Goal: Task Accomplishment & Management: Manage account settings

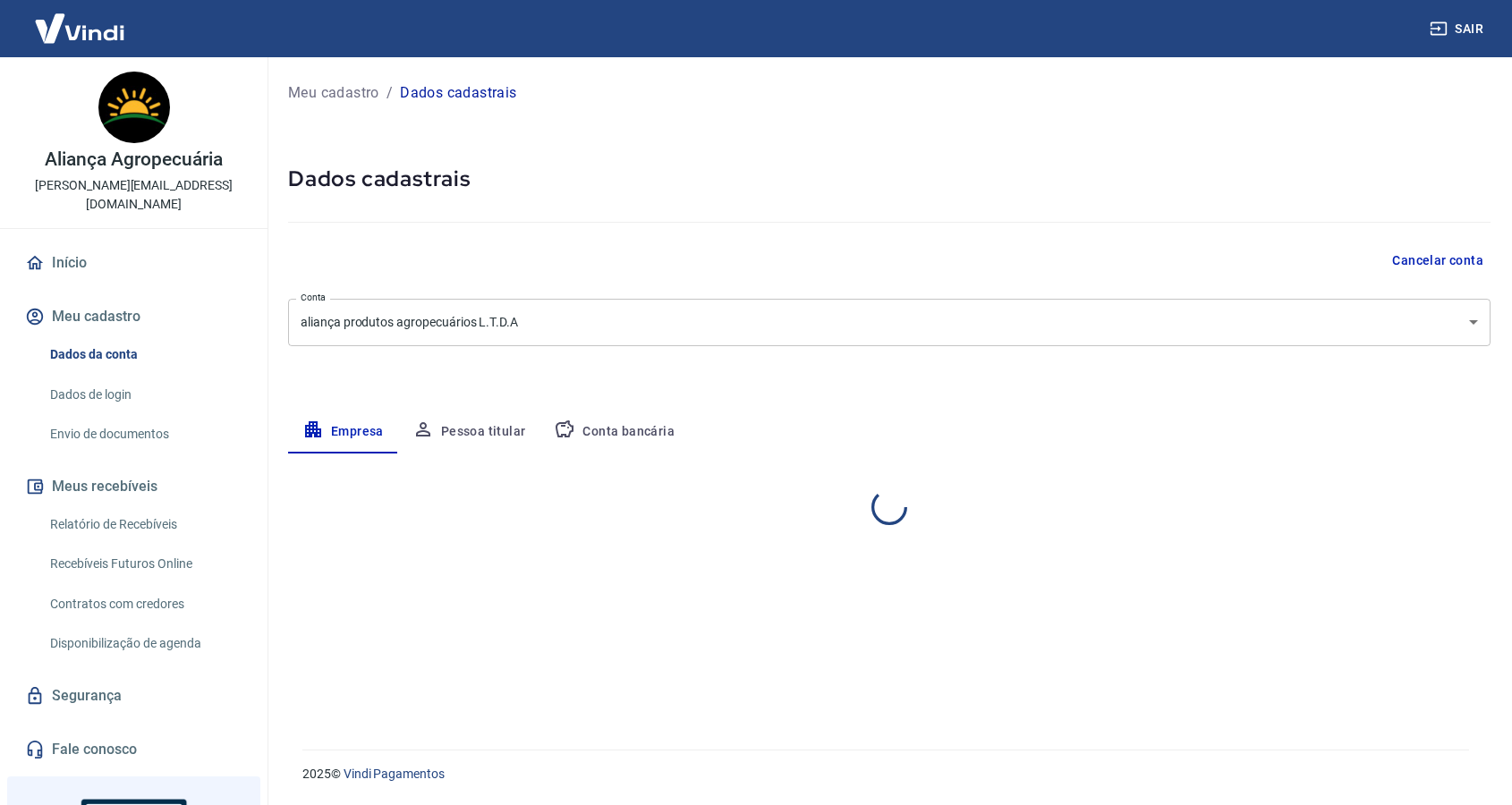
select select "SC"
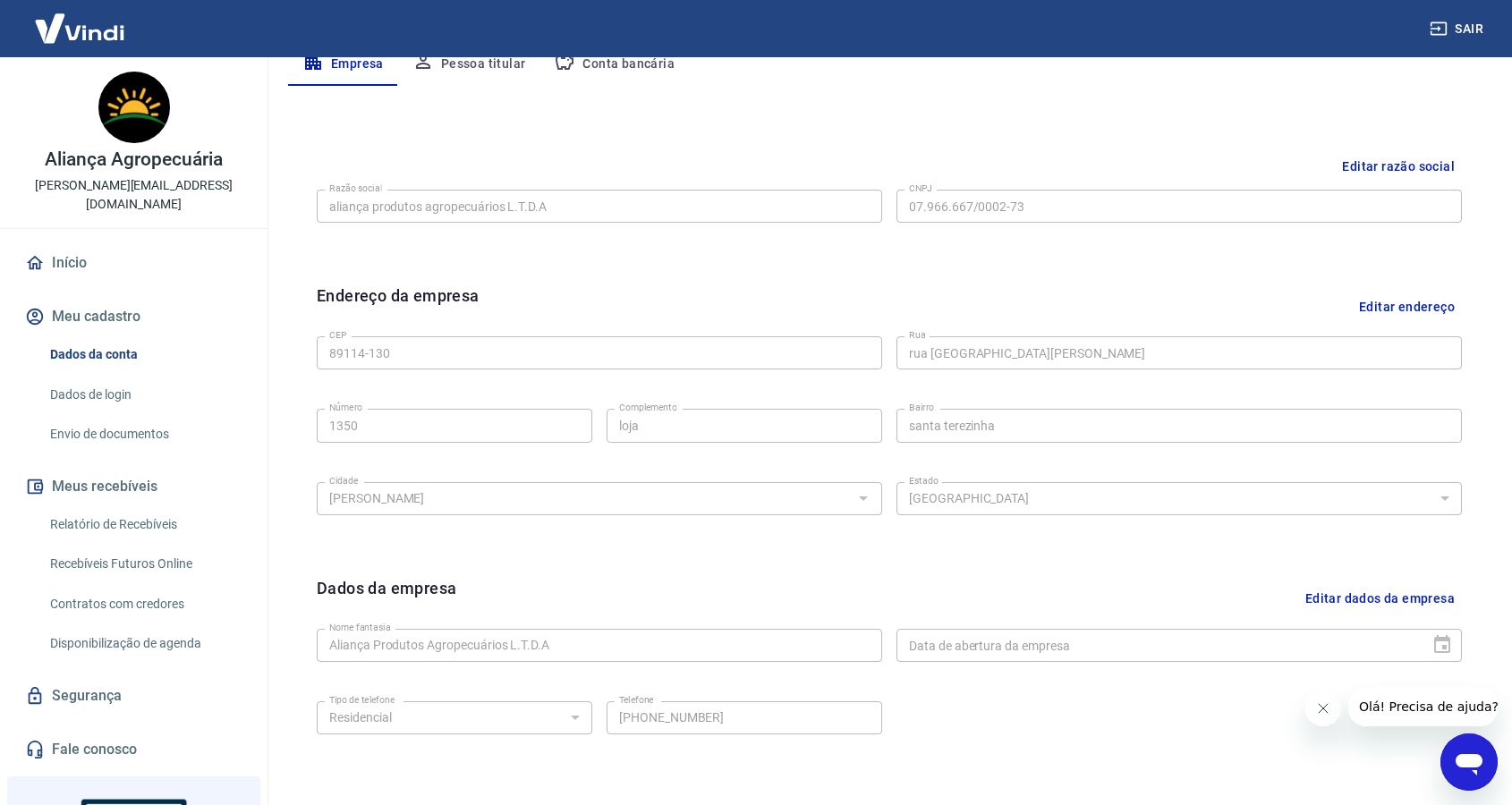
scroll to position [371, 0]
click at [1416, 309] on button "Editar endereço" at bounding box center [1406, 303] width 110 height 46
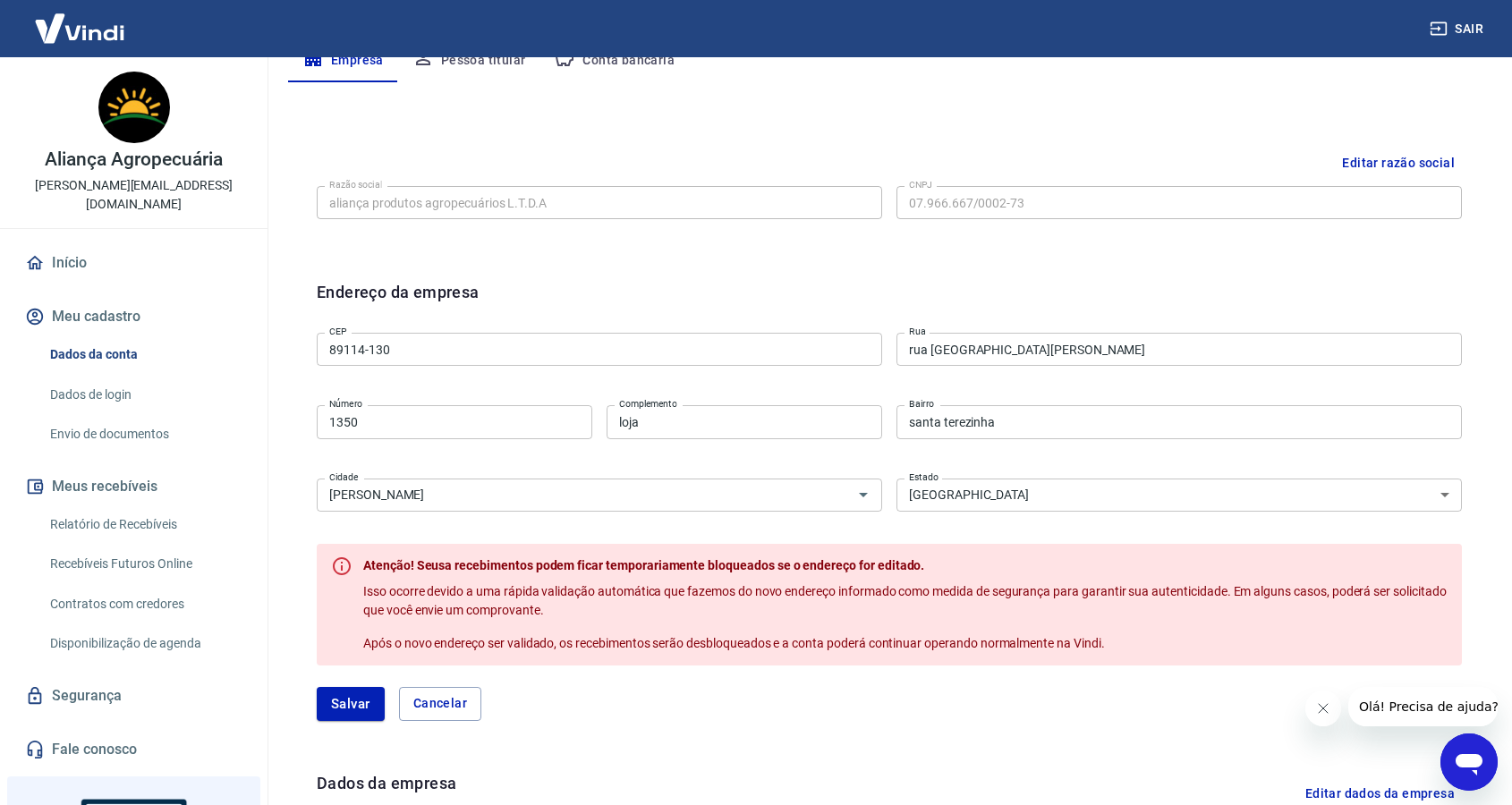
click at [687, 367] on div "CEP 89114-130 CEP Rua rua Avenida Frei Godofredo Rua Número 1350 Número Complem…" at bounding box center [888, 420] width 1145 height 189
click at [690, 351] on input "89114-130" at bounding box center [598, 349] width 565 height 33
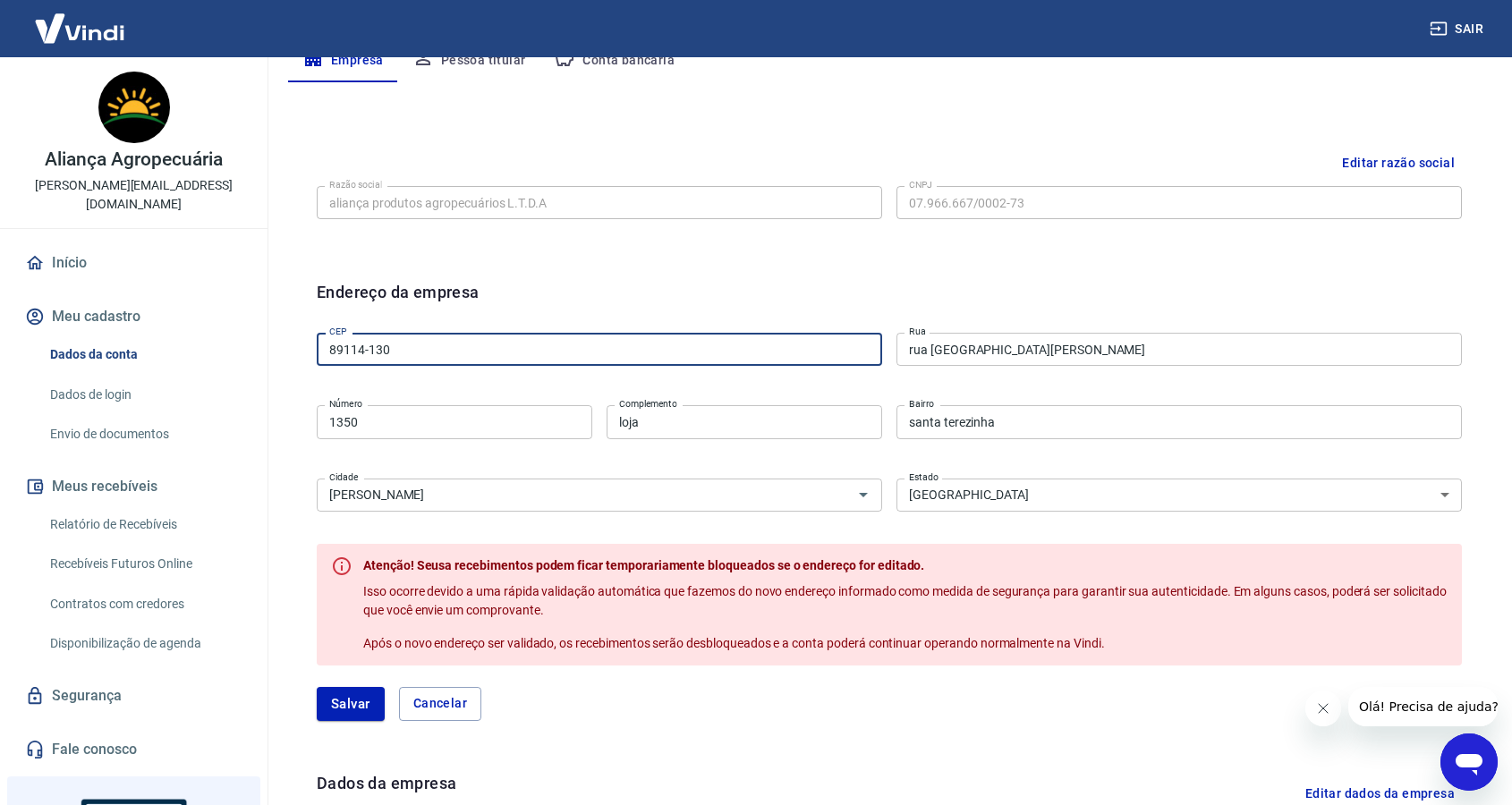
click at [690, 351] on input "89114-130" at bounding box center [598, 349] width 565 height 33
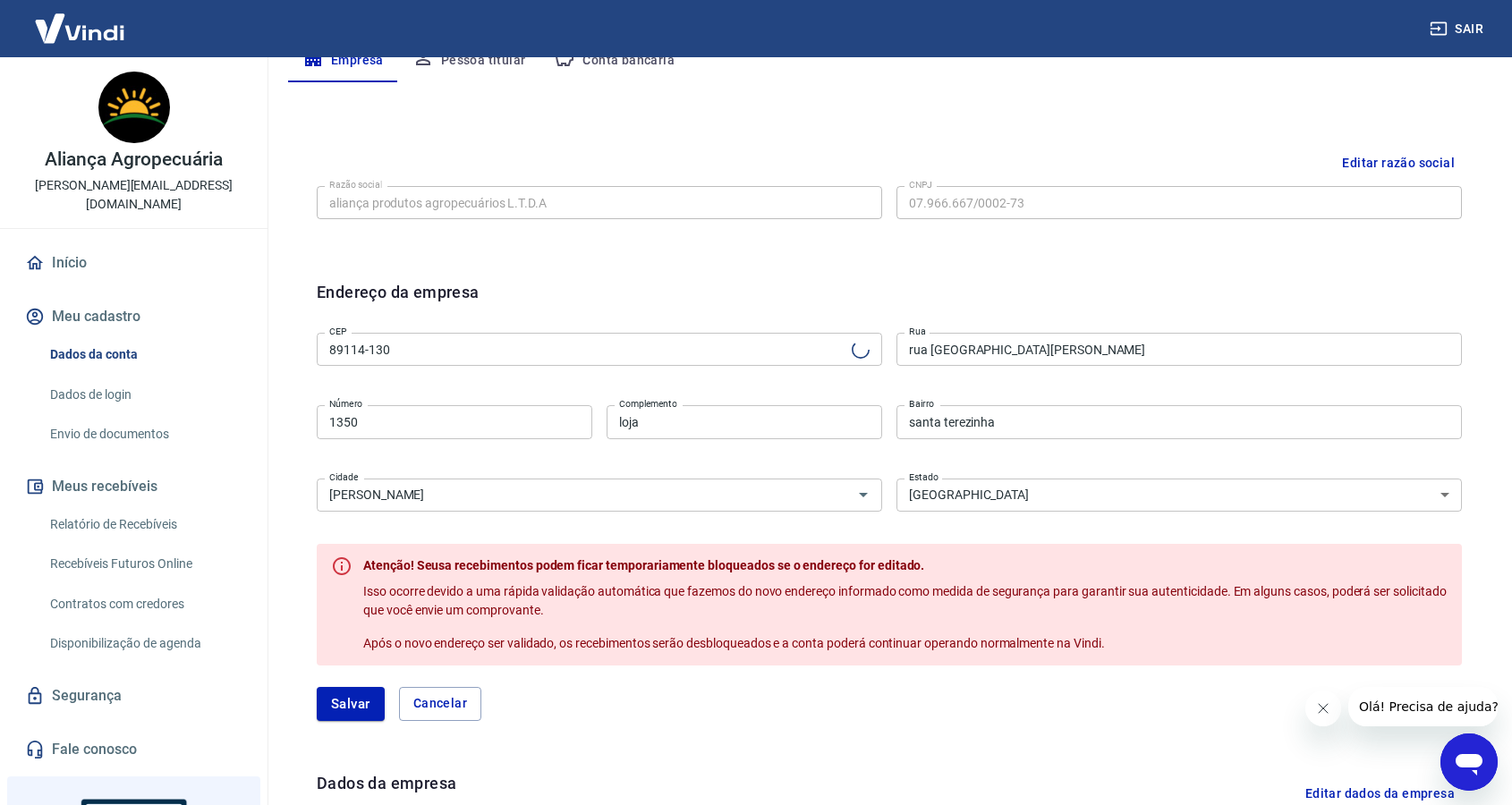
type input "Avenida Frei Godofredo"
type input "Santa Terezinha"
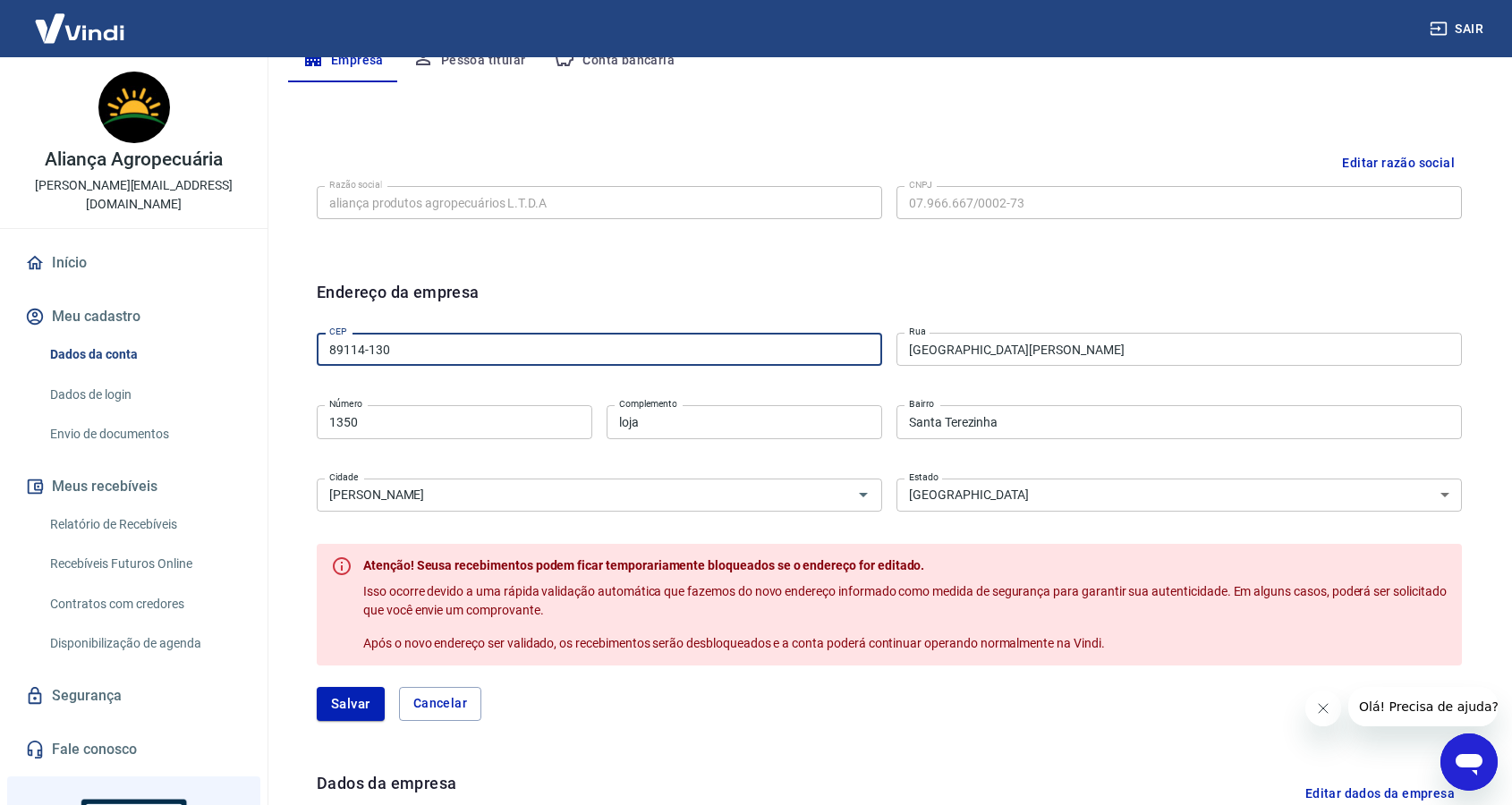
paste input "5-09"
type input "89115-090"
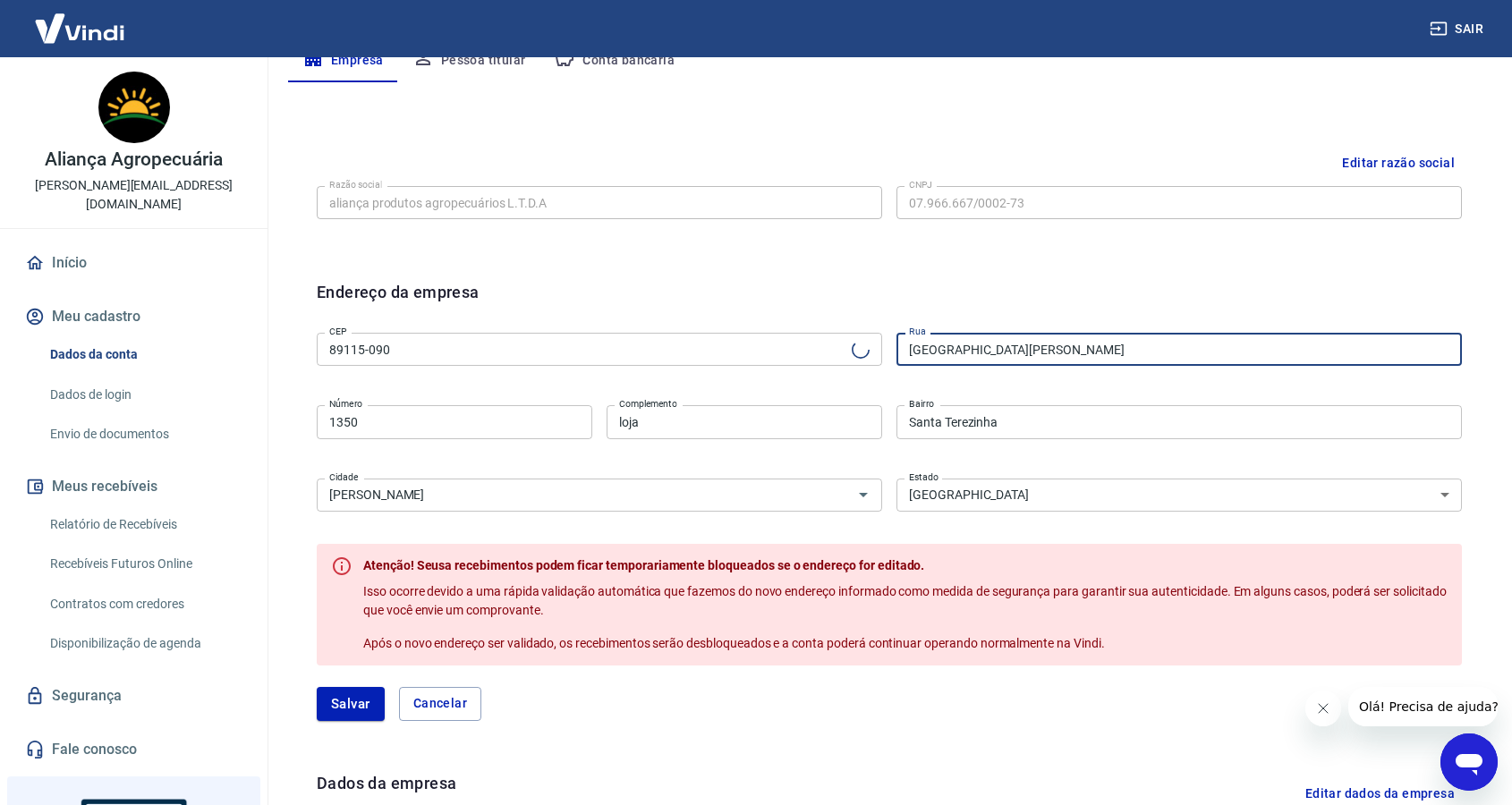
type input "[GEOGRAPHIC_DATA][PERSON_NAME]"
type input "Poço Grande"
drag, startPoint x: 1196, startPoint y: 342, endPoint x: 847, endPoint y: 342, distance: 349.0
click at [847, 342] on div "CEP 89115-090 CEP Rua Avenida Deputado Francisco Mastella Rua Número 1350 Númer…" at bounding box center [888, 420] width 1145 height 189
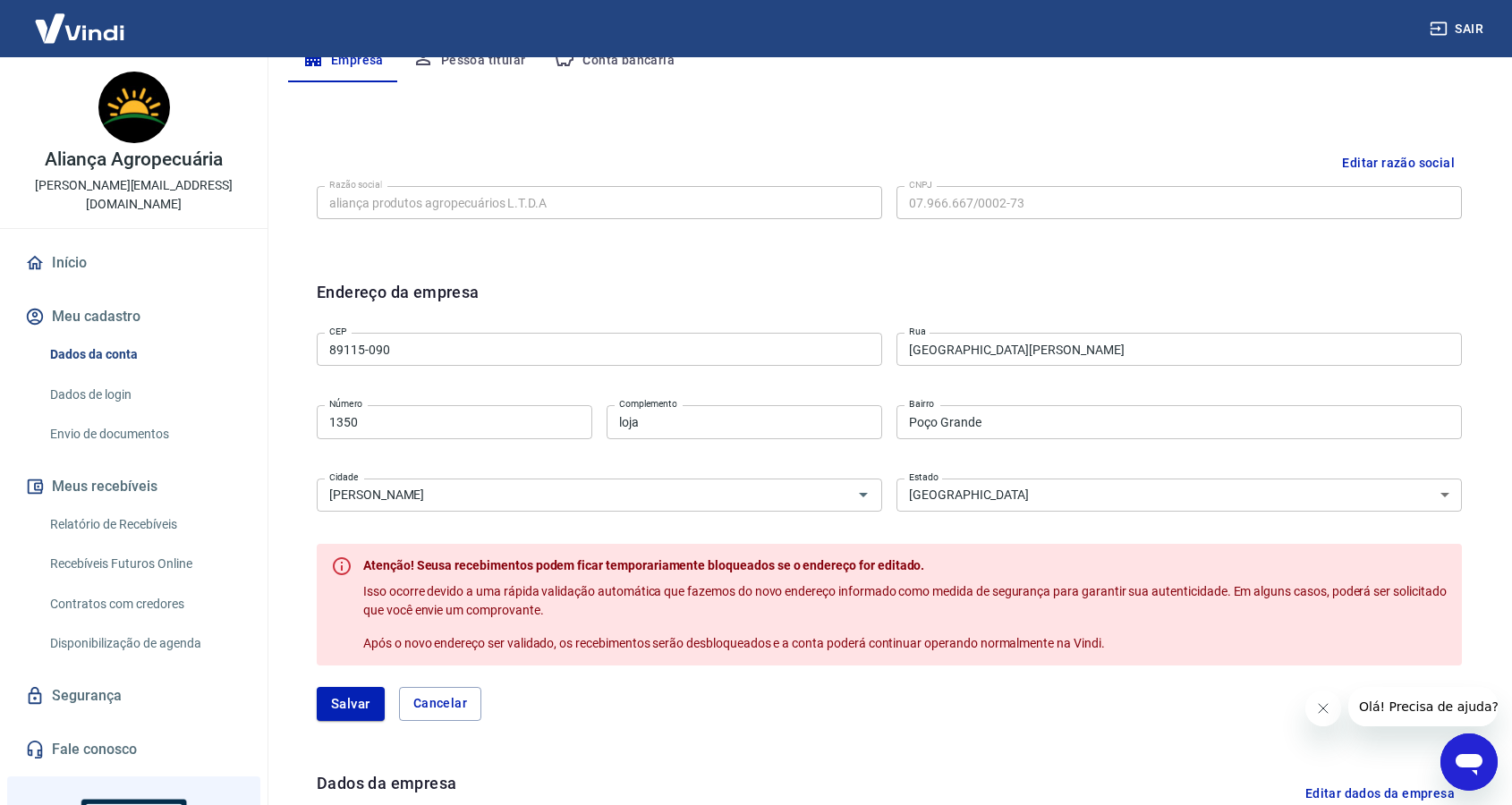
click at [975, 231] on div "Editar razão social Razão social aliança produtos agropecuários L.T.D.A Razão s…" at bounding box center [889, 199] width 1174 height 134
click at [498, 423] on input "1350" at bounding box center [454, 422] width 275 height 33
type input "1"
type input "4085"
type input "Loja Aliança Agropecuária"
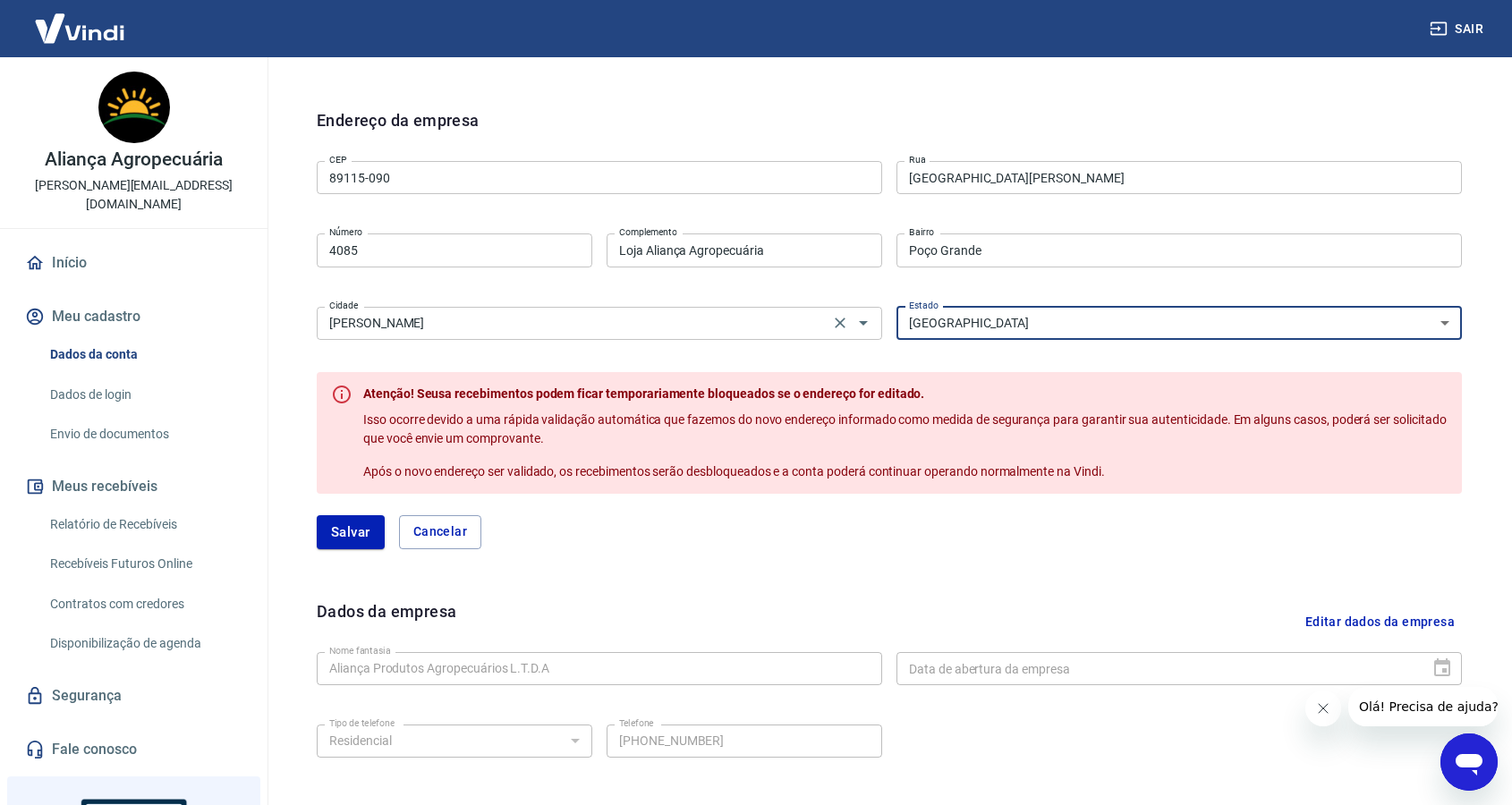
scroll to position [546, 0]
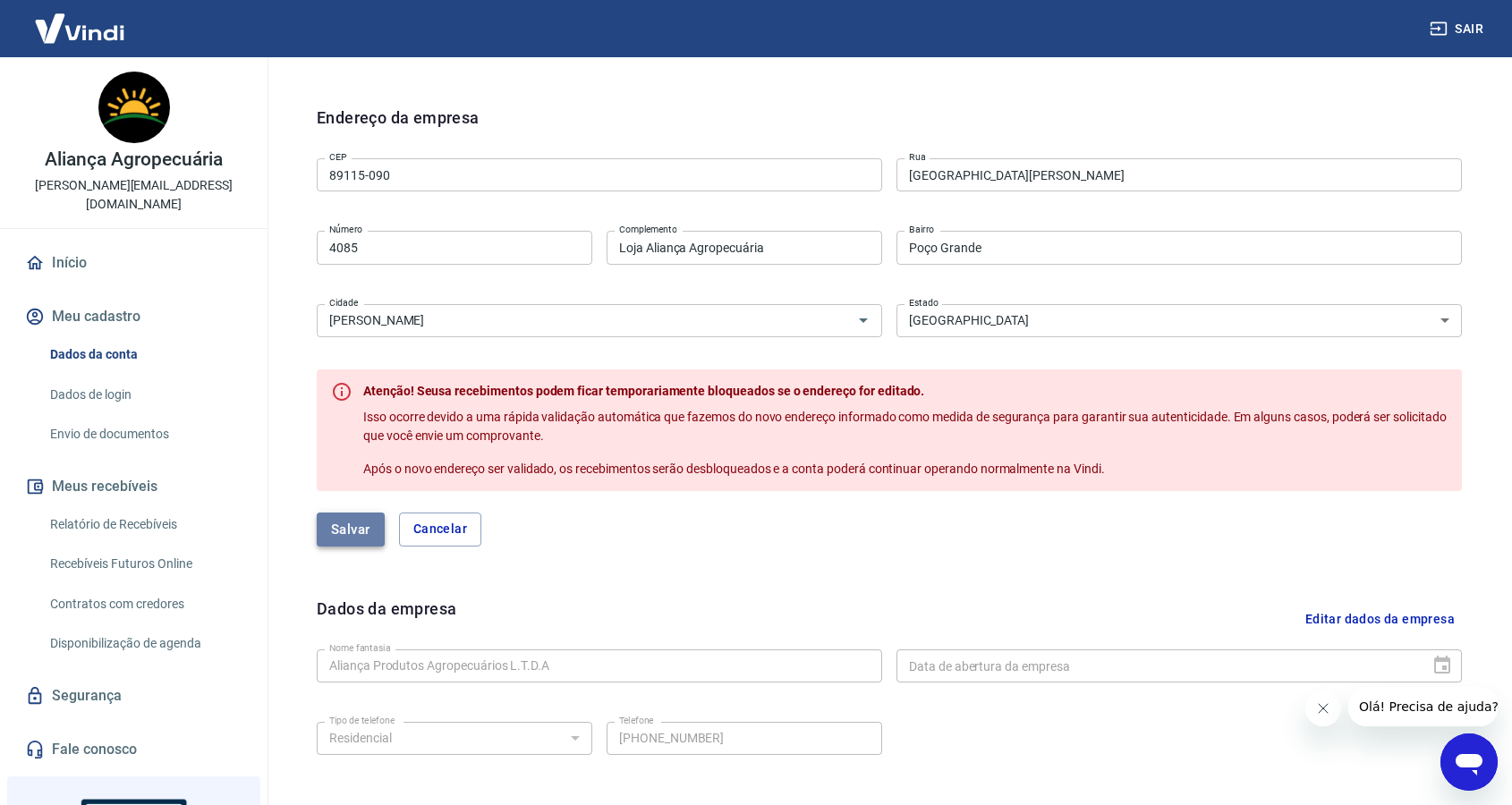
click at [363, 524] on button "Salvar" at bounding box center [350, 529] width 68 height 34
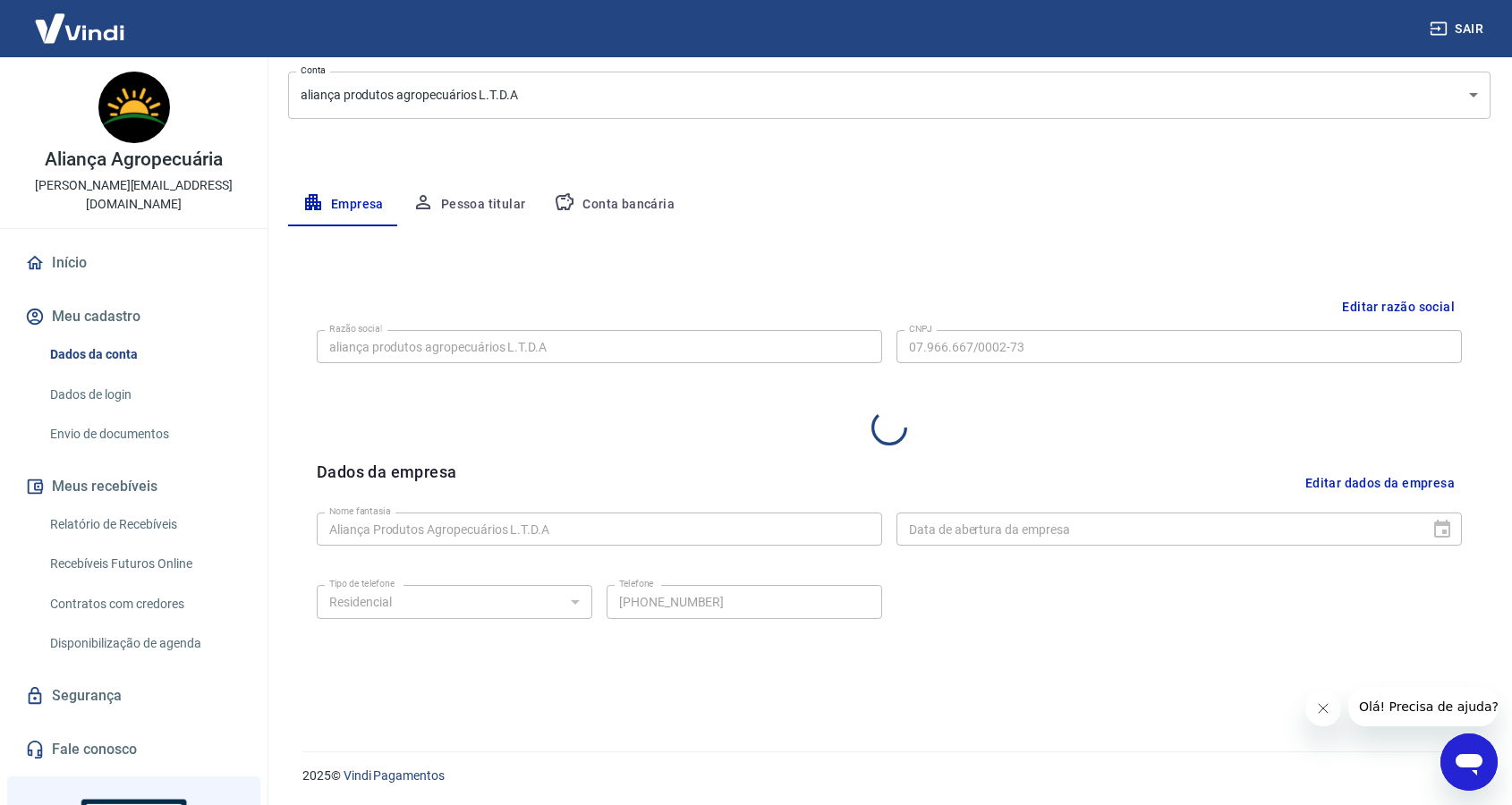
select select "SC"
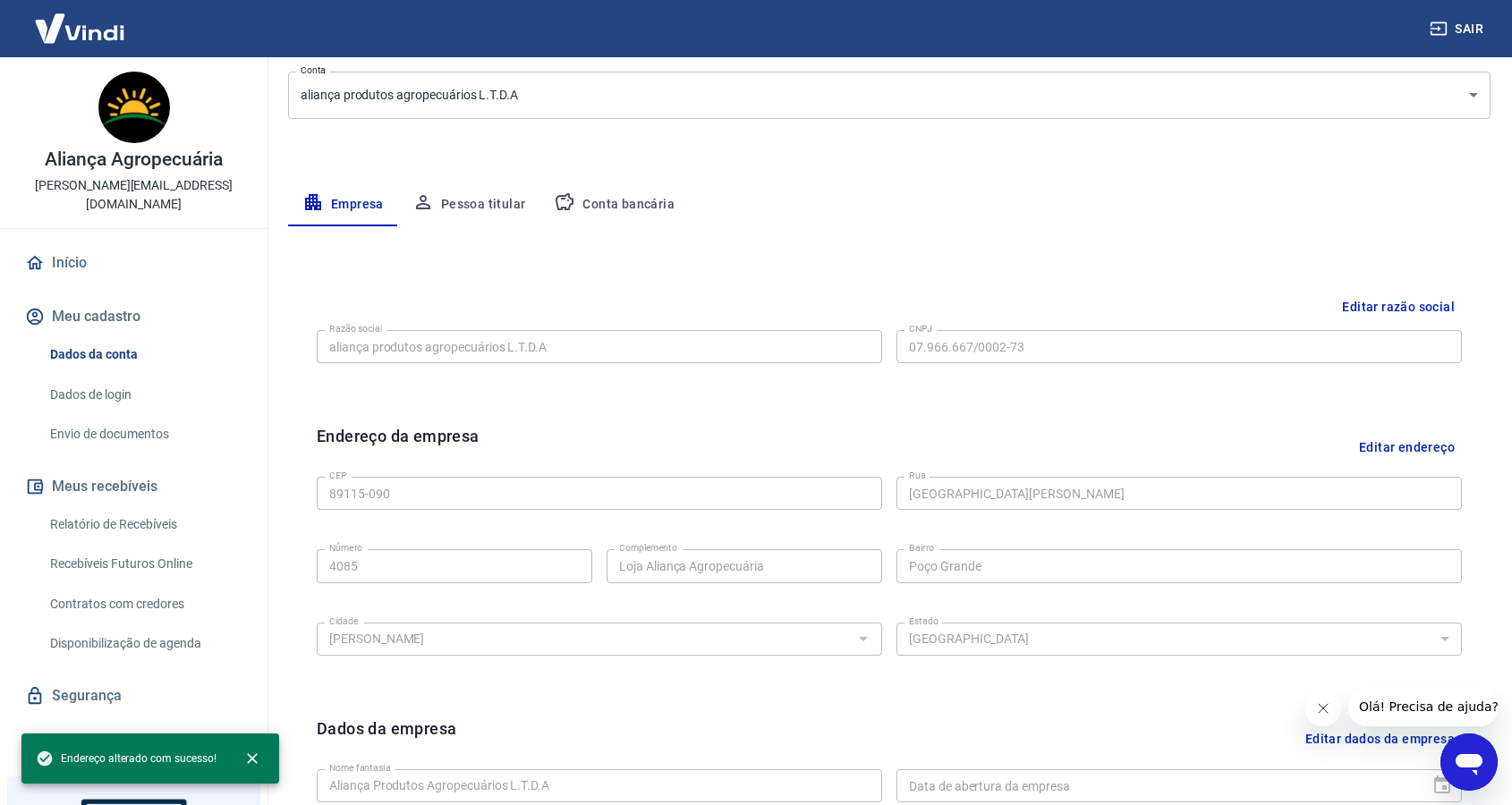
scroll to position [483, 0]
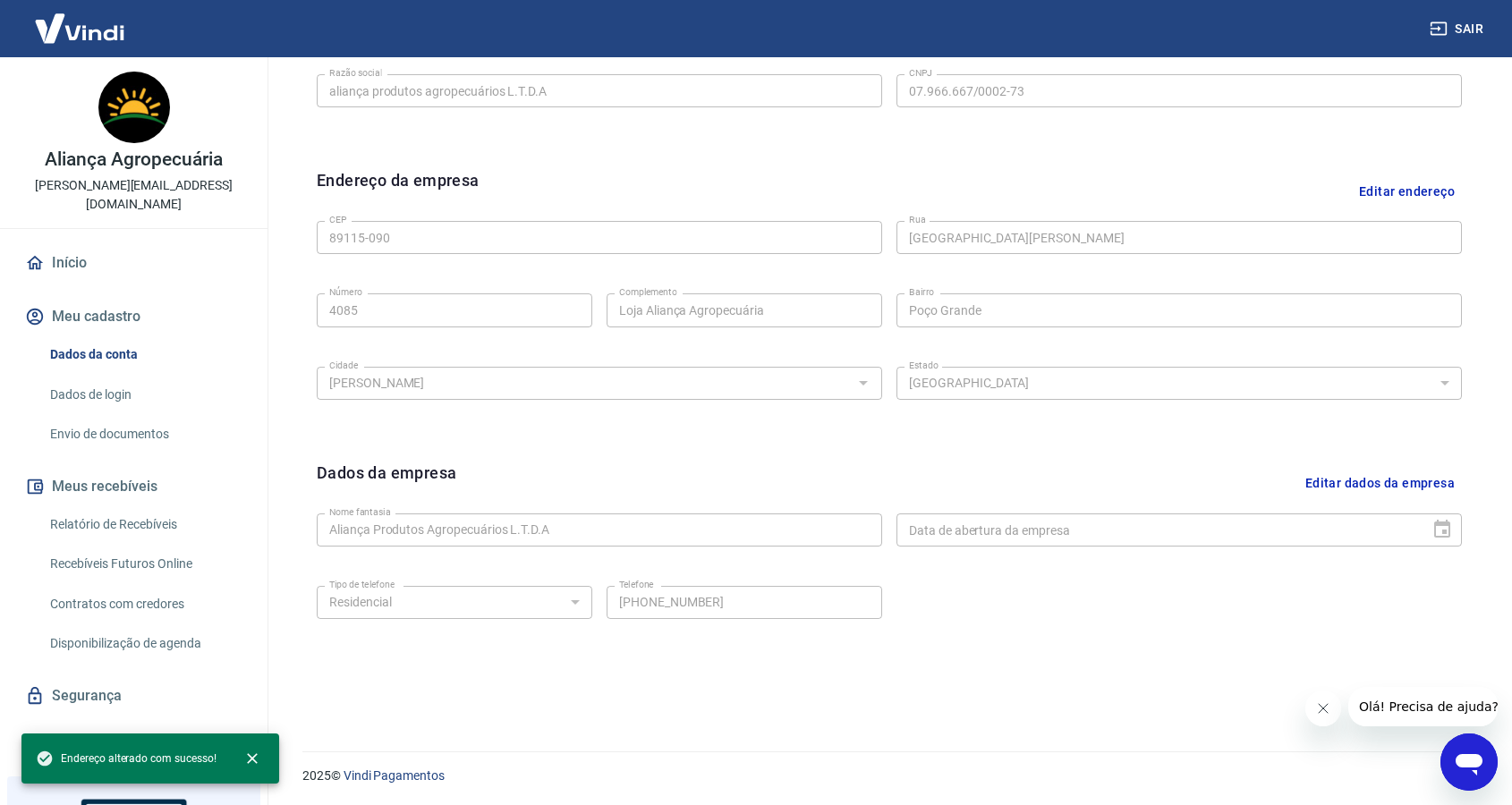
click at [1414, 489] on button "Editar dados da empresa" at bounding box center [1379, 483] width 164 height 46
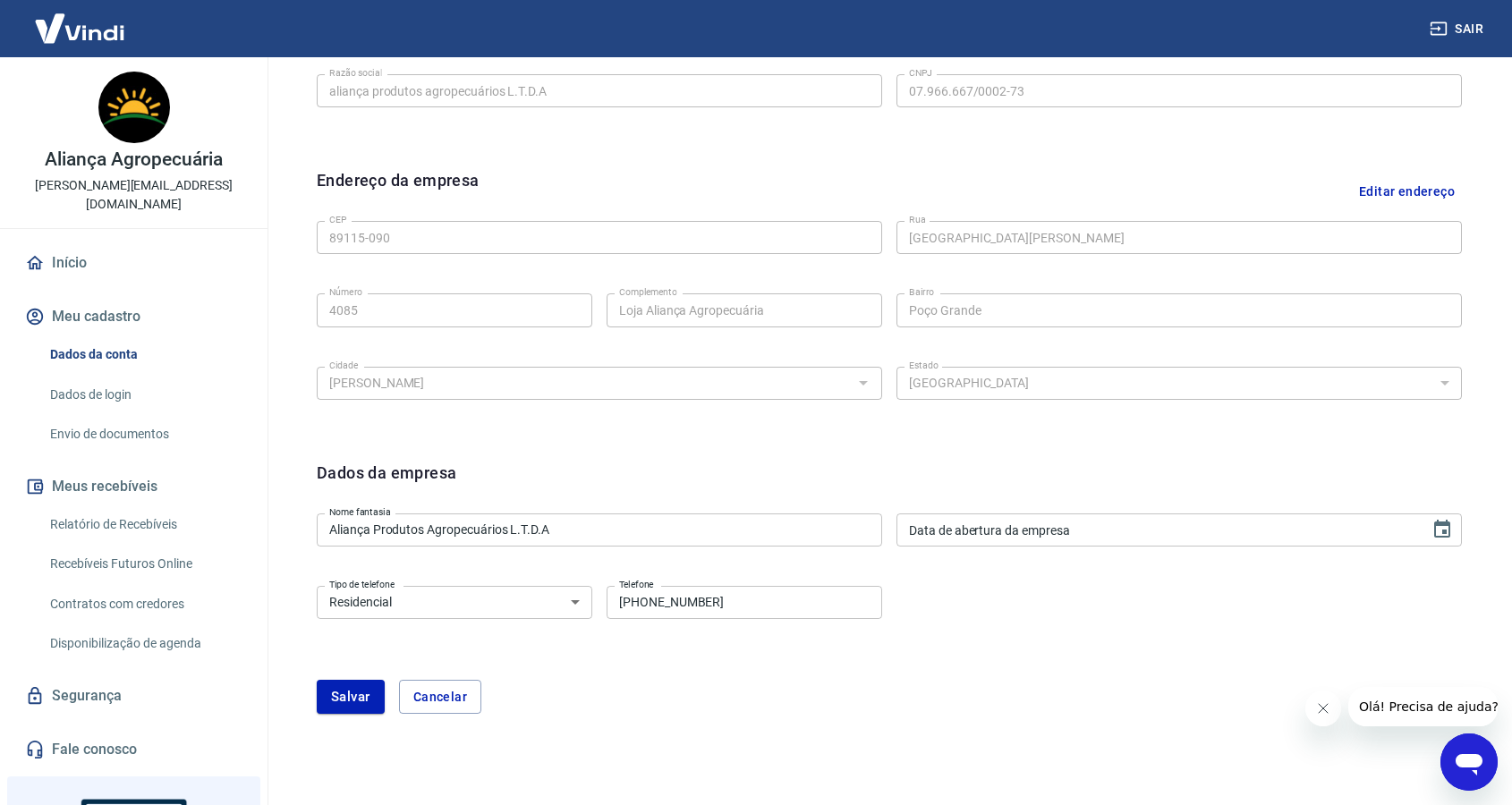
click at [470, 602] on select "Residencial Comercial" at bounding box center [454, 602] width 275 height 33
select select "business"
click at [316, 586] on select "Residencial Comercial" at bounding box center [454, 602] width 275 height 33
click at [338, 704] on button "Salvar" at bounding box center [350, 696] width 68 height 34
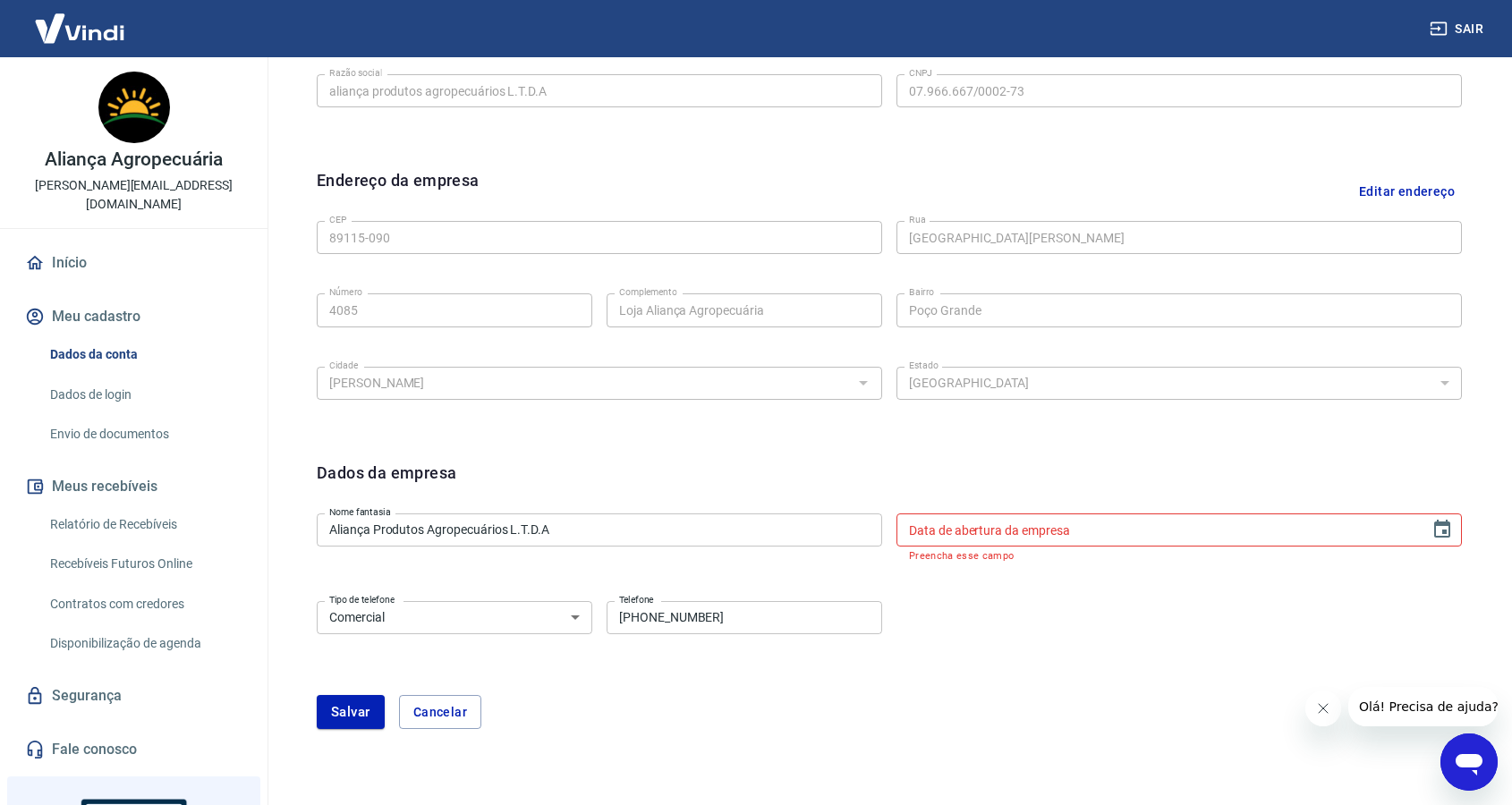
type input "DD/MM/YYYY"
click at [1104, 539] on input "DD/MM/YYYY" at bounding box center [1156, 530] width 521 height 33
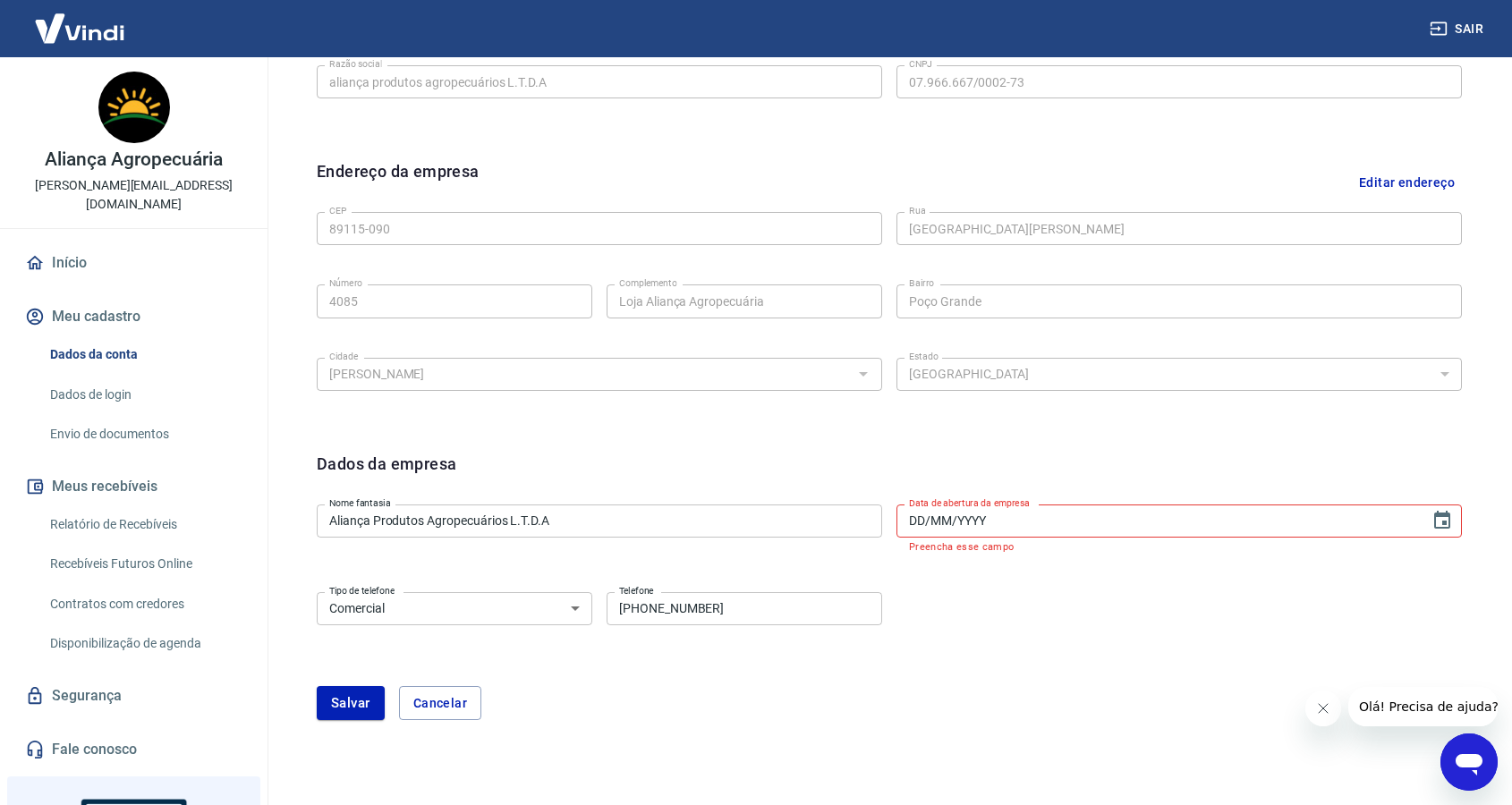
scroll to position [499, 0]
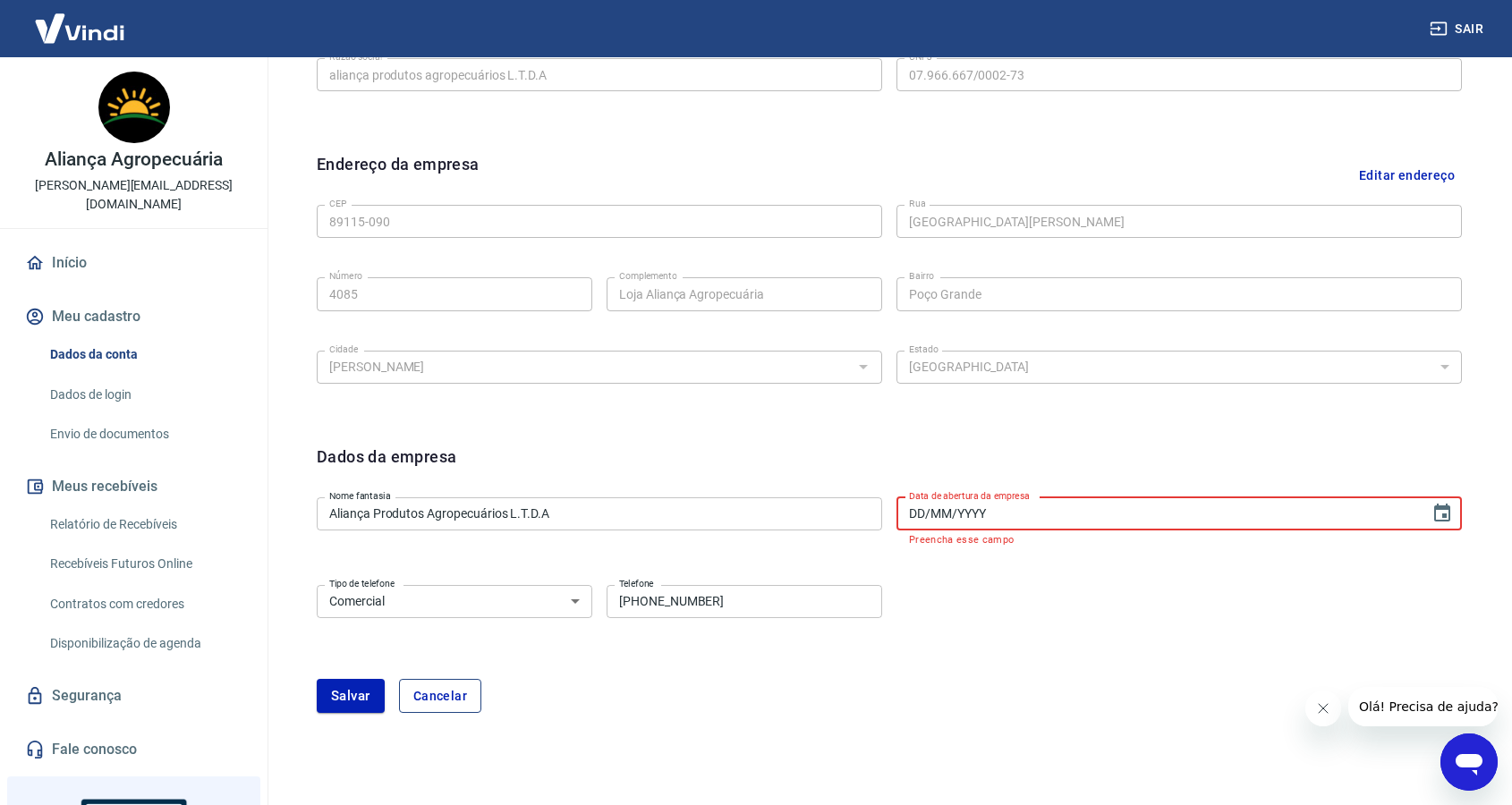
click at [437, 694] on button "Cancelar" at bounding box center [439, 695] width 82 height 34
click at [437, 694] on div "Editar razão social Razão social aliança produtos agropecuários L.T.D.A Razão s…" at bounding box center [889, 376] width 1203 height 773
select select "home"
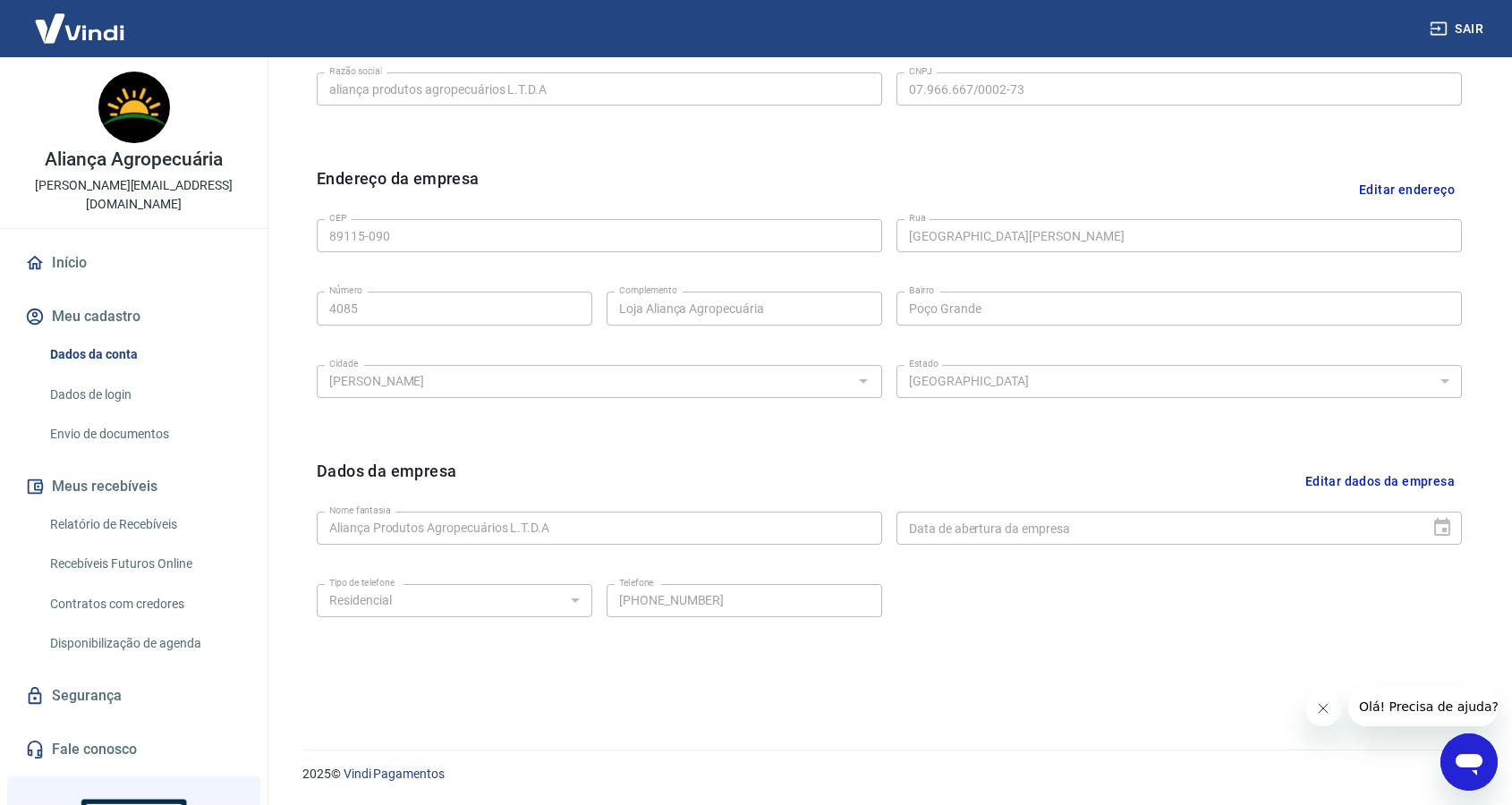
scroll to position [483, 0]
click at [437, 694] on div "Editar razão social Razão social aliança produtos agropecuários L.T.D.A Razão s…" at bounding box center [889, 357] width 1203 height 702
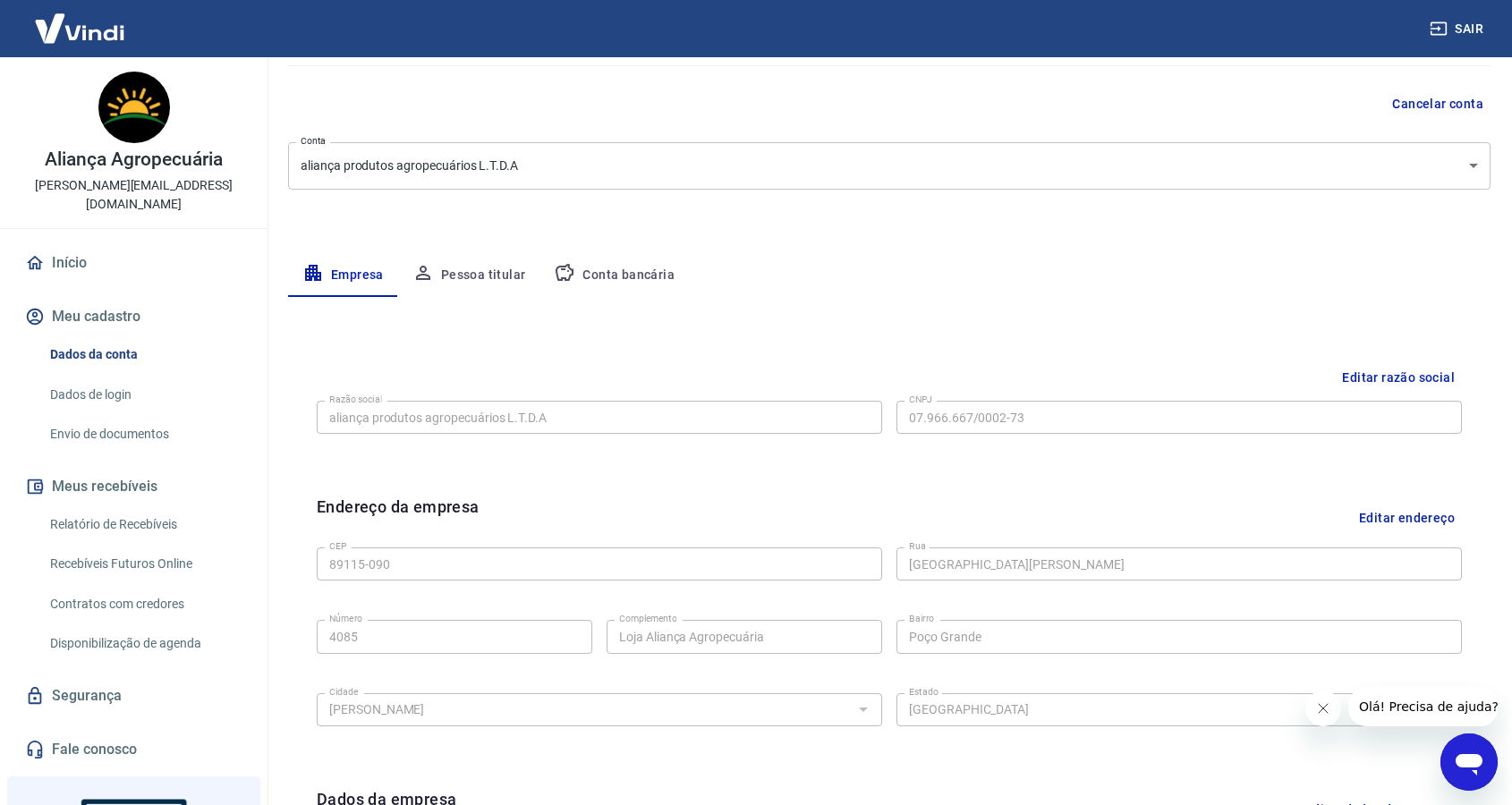
scroll to position [155, 0]
click at [482, 285] on button "Pessoa titular" at bounding box center [468, 277] width 143 height 43
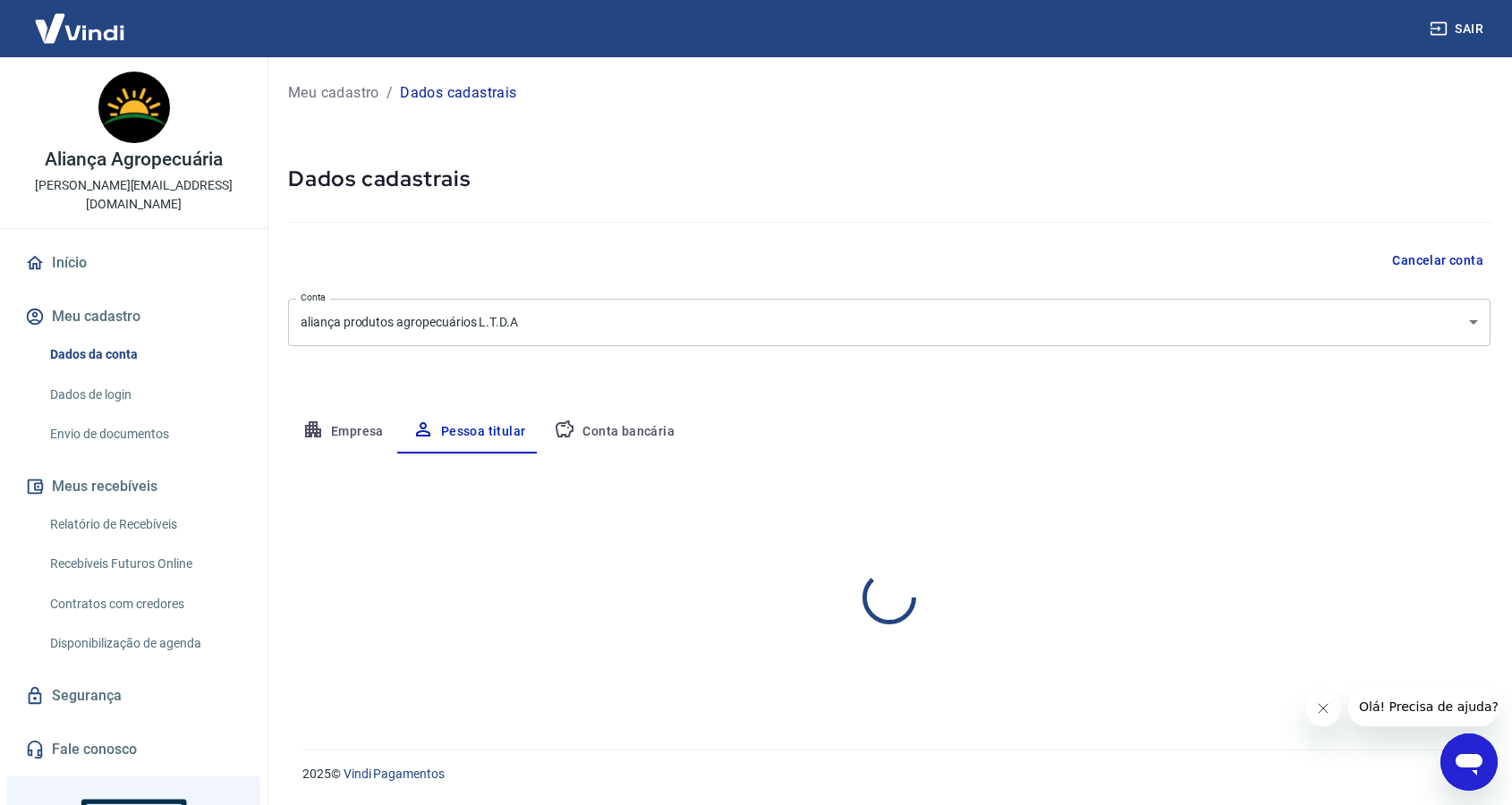
scroll to position [0, 0]
click at [1399, 506] on button "Editar nome e CPF" at bounding box center [1424, 505] width 132 height 34
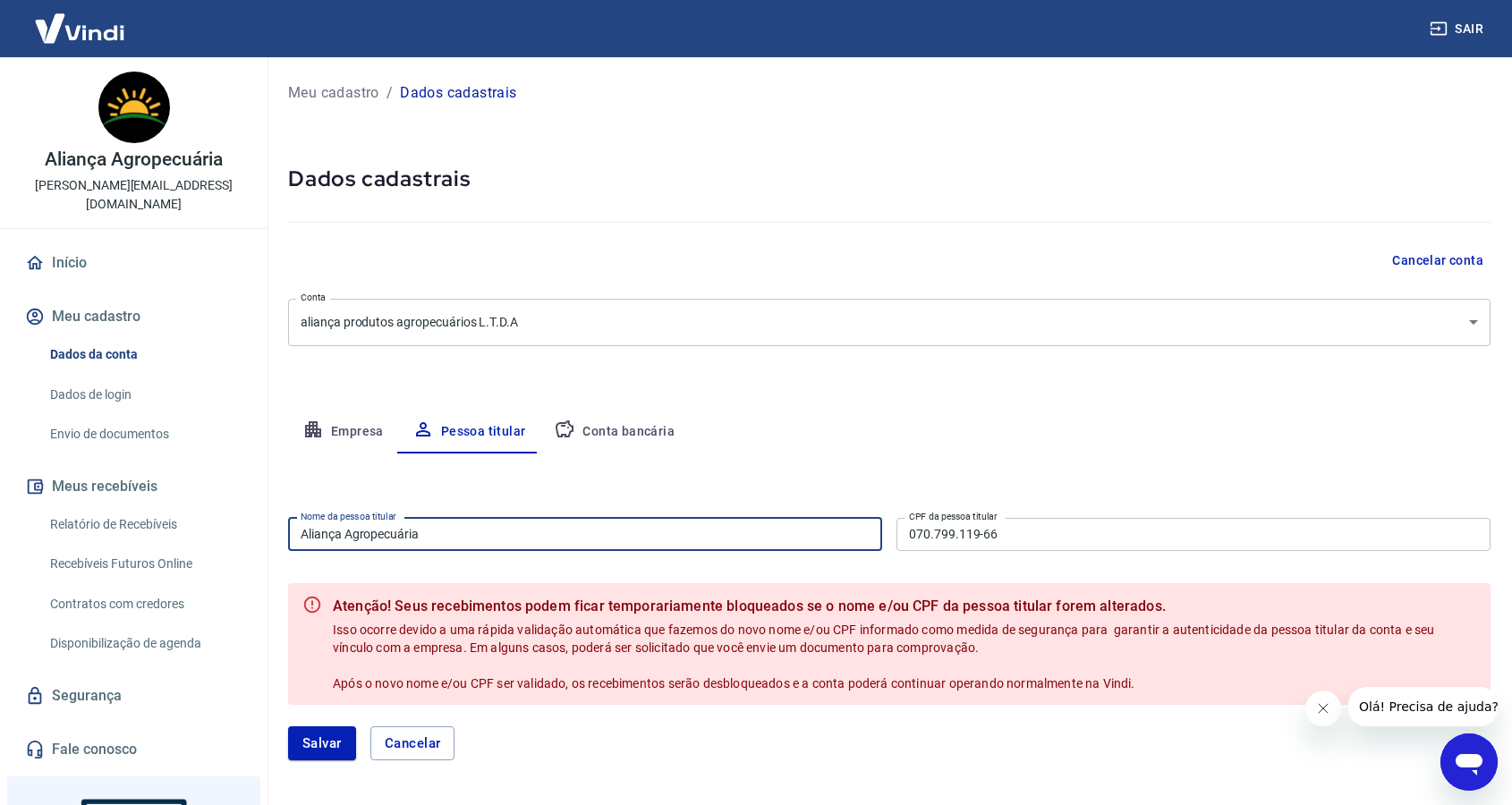
click at [463, 545] on input "Aliança Agropecuária" at bounding box center [585, 534] width 594 height 33
click at [463, 544] on input "Aliança Agropecuária" at bounding box center [585, 534] width 594 height 33
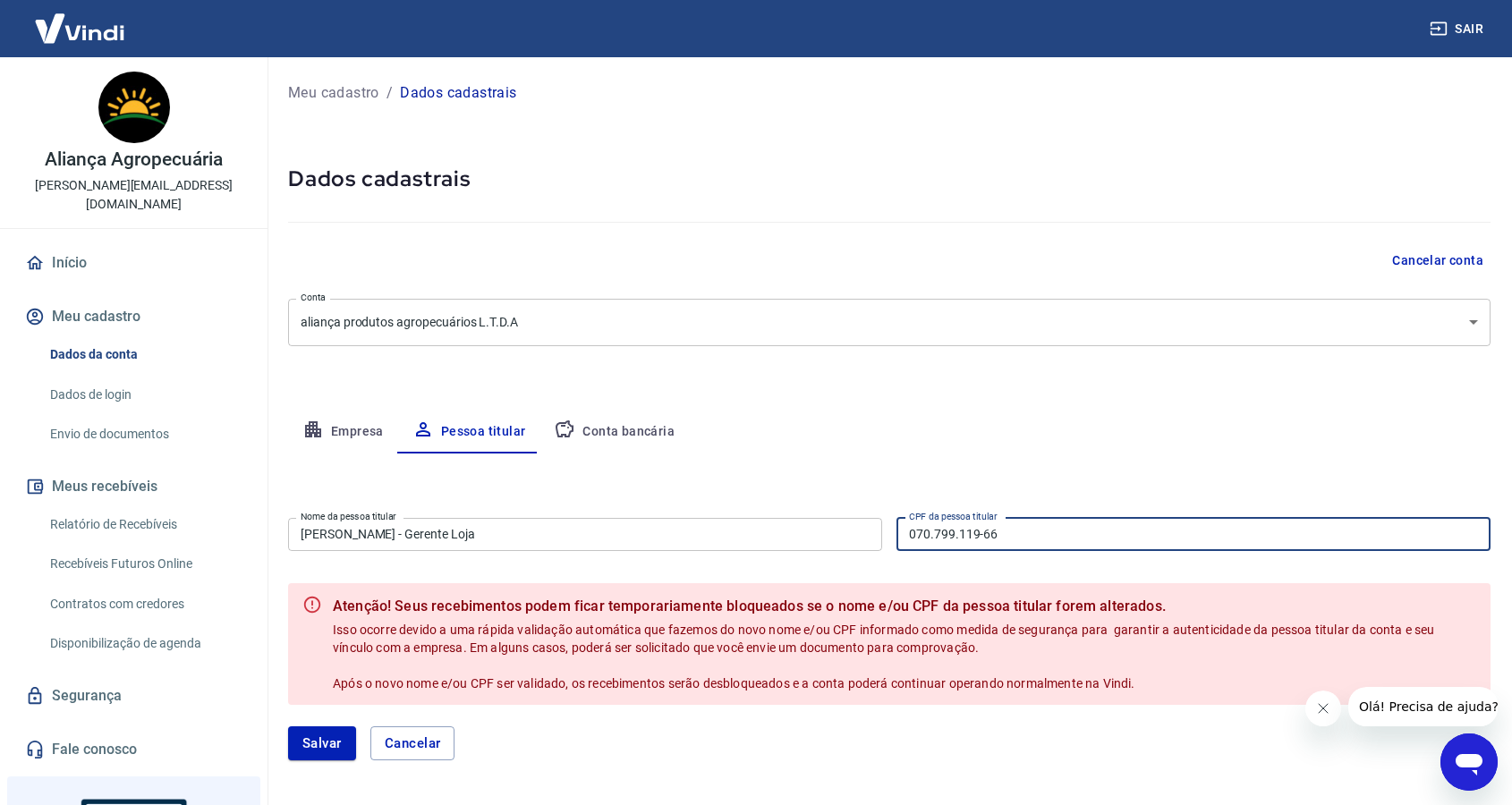
click at [541, 526] on input "Tiago Rigon - Gerente Loja" at bounding box center [585, 534] width 594 height 33
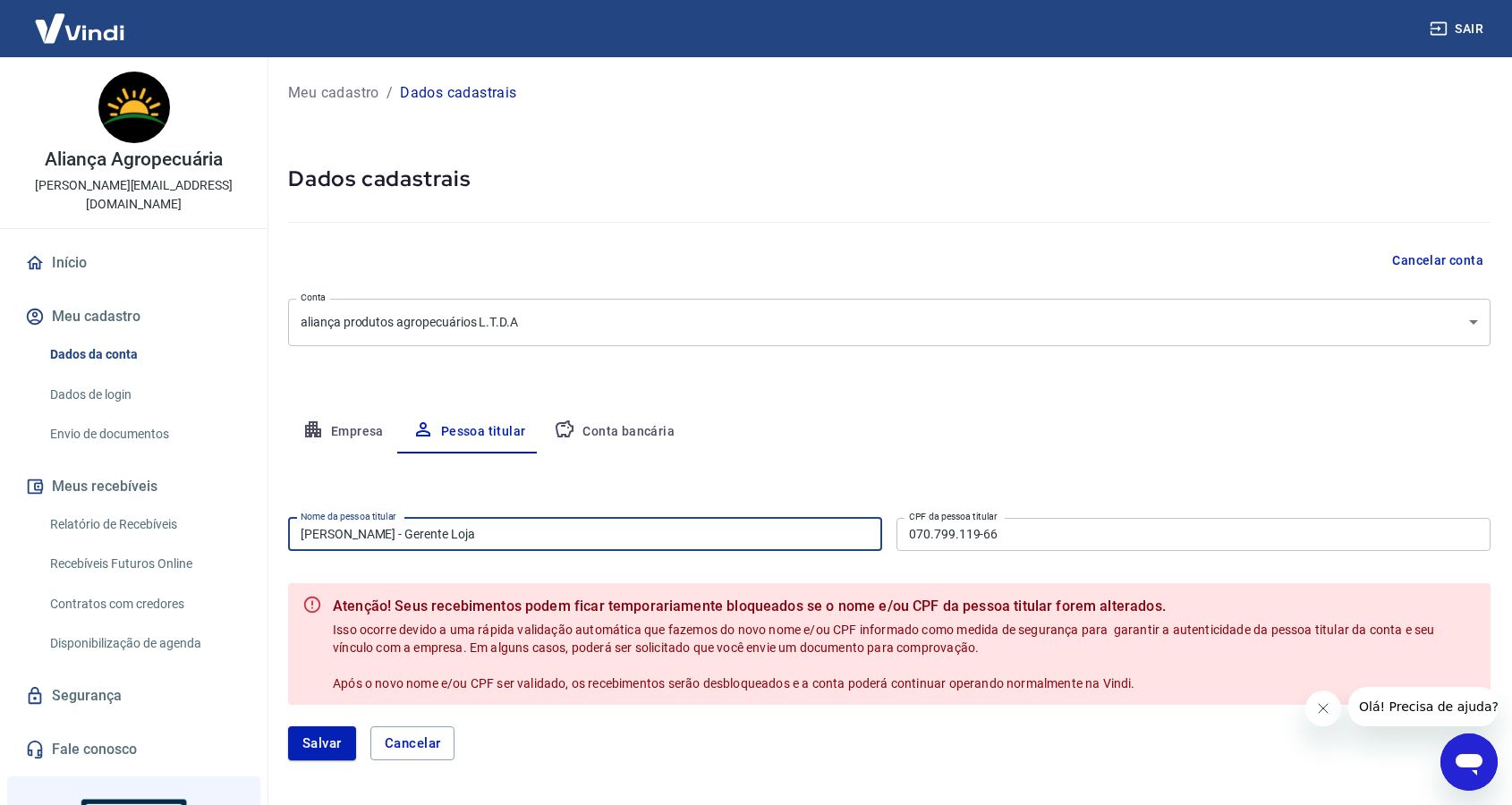
click at [540, 526] on input "Tiago Rigon - Gerente Loja" at bounding box center [585, 534] width 594 height 33
type input "[PERSON_NAME]"
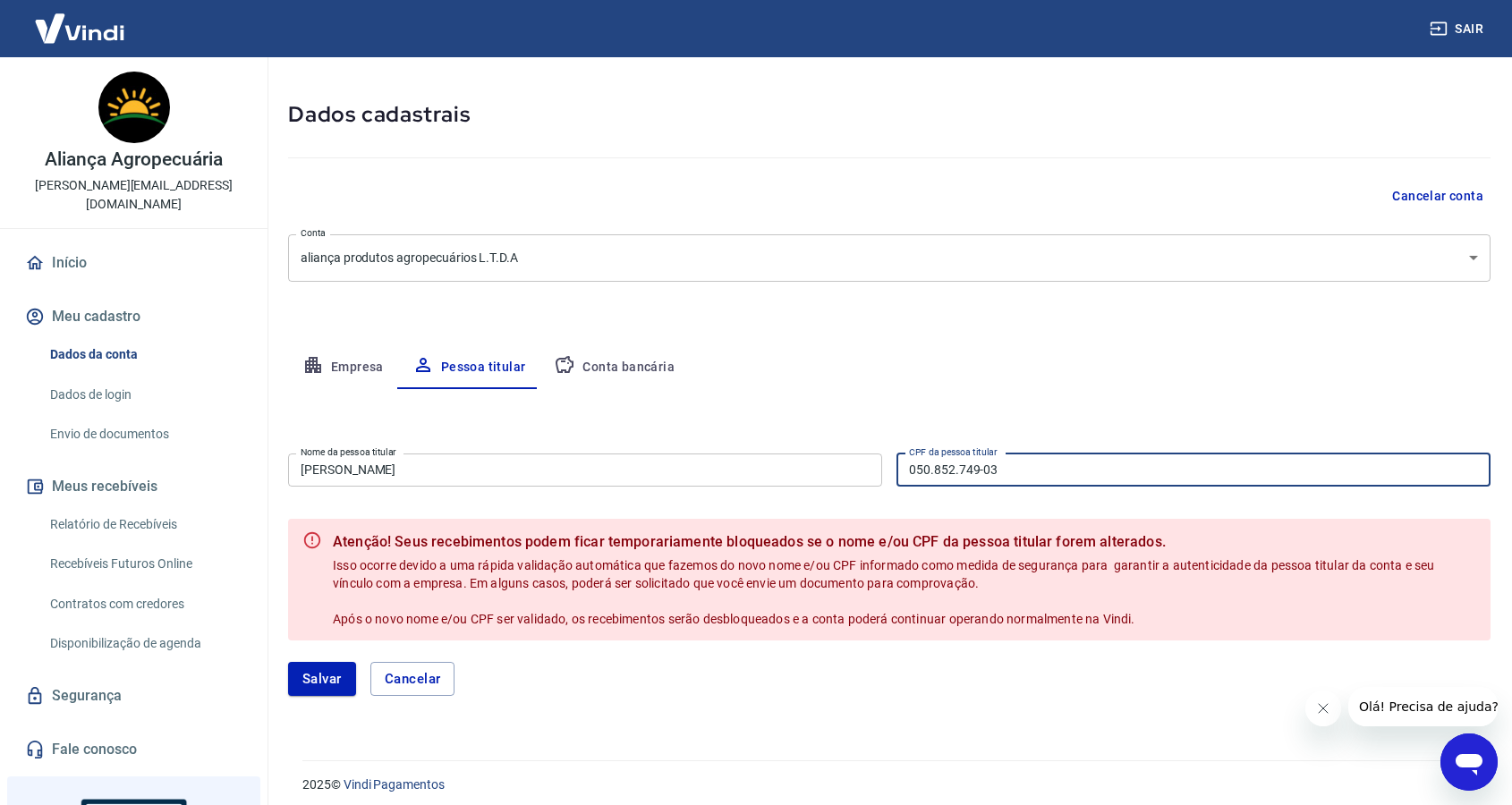
scroll to position [74, 0]
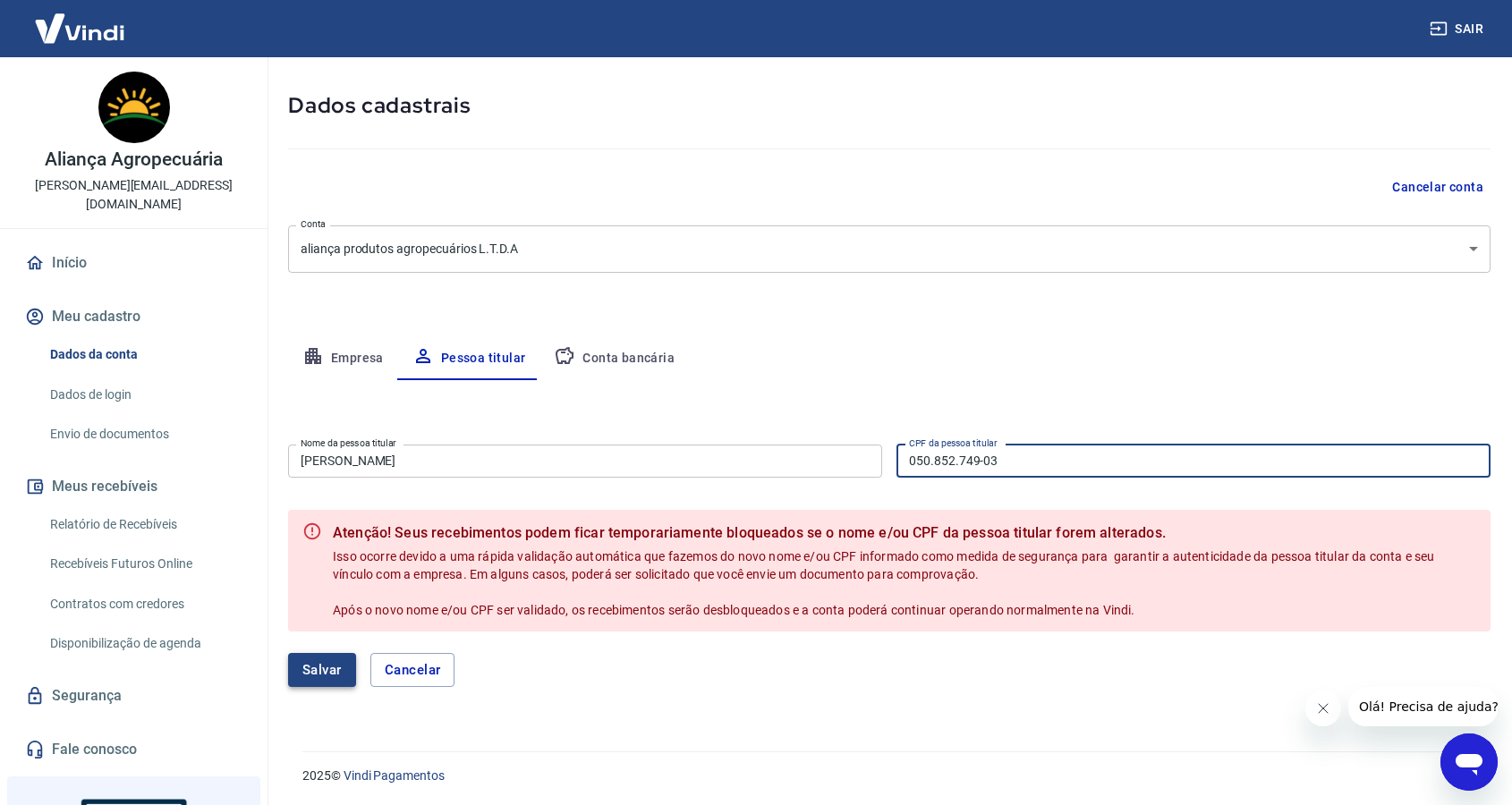
type input "050.852.749-03"
click at [343, 663] on button "Salvar" at bounding box center [322, 669] width 68 height 34
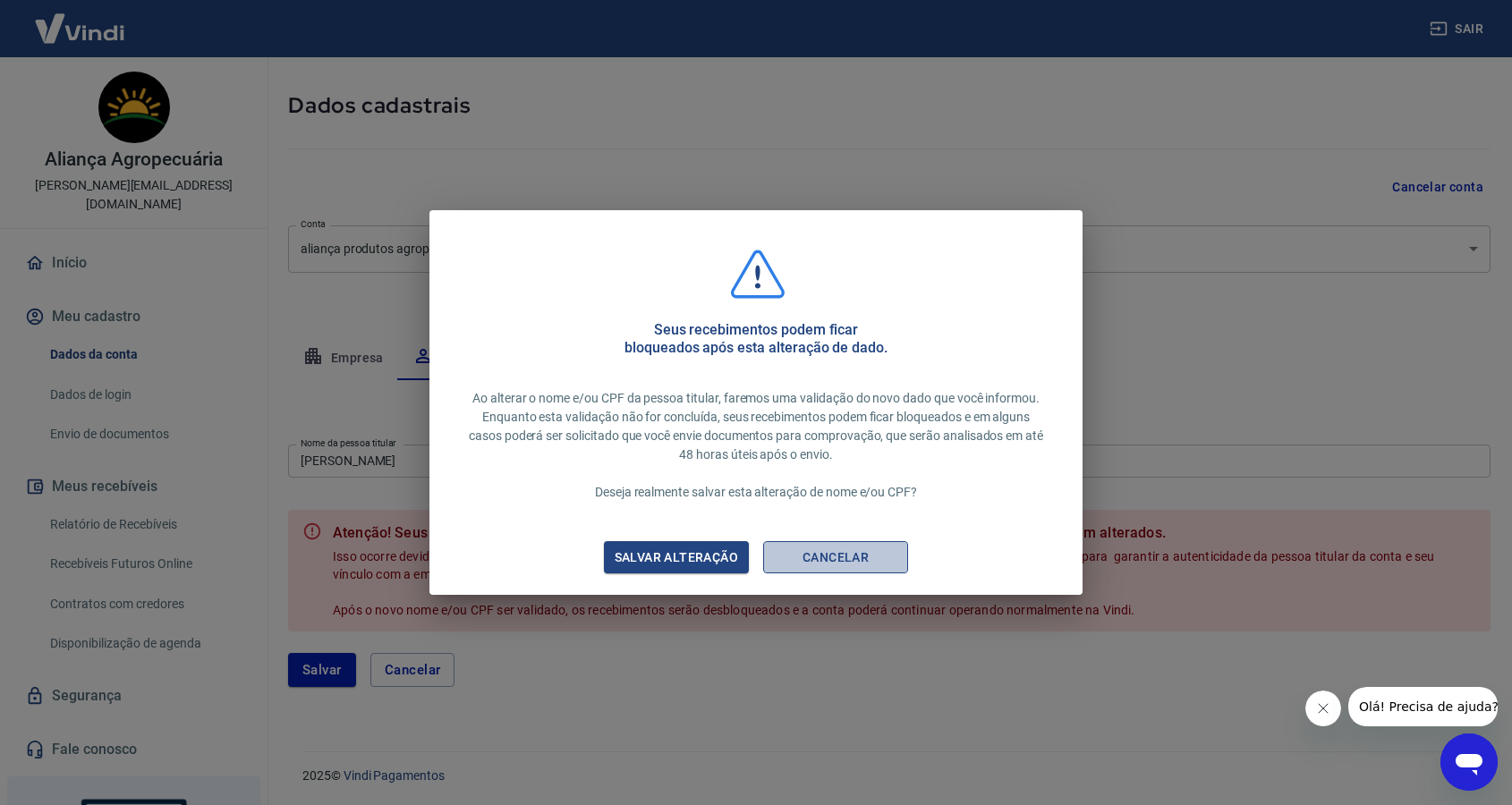
click at [854, 559] on button "Cancelar" at bounding box center [835, 558] width 145 height 33
type input "Aliança Agropecuária"
type input "070.799.119-66"
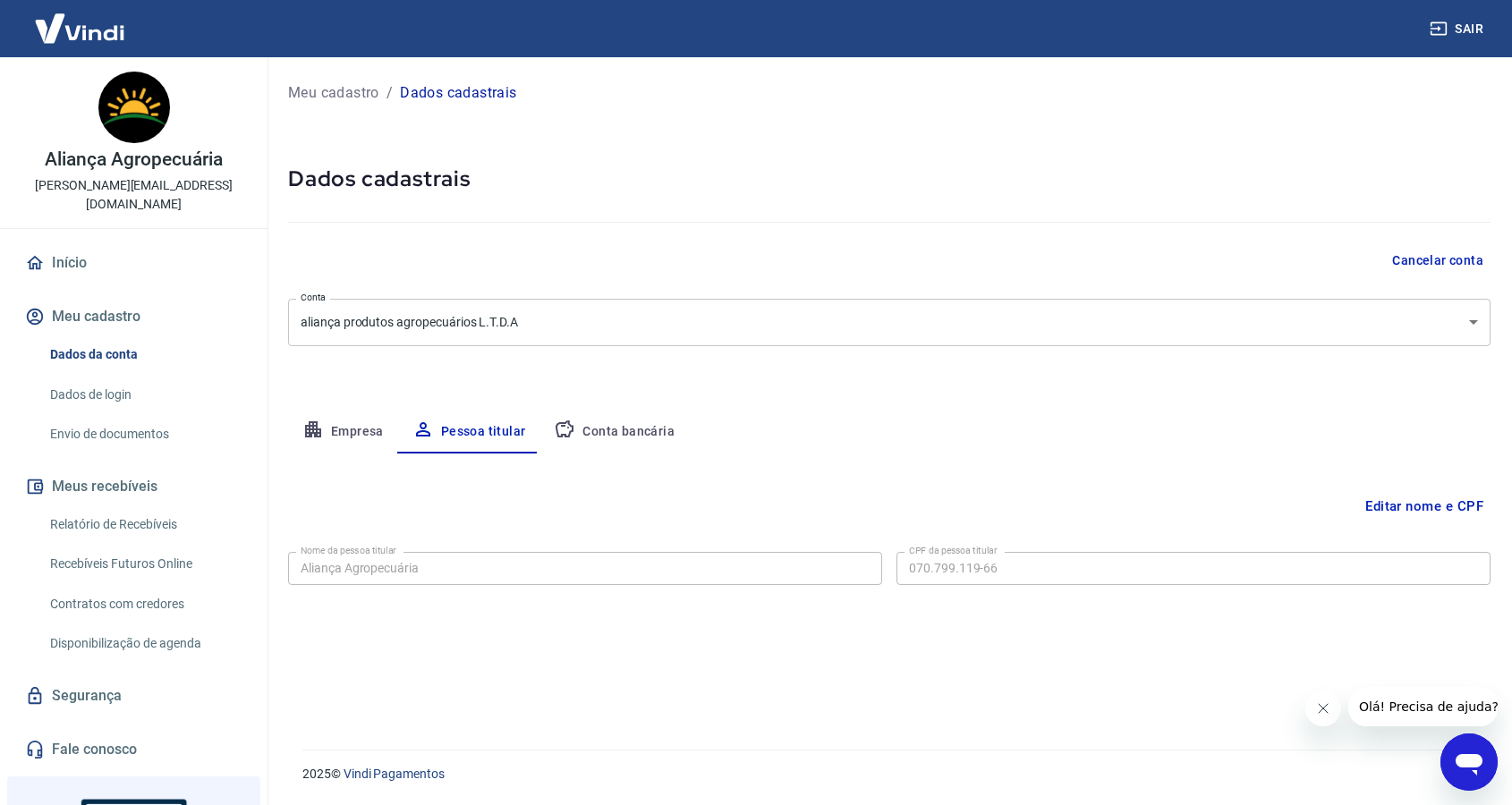
scroll to position [0, 0]
click at [601, 435] on button "Conta bancária" at bounding box center [614, 432] width 149 height 43
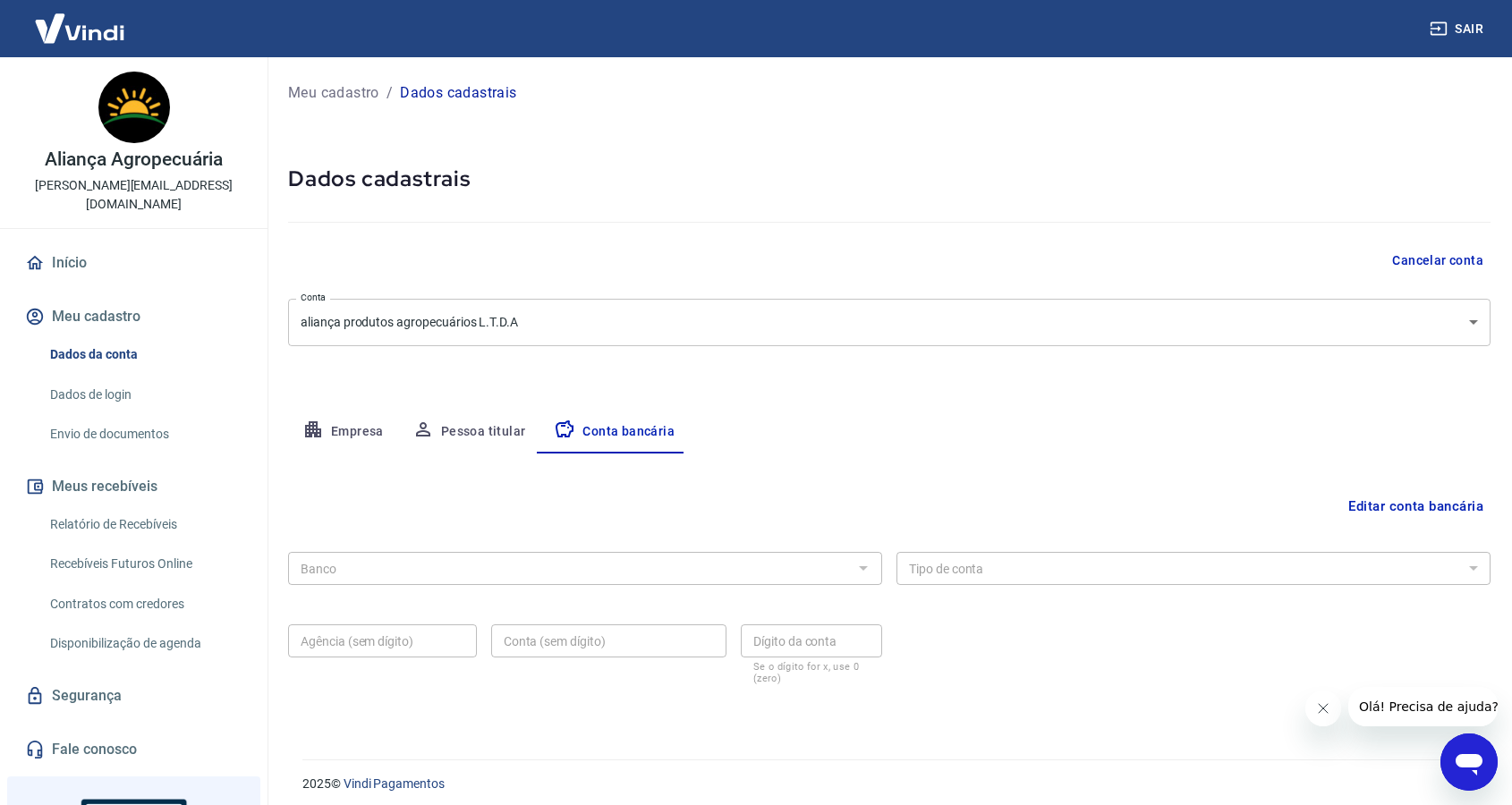
scroll to position [9, 0]
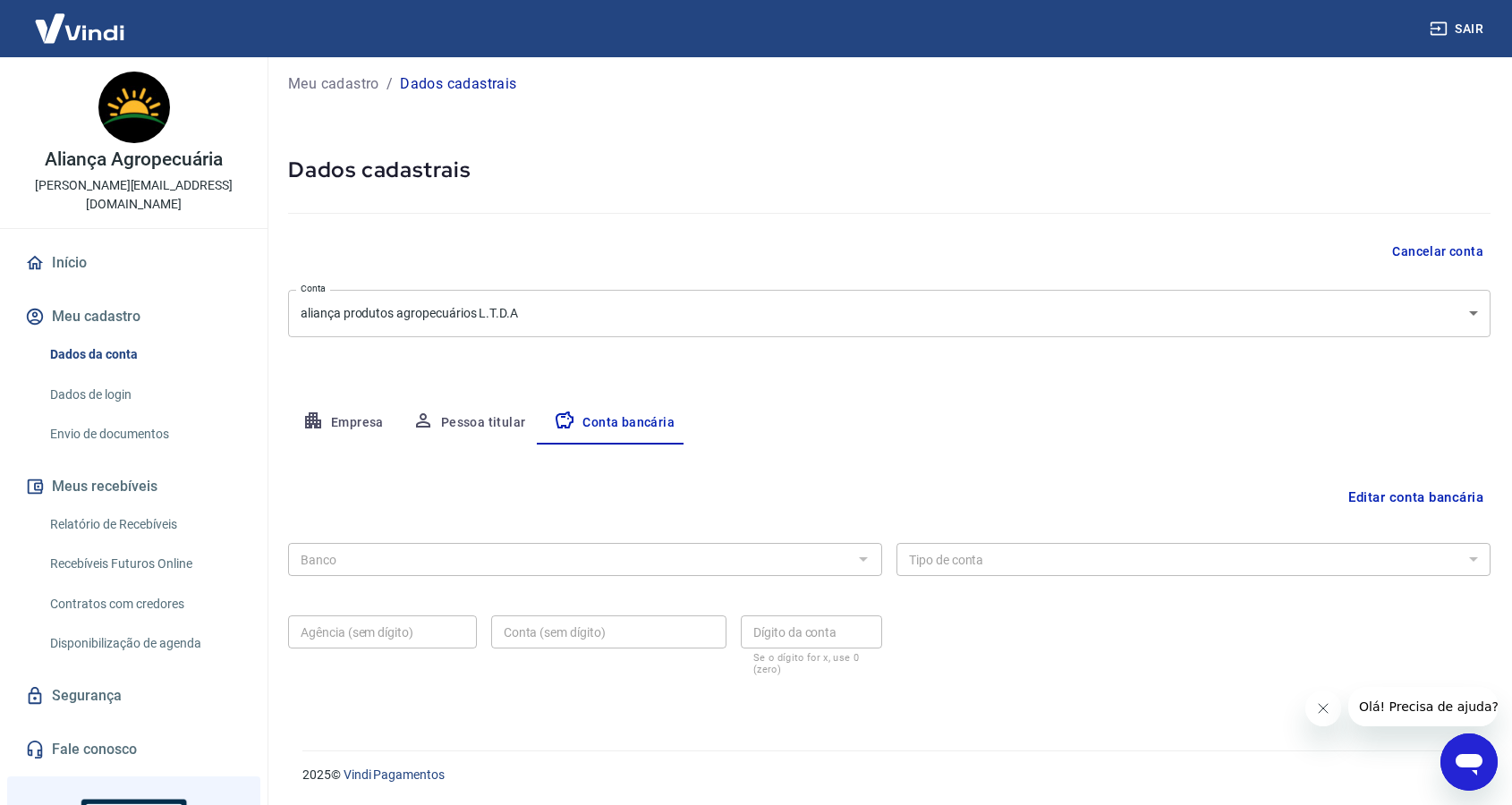
click at [853, 559] on div at bounding box center [862, 560] width 23 height 25
click at [1365, 502] on button "Editar conta bancária" at bounding box center [1415, 497] width 149 height 34
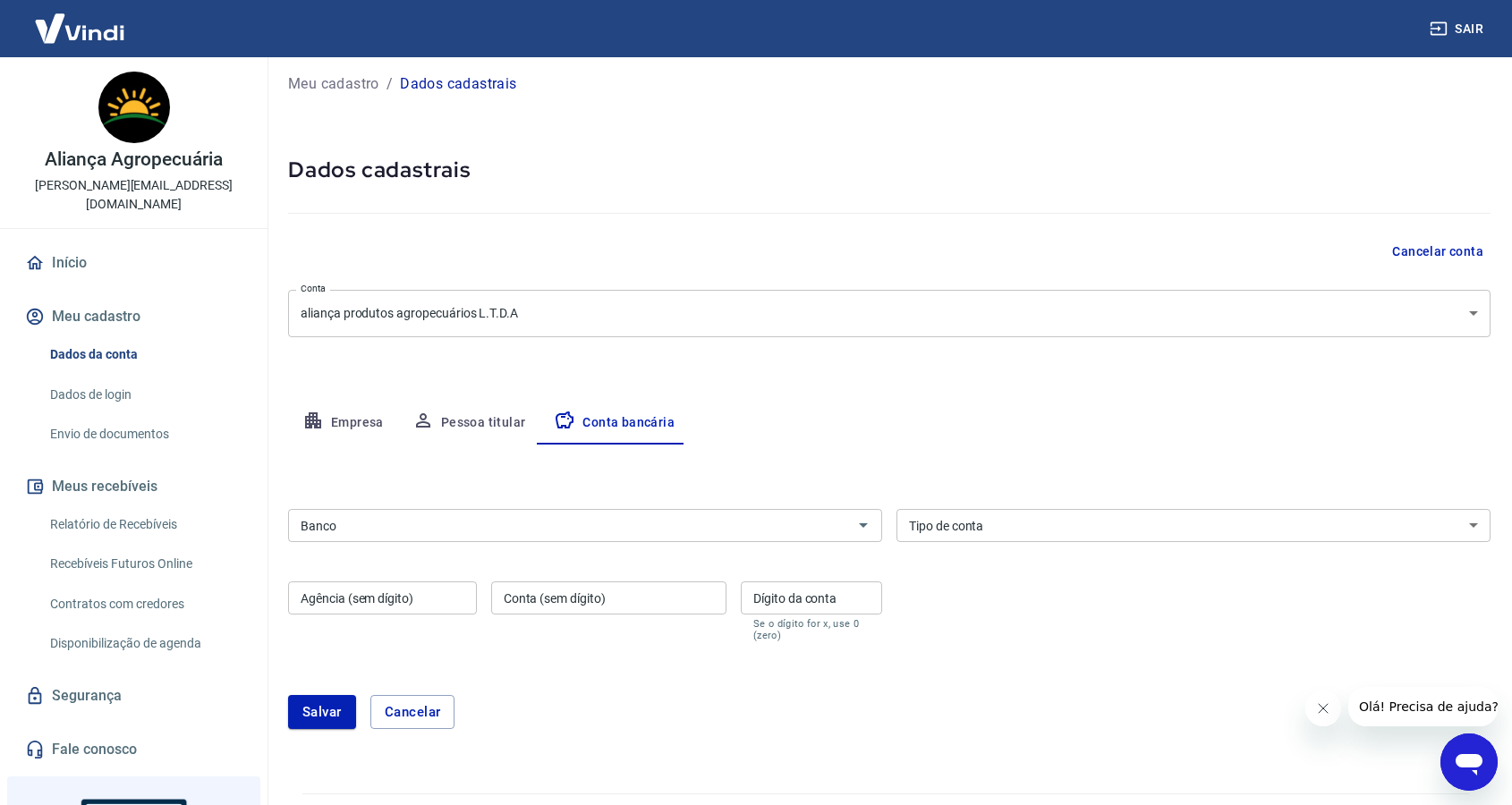
click at [771, 531] on input "Banco" at bounding box center [570, 525] width 554 height 22
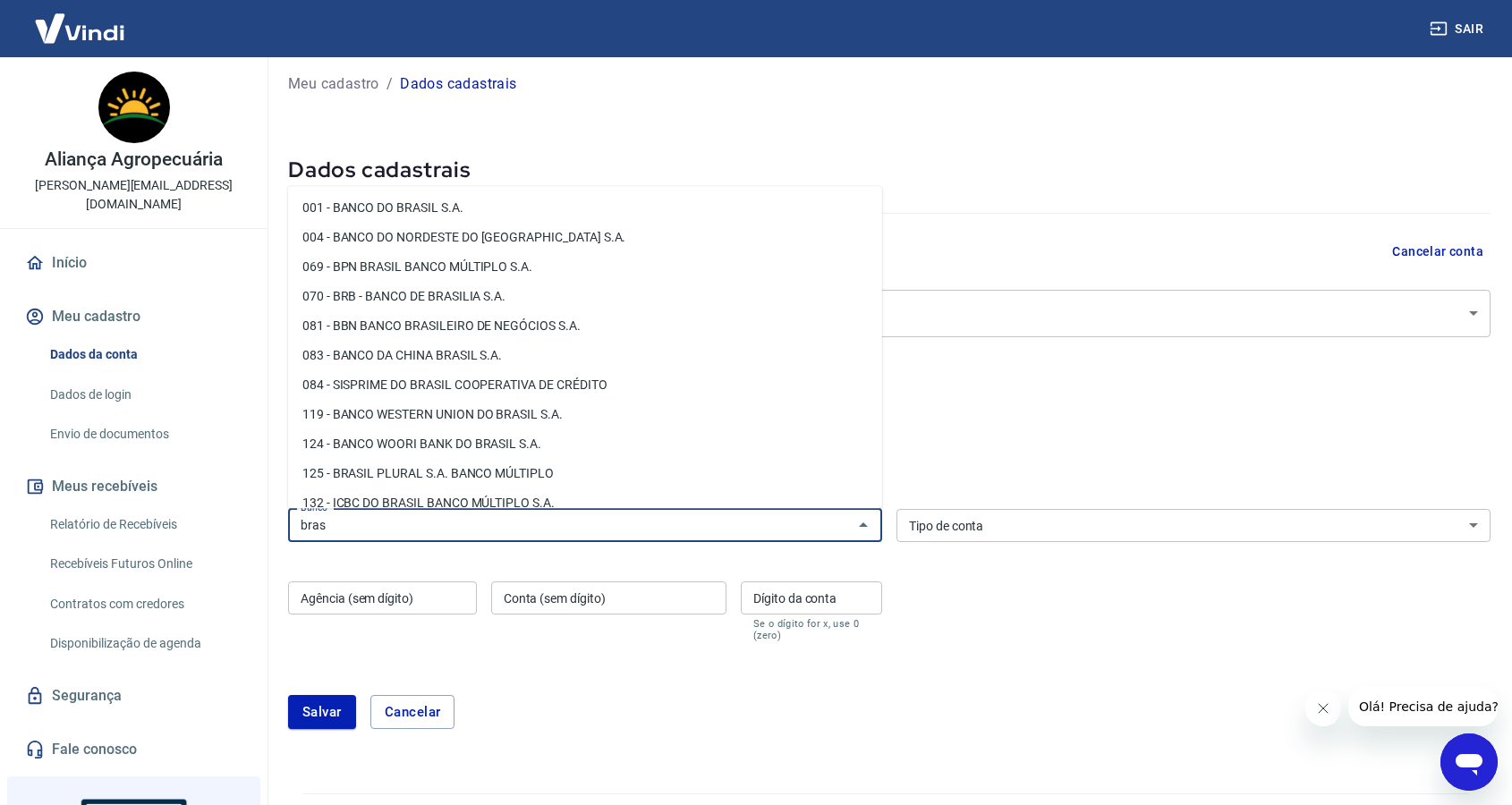
click at [477, 202] on li "001 - BANCO DO BRASIL S.A." at bounding box center [585, 208] width 594 height 29
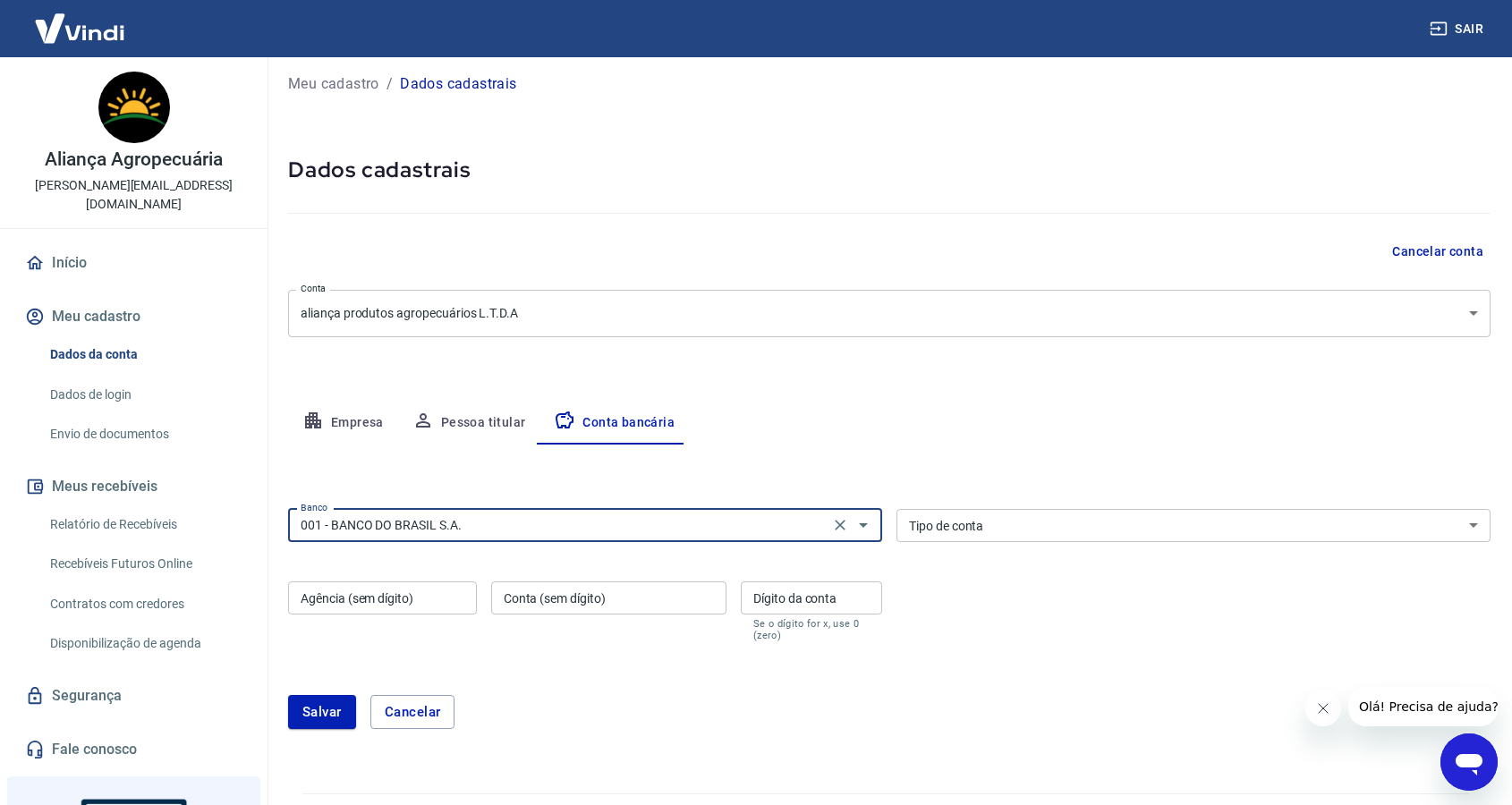
type input "001 - BANCO DO BRASIL S.A."
click at [1041, 525] on select "Conta Corrente Conta Poupança" at bounding box center [1193, 526] width 594 height 33
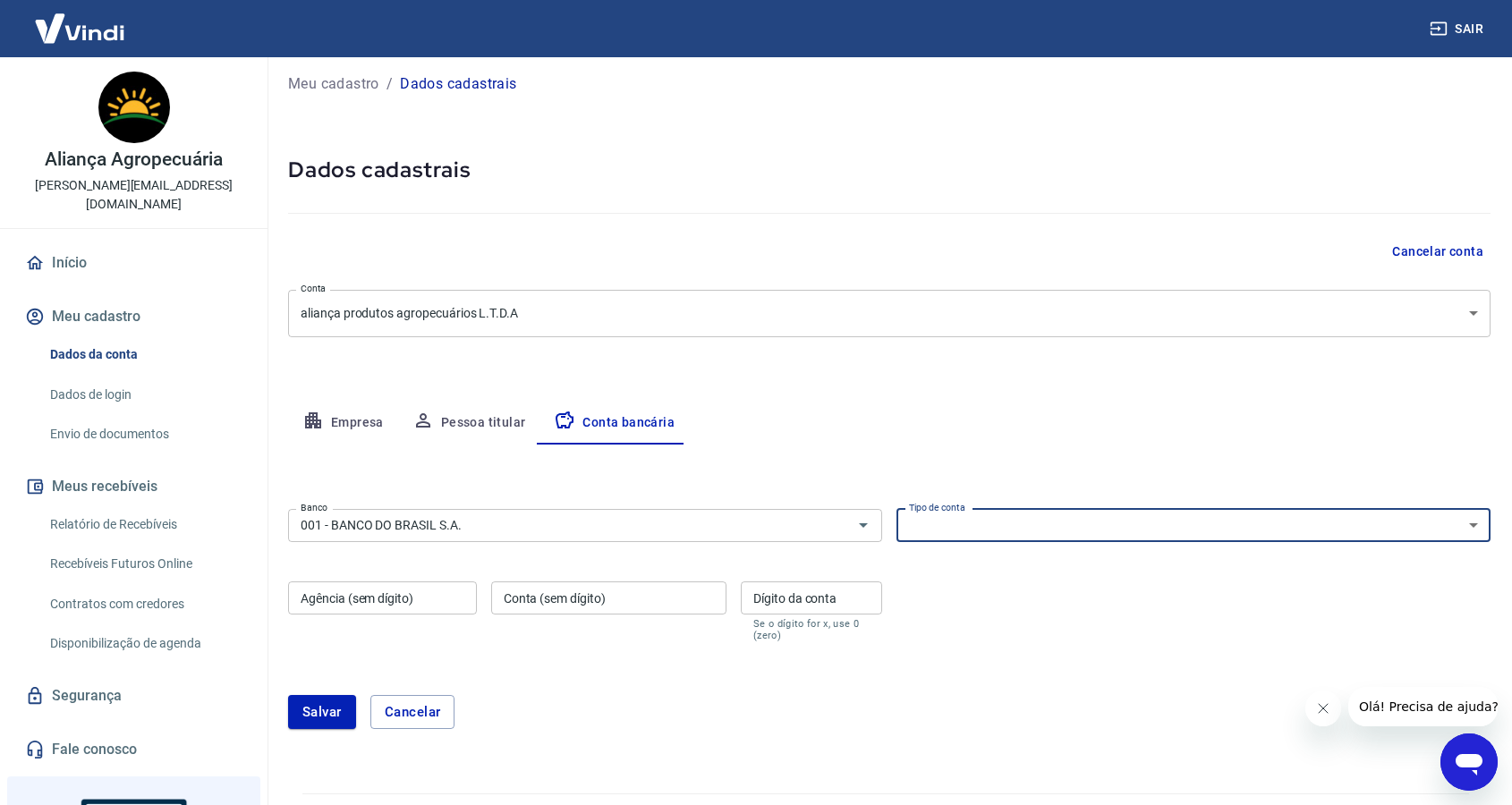
select select "1"
click at [896, 509] on select "Conta Corrente Conta Poupança" at bounding box center [1193, 526] width 594 height 33
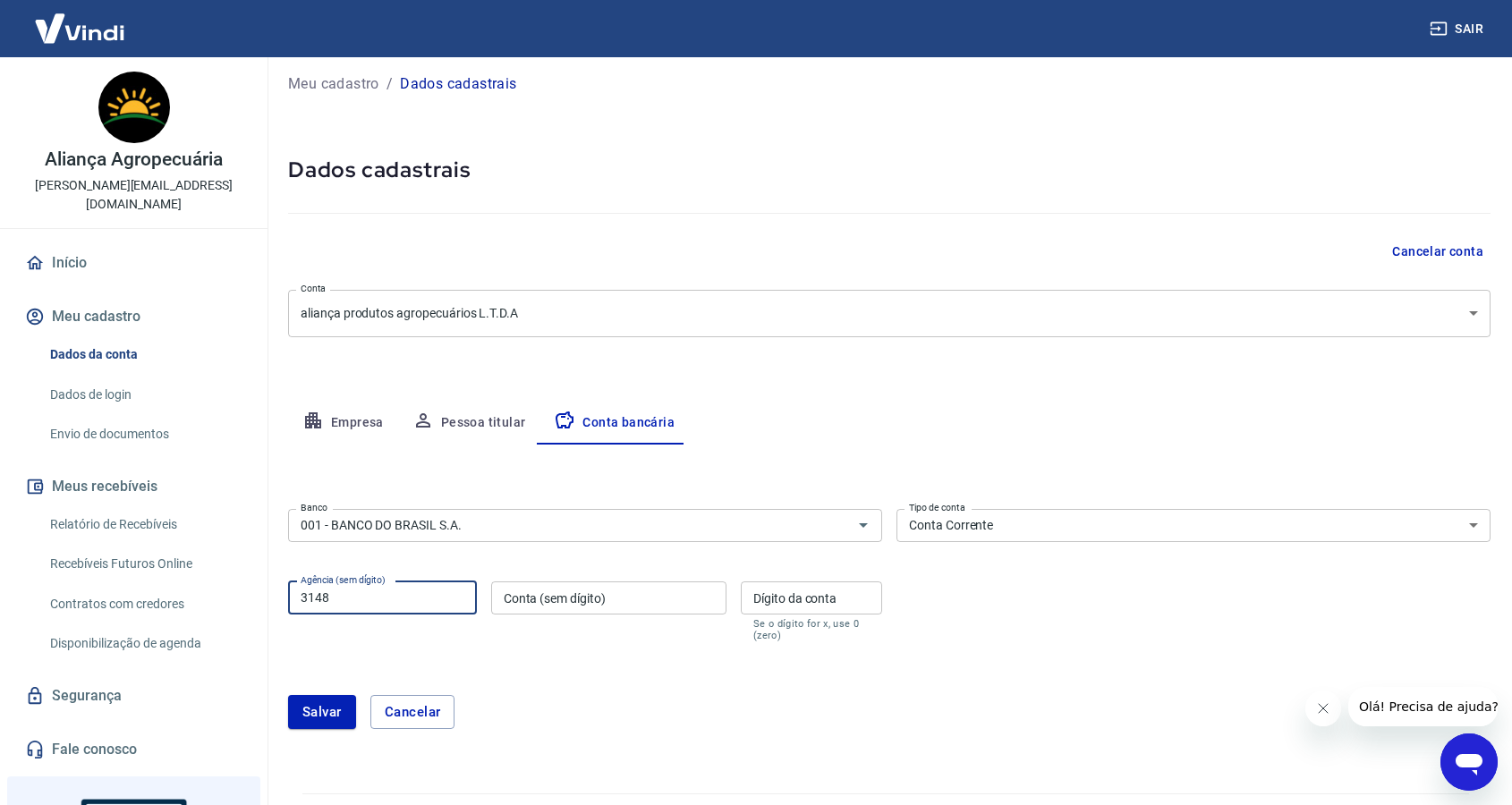
type input "3148"
type input "13259"
type input "4"
click at [589, 713] on div "Salvar Cancelar" at bounding box center [889, 712] width 1203 height 34
click at [338, 716] on button "Salvar" at bounding box center [322, 712] width 68 height 34
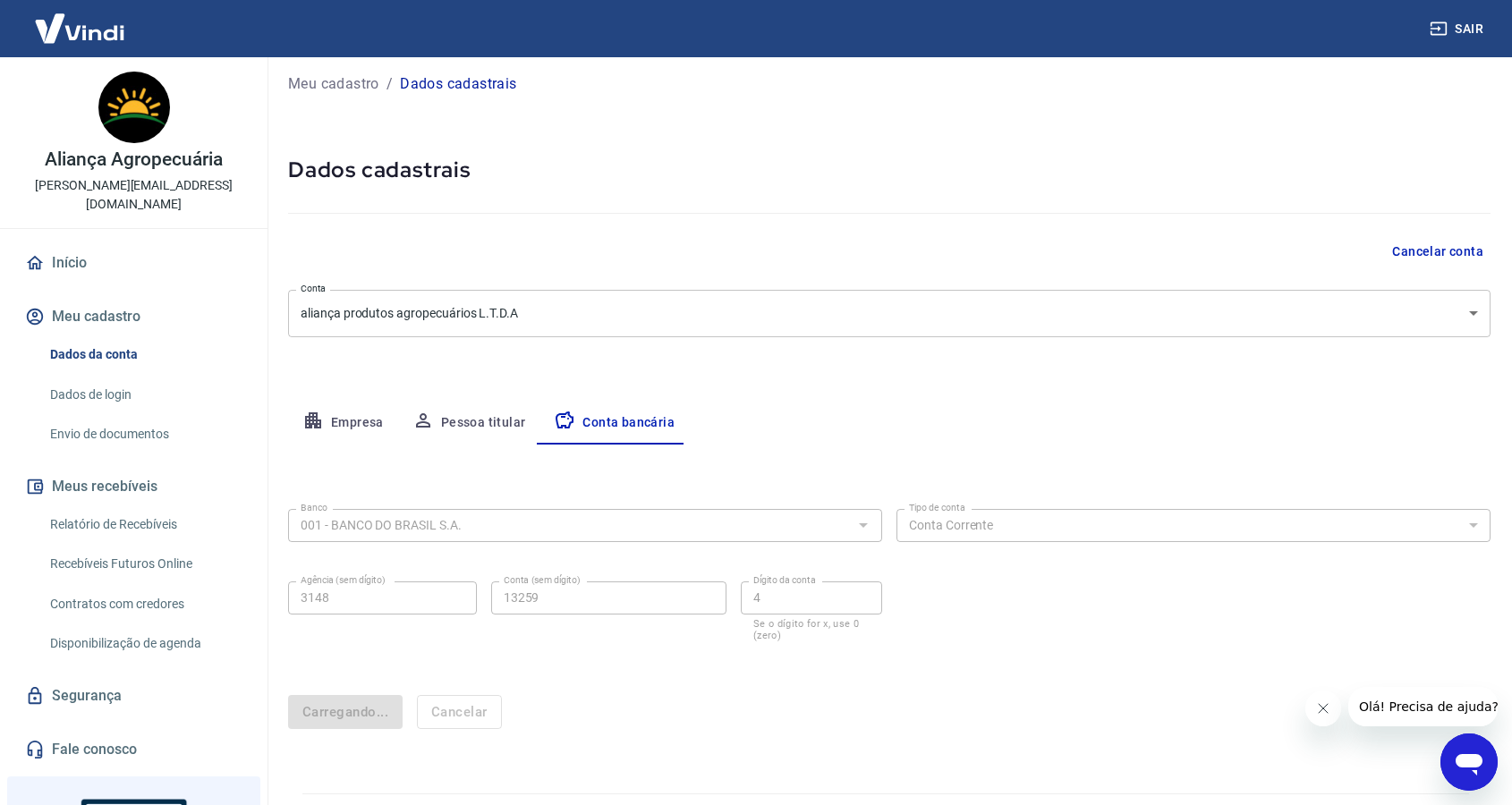
scroll to position [0, 0]
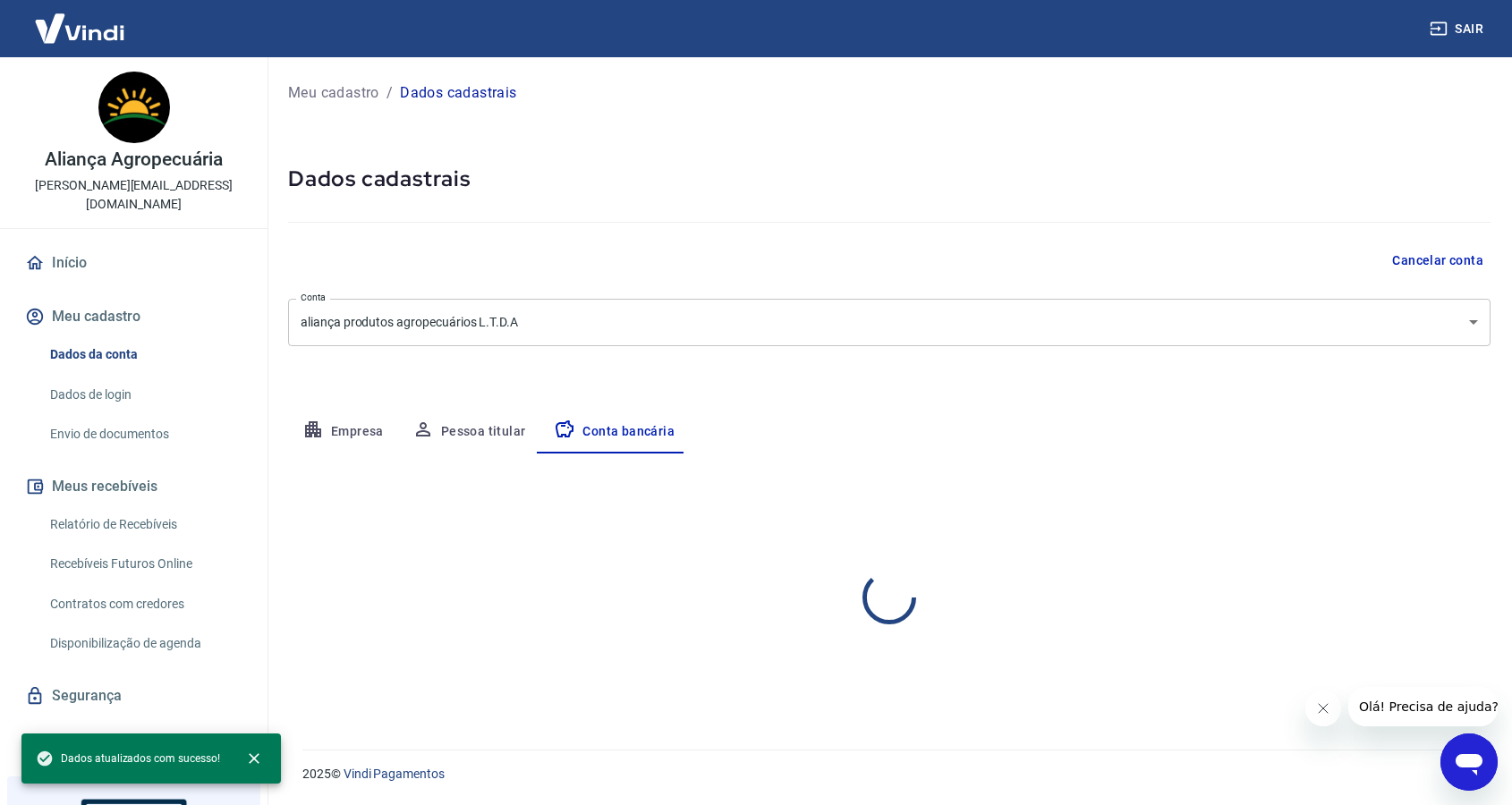
select select "1"
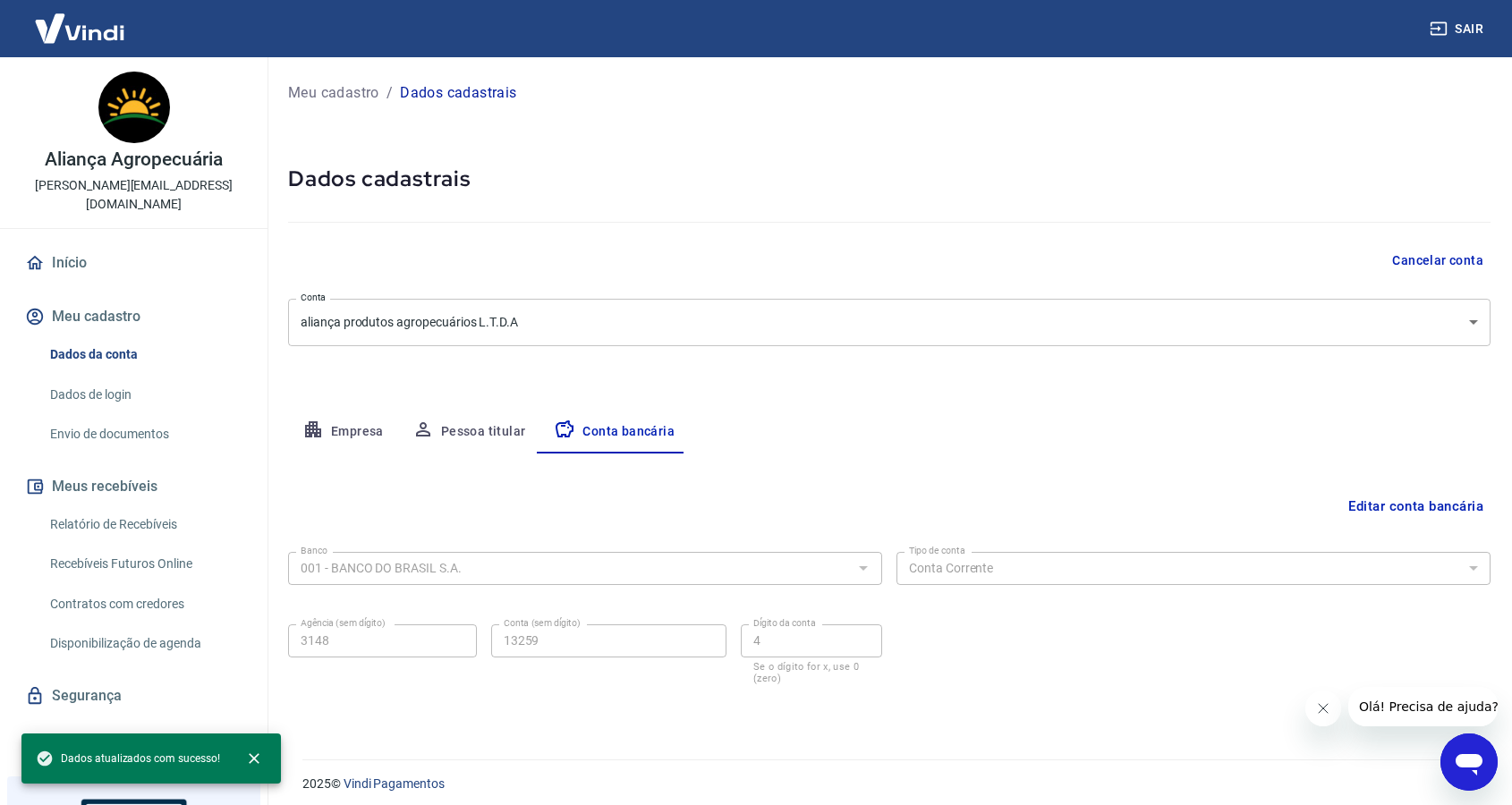
scroll to position [9, 0]
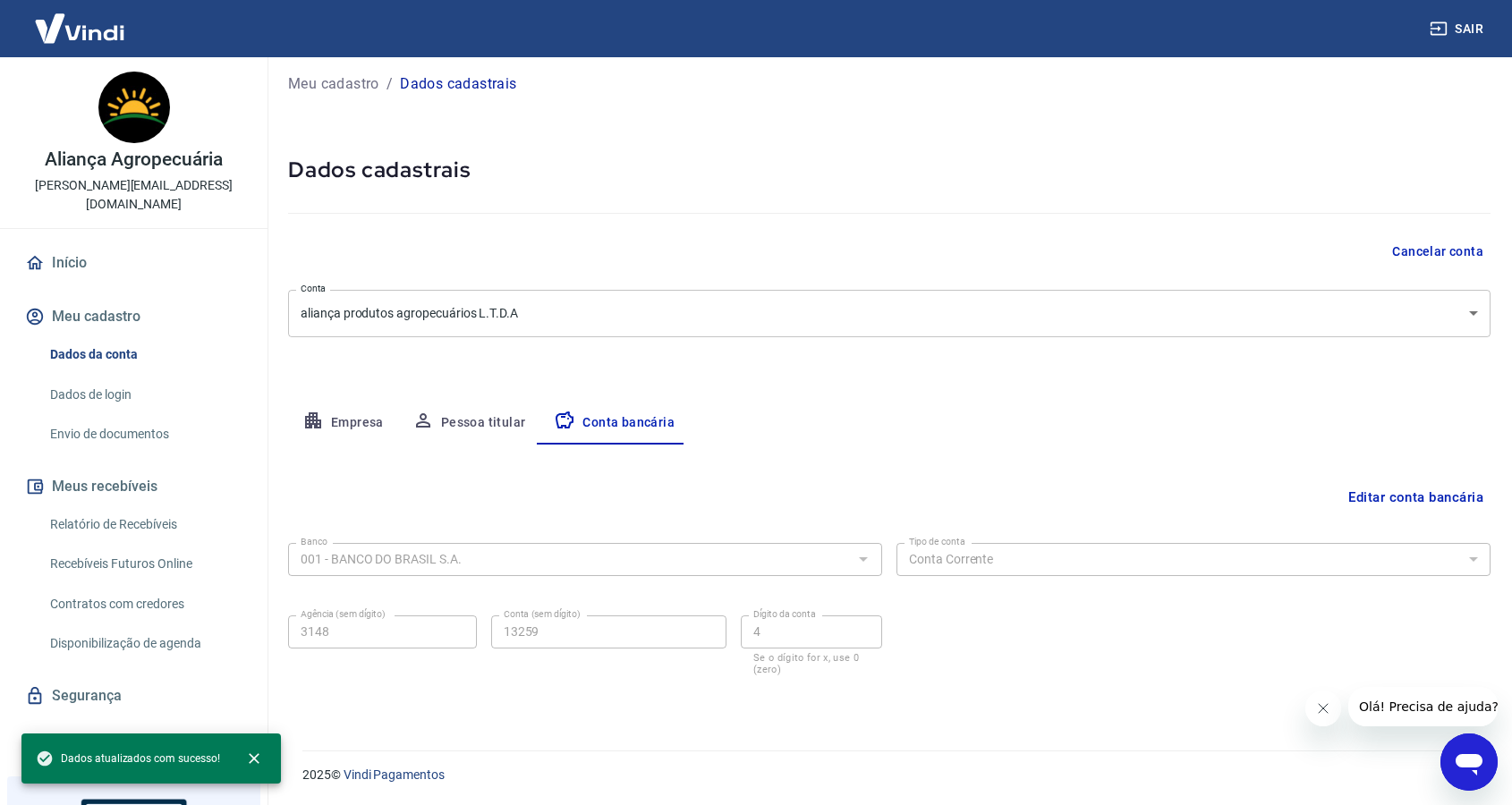
click at [93, 297] on button "Meu cadastro" at bounding box center [133, 316] width 224 height 40
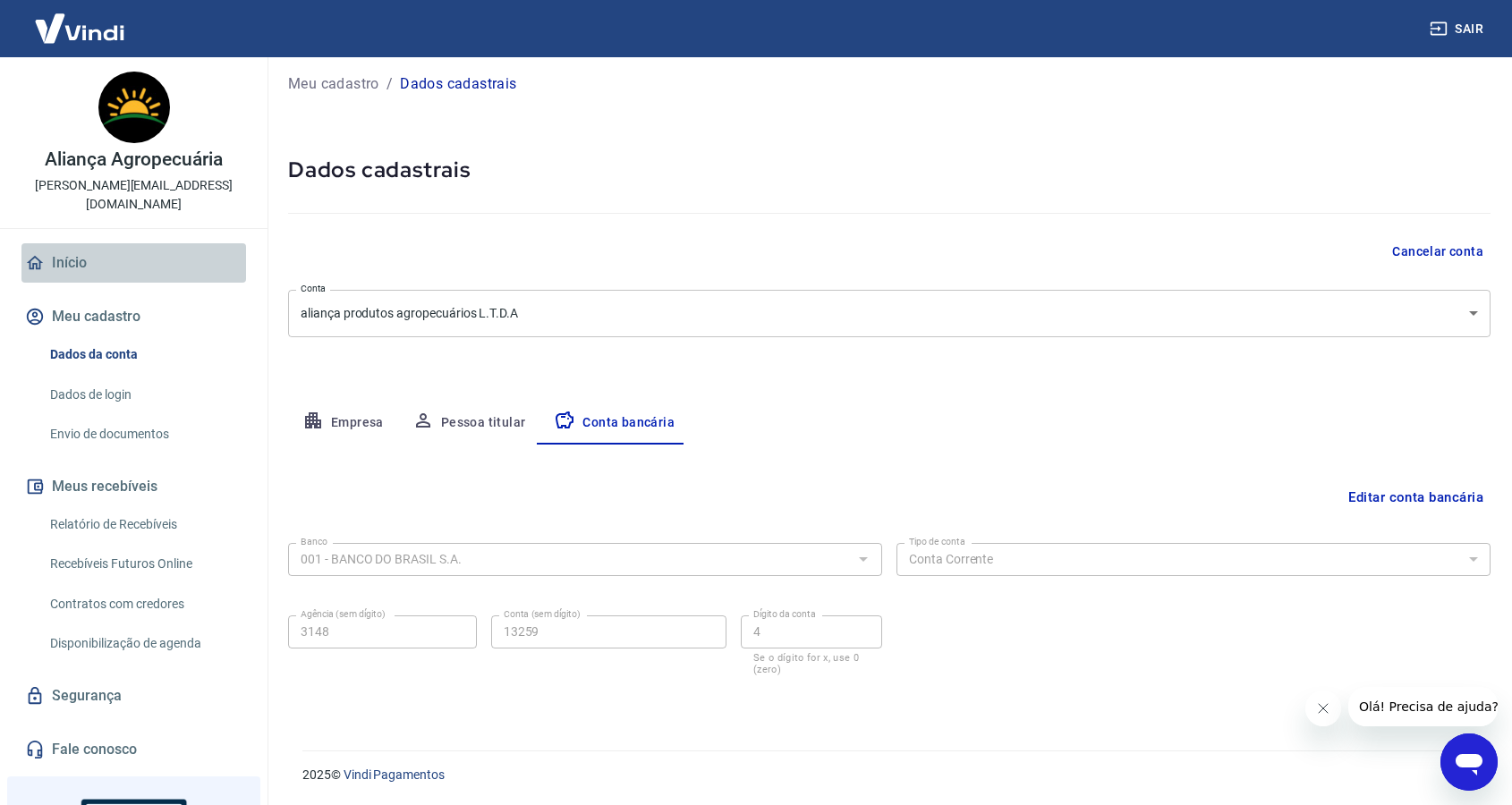
click at [86, 243] on link "Início" at bounding box center [133, 263] width 224 height 40
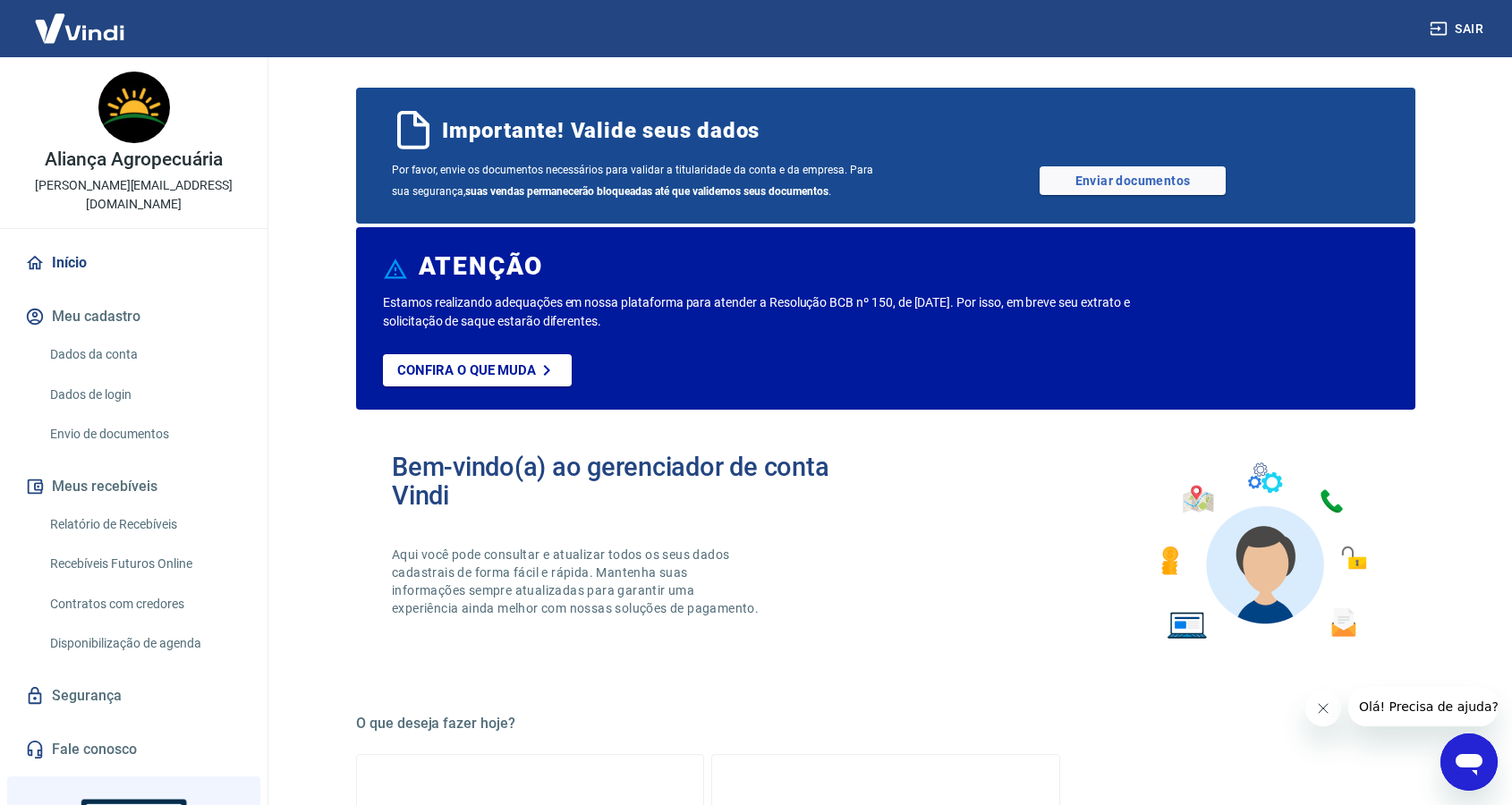
click at [1170, 198] on div "Por favor, envie os documentos necessários para validar a titularidade da conta…" at bounding box center [885, 180] width 987 height 43
click at [1172, 184] on link "Enviar documentos" at bounding box center [1133, 181] width 186 height 29
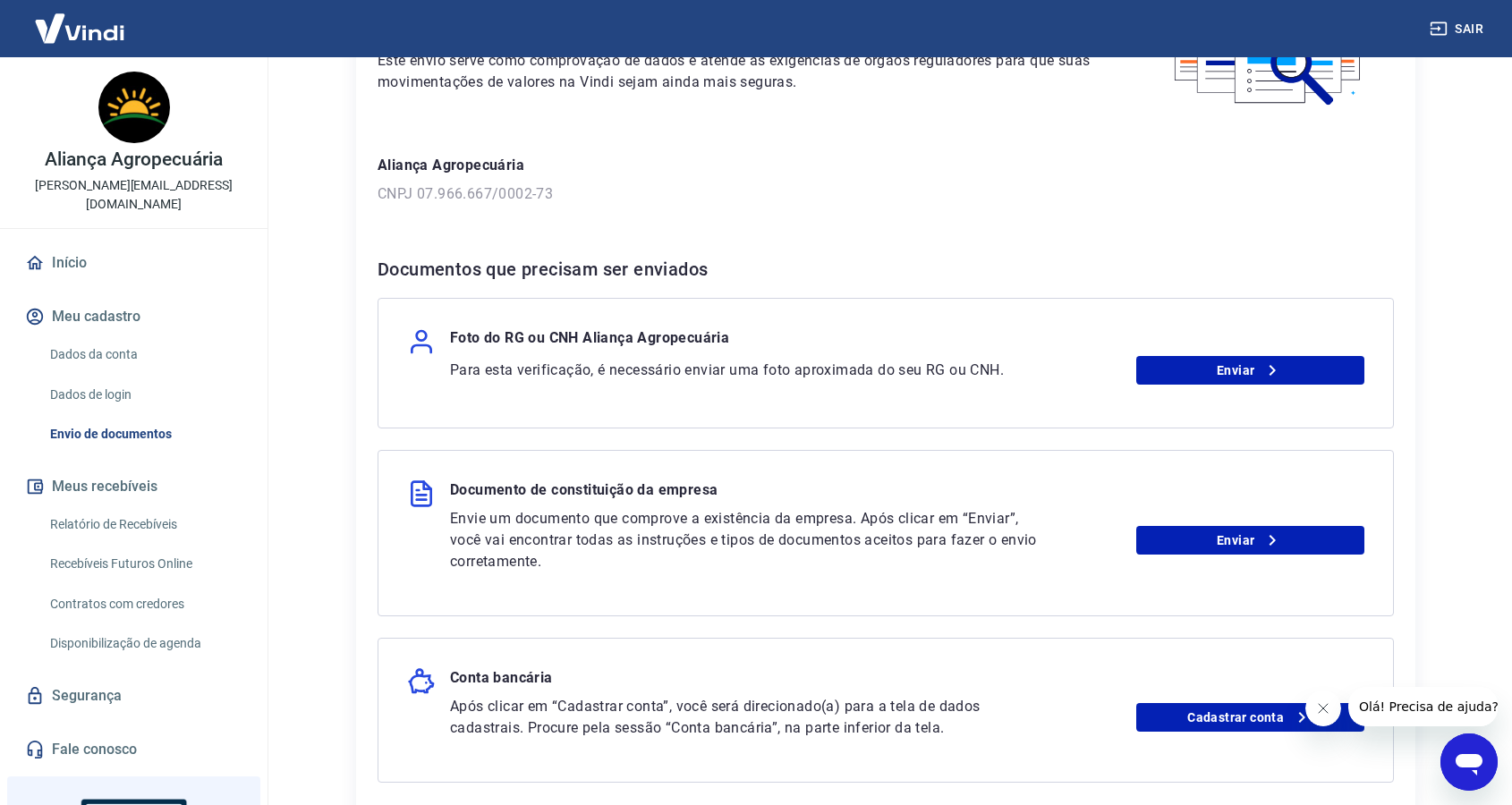
scroll to position [184, 0]
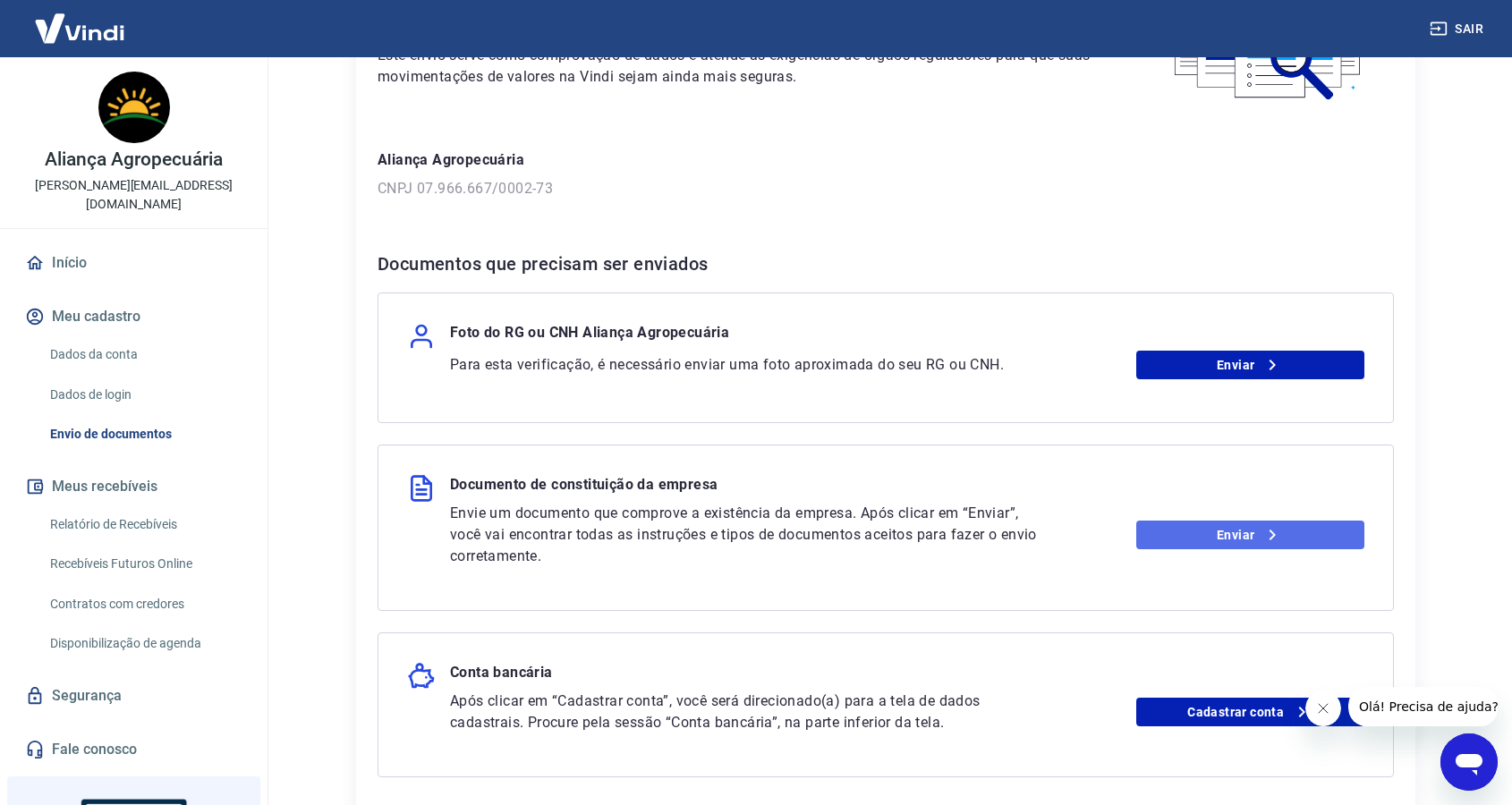
click at [1325, 539] on link "Enviar" at bounding box center [1250, 535] width 229 height 29
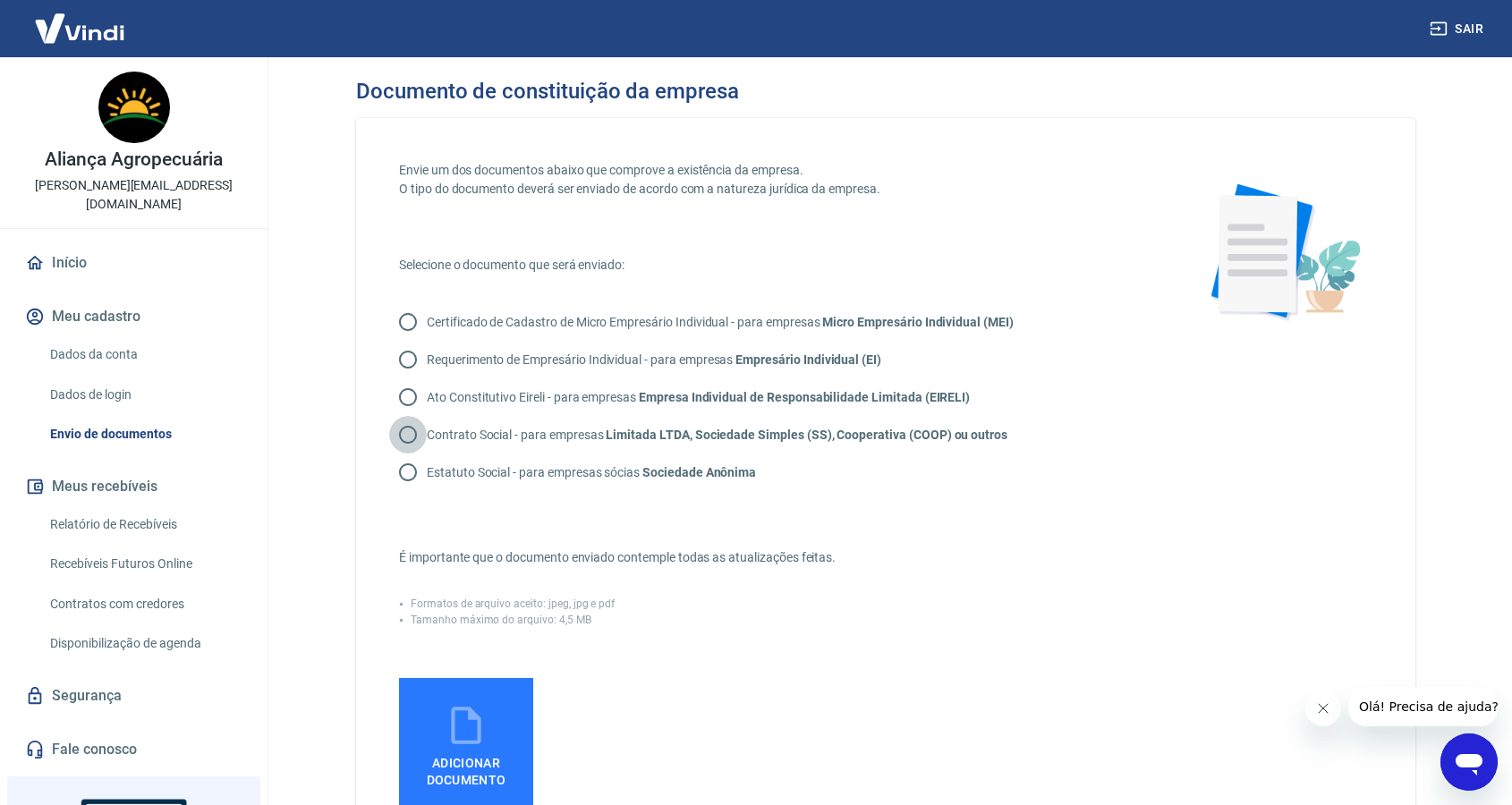
click at [404, 435] on input "Contrato Social - para empresas Limitada LTDA, Sociedade Simples (SS), Cooperat…" at bounding box center [407, 435] width 38 height 38
radio input "true"
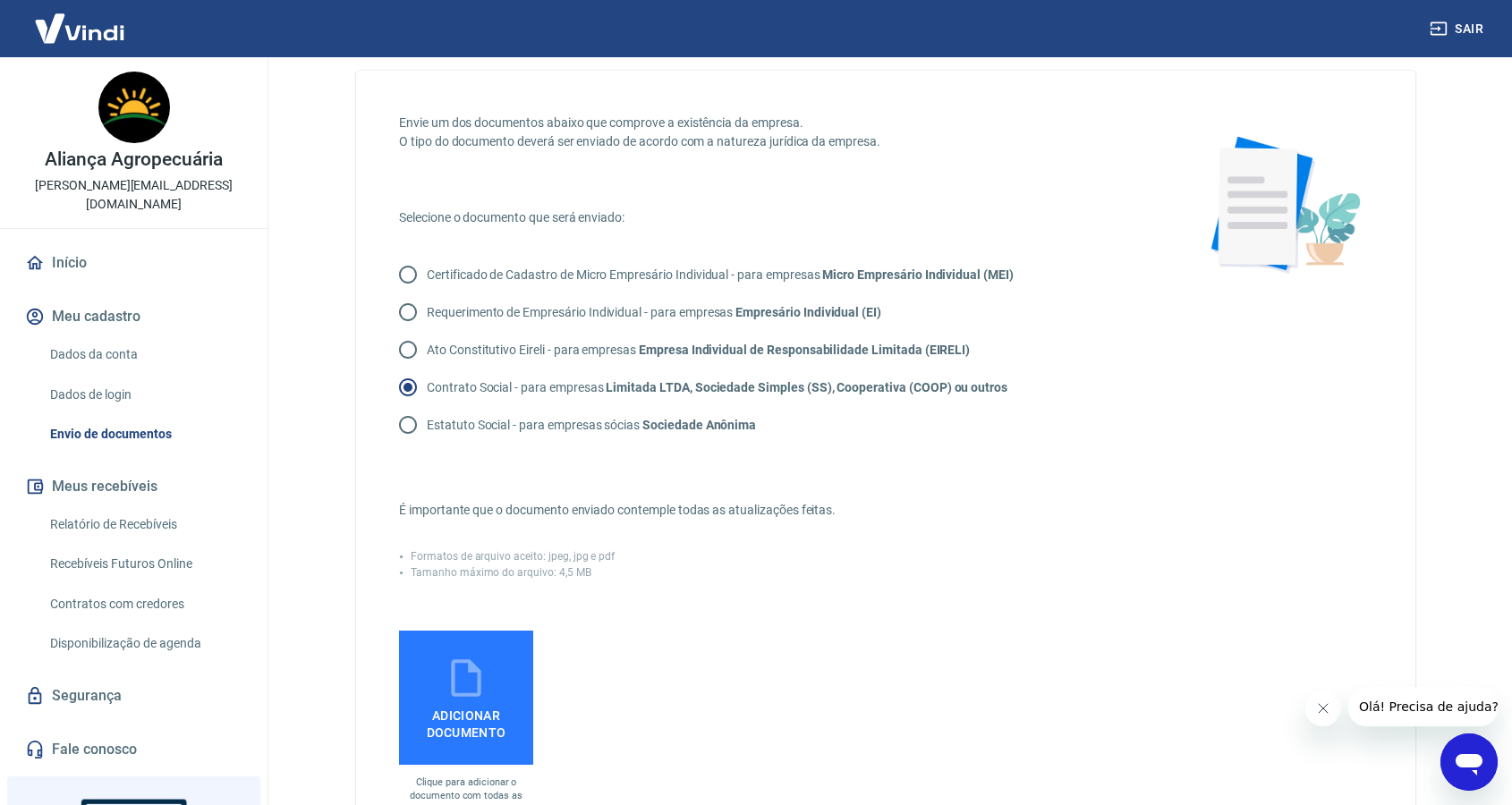
scroll to position [58, 0]
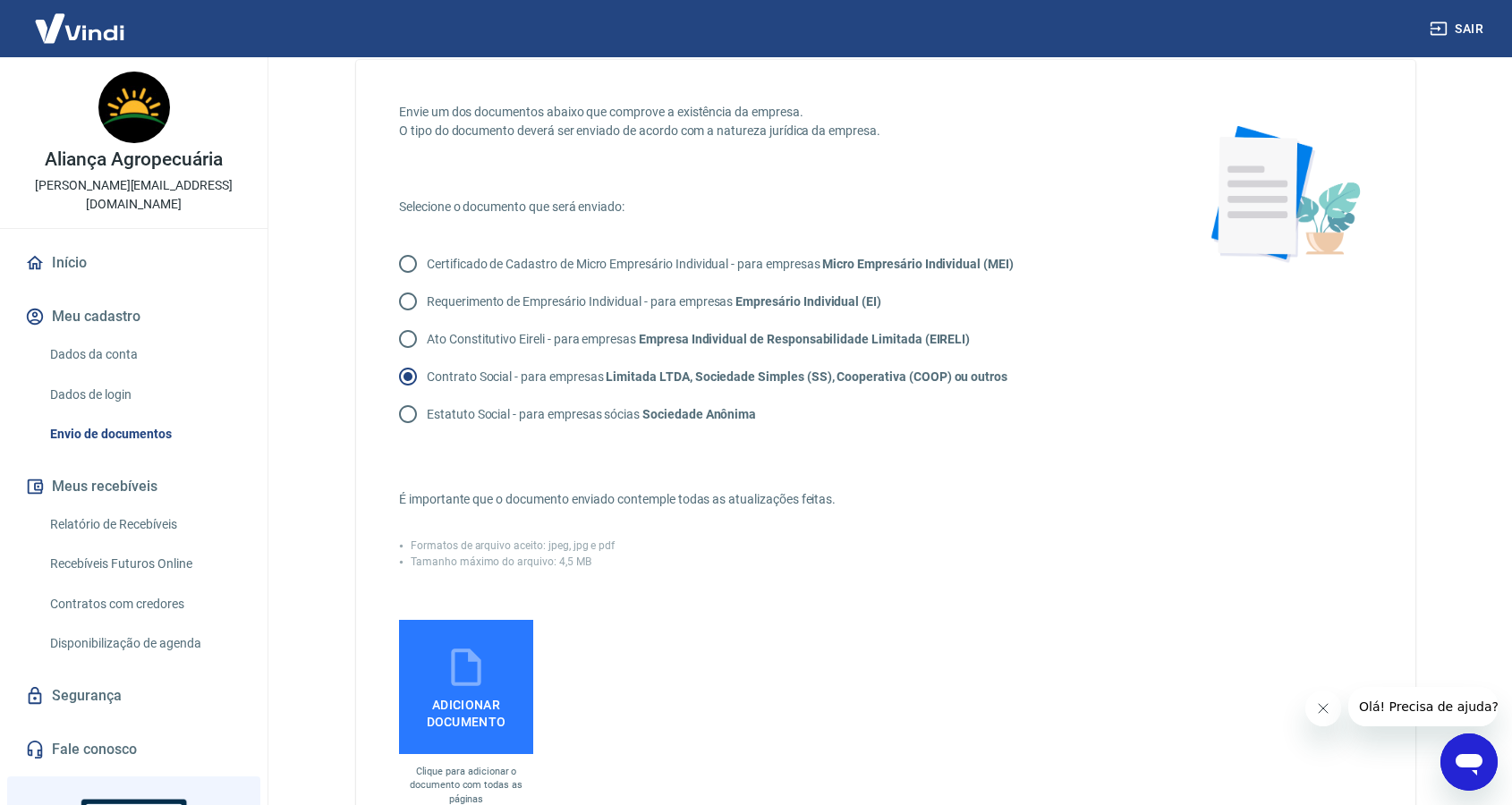
click at [505, 692] on span "Adicionar documento" at bounding box center [466, 710] width 120 height 41
click at [0, 0] on input "Adicionar documento" at bounding box center [0, 0] width 0 height 0
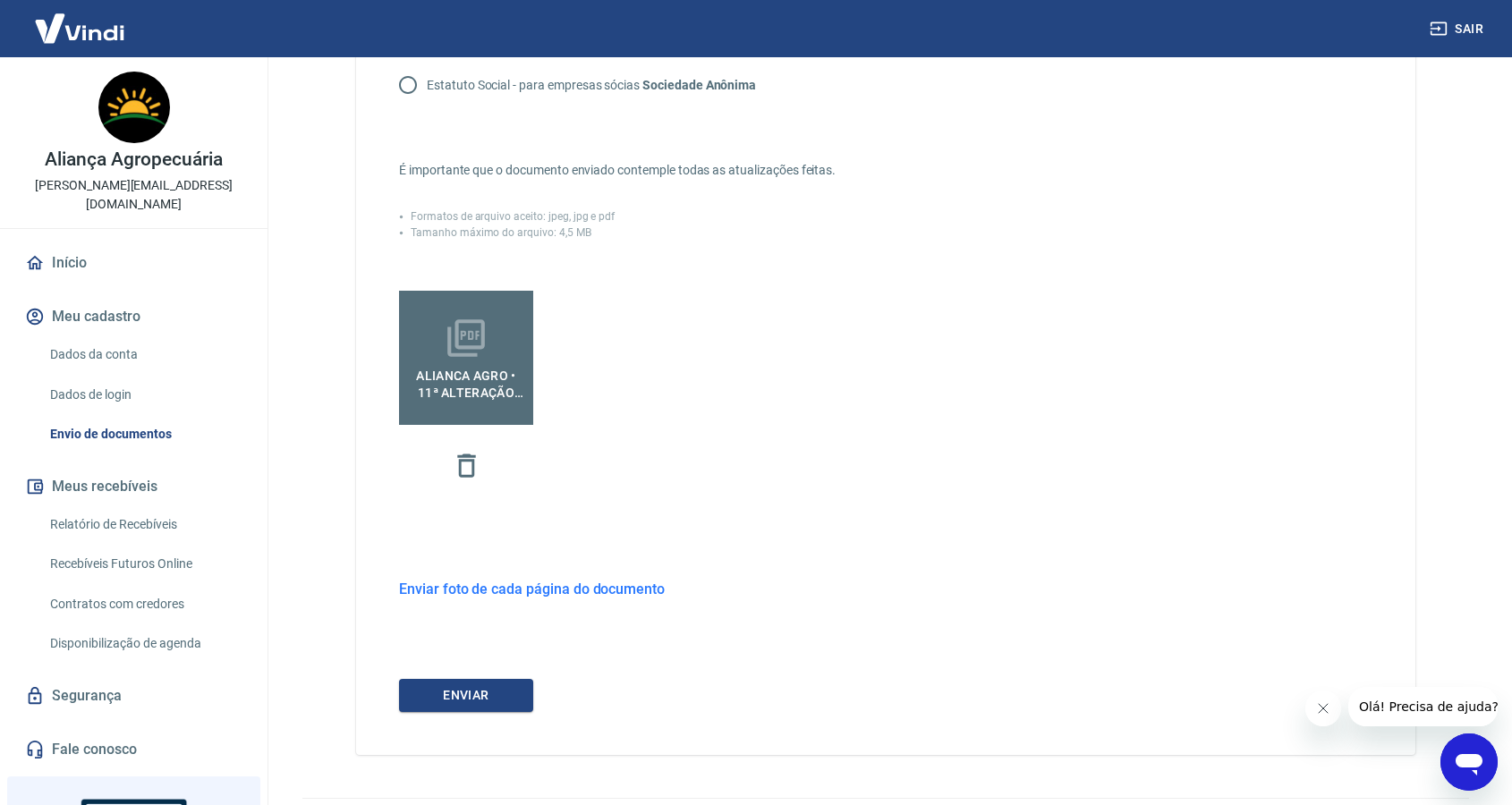
scroll to position [396, 0]
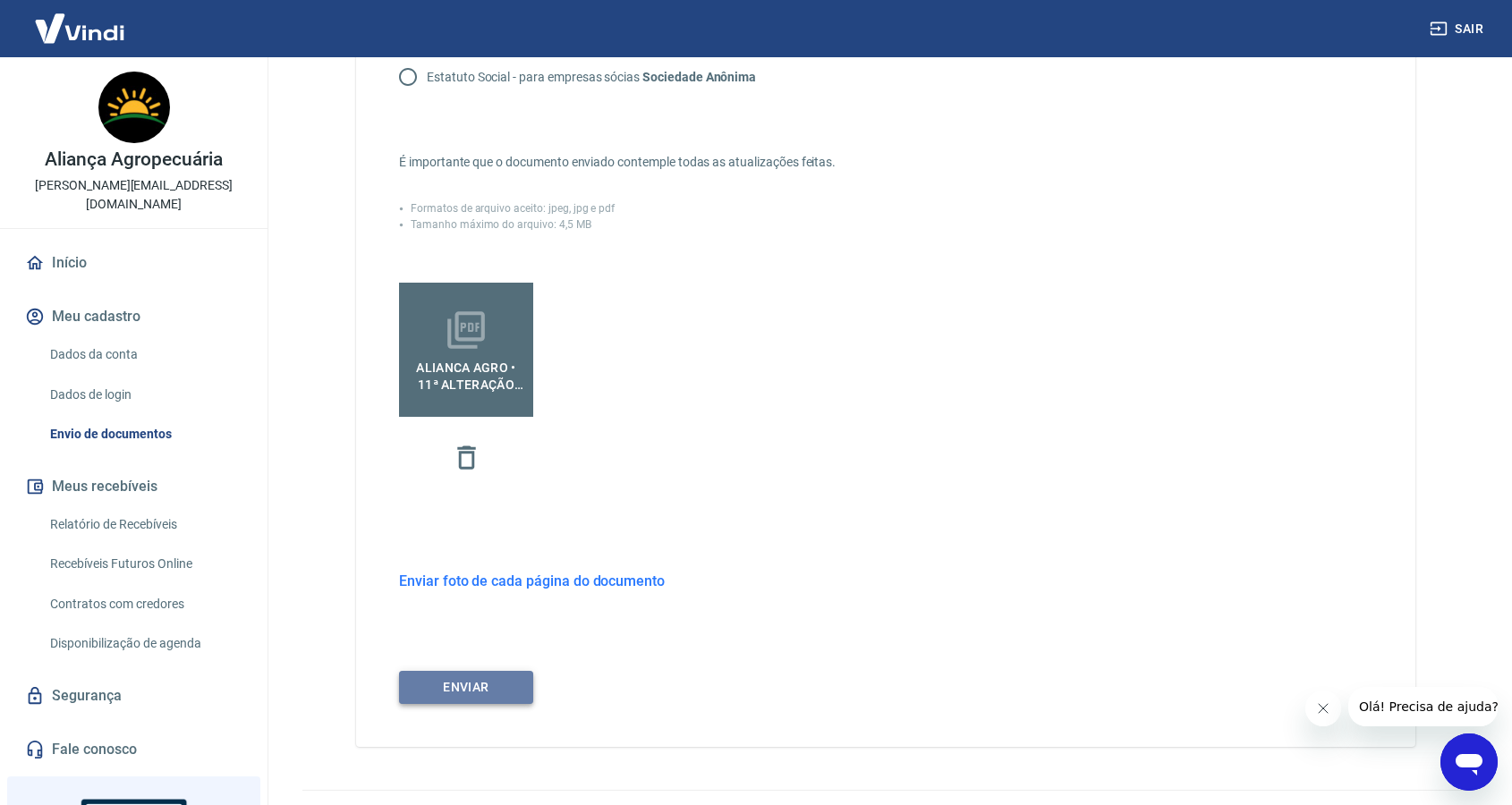
click at [506, 683] on button "ENVIAR" at bounding box center [466, 688] width 134 height 33
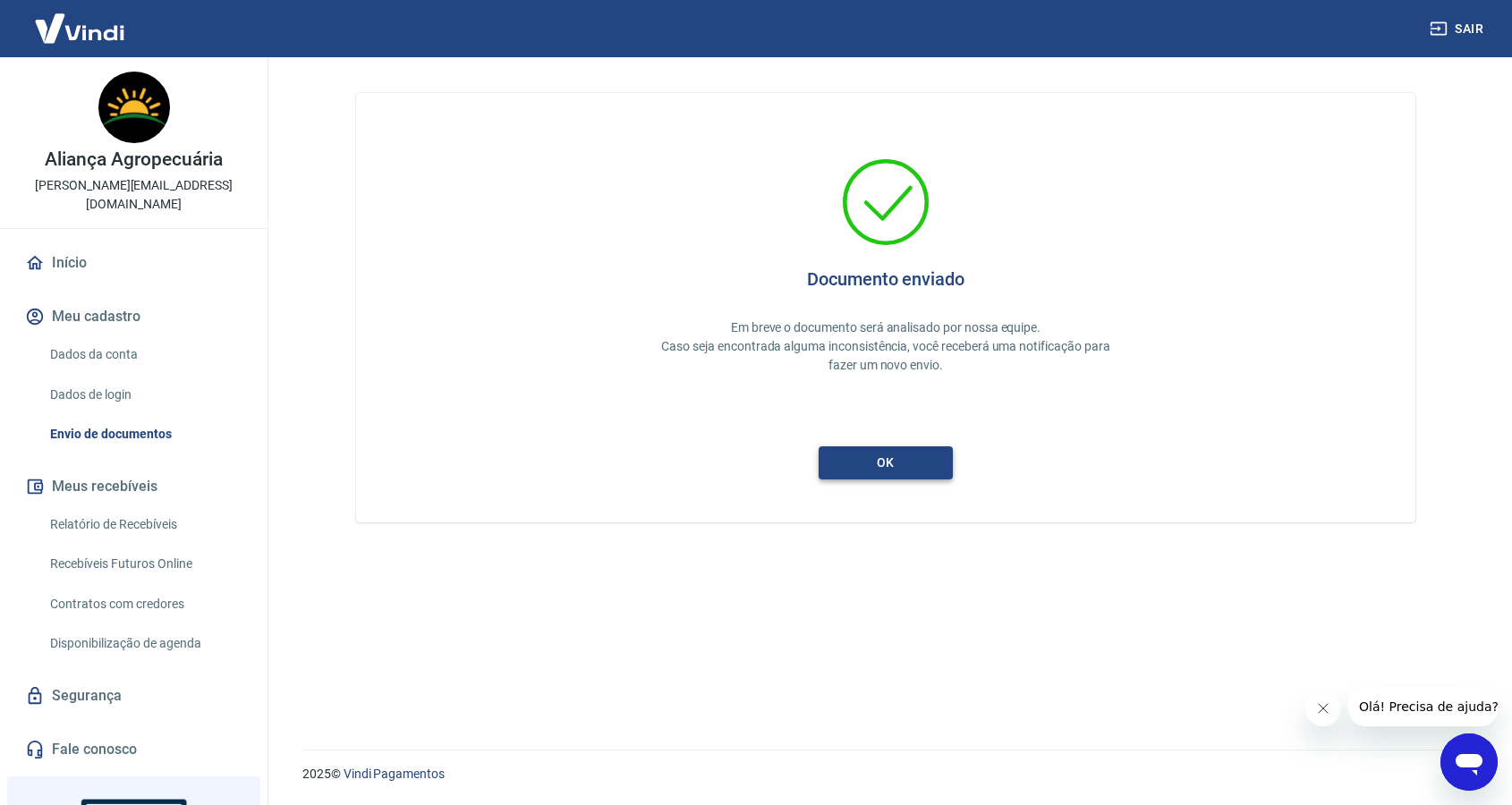
click at [898, 457] on button "ok" at bounding box center [885, 463] width 134 height 33
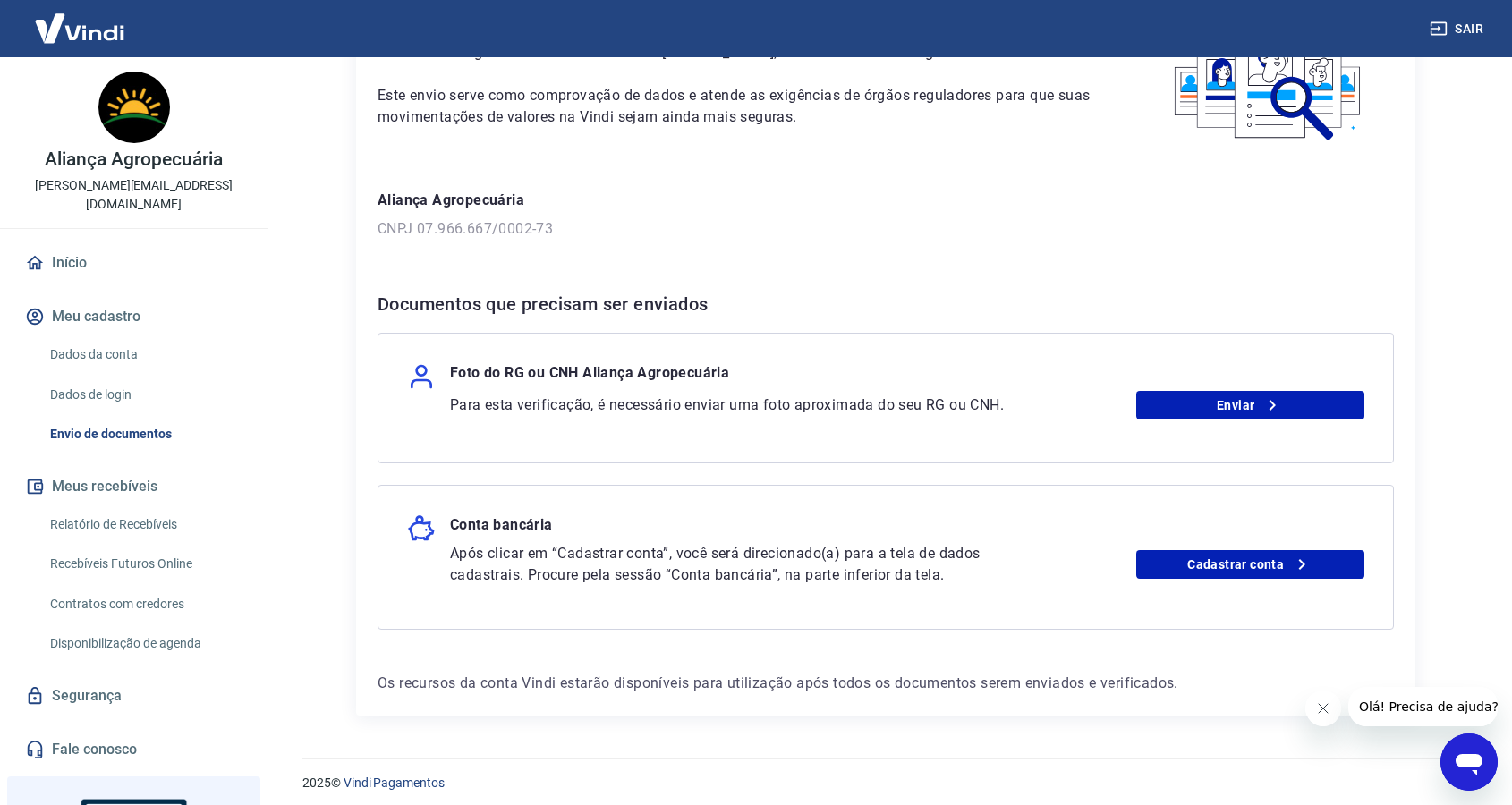
scroll to position [150, 0]
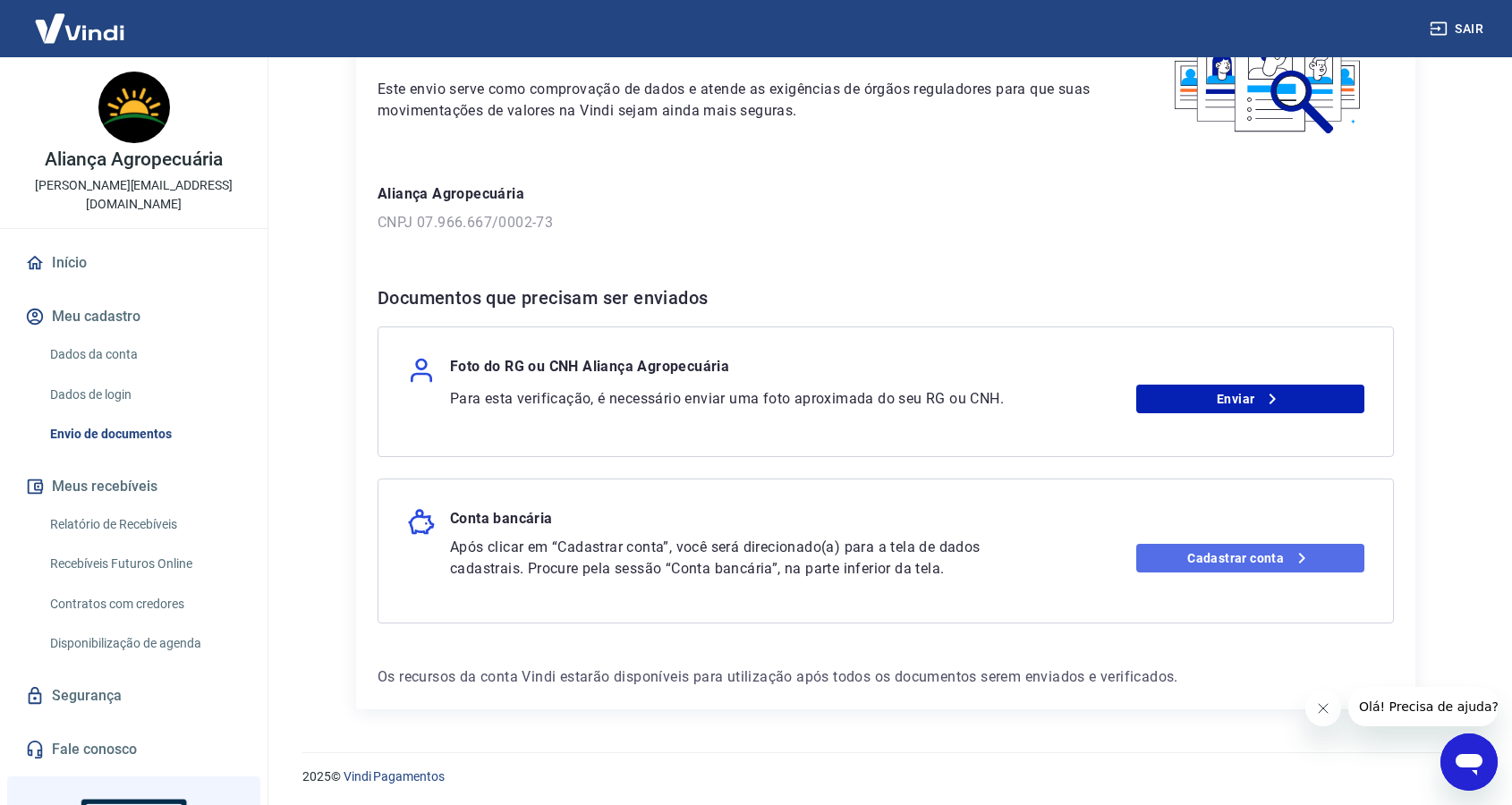
click at [1252, 564] on link "Cadastrar conta" at bounding box center [1250, 559] width 229 height 29
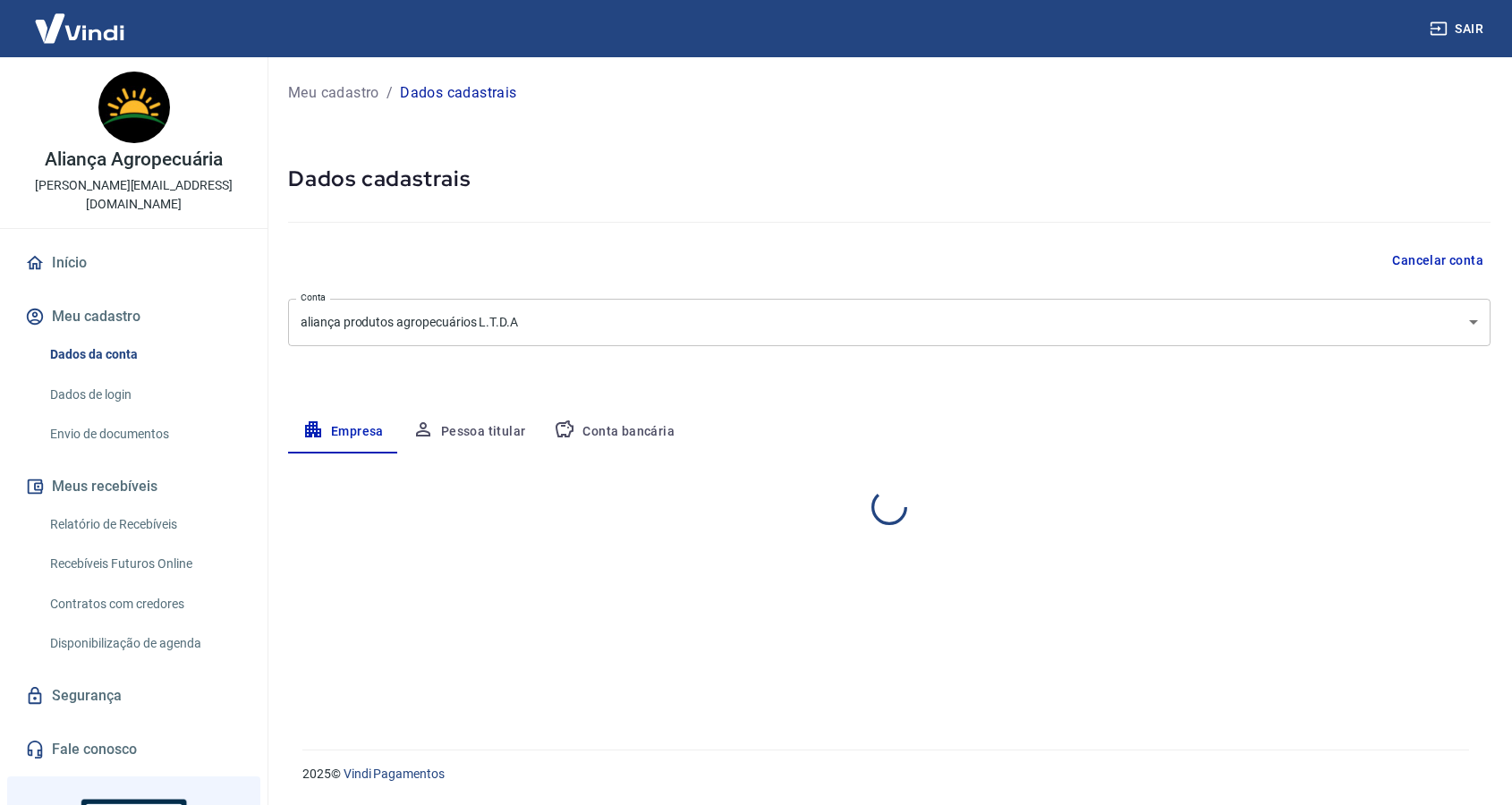
select select "SC"
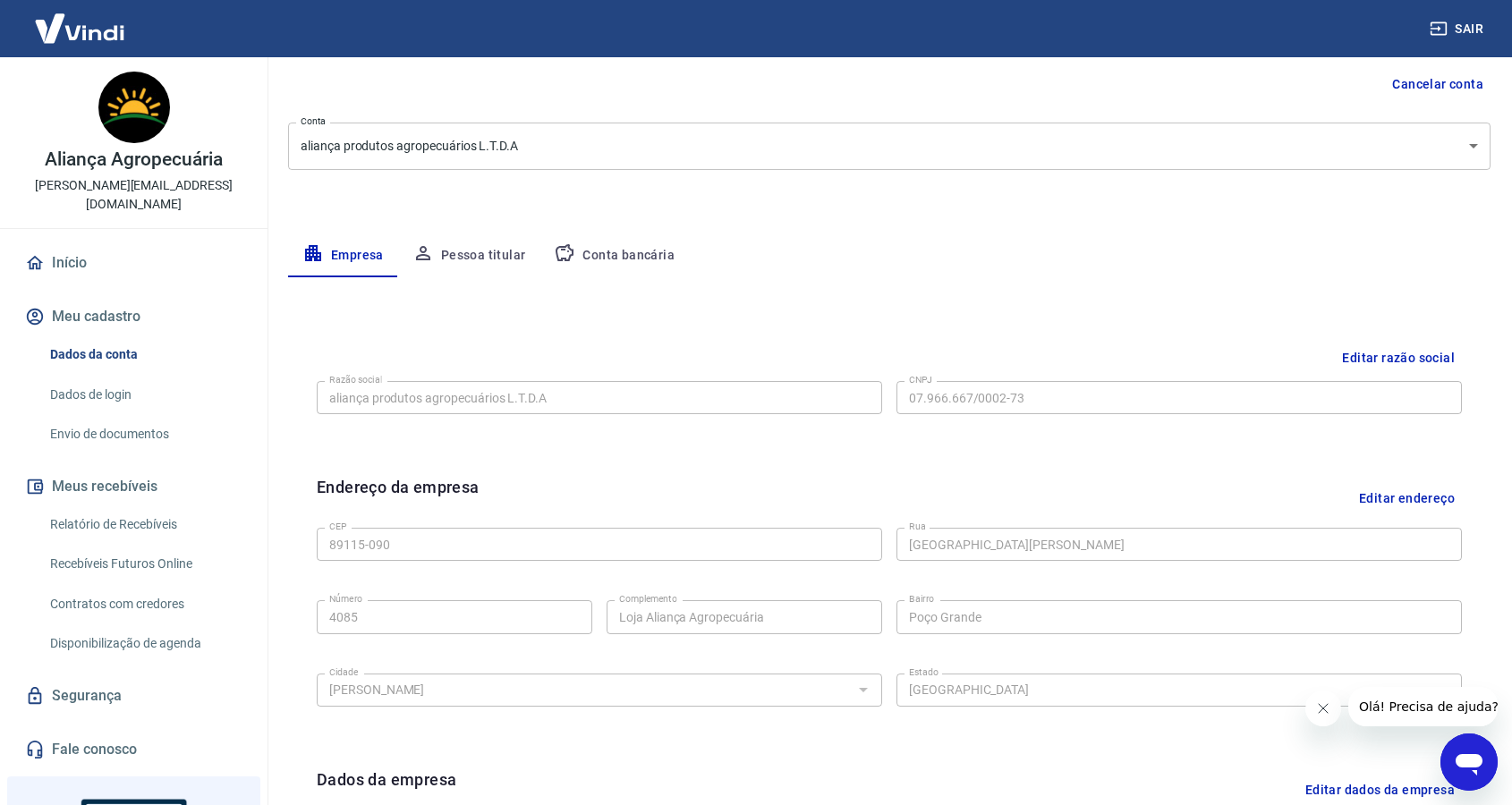
scroll to position [179, 0]
click at [588, 274] on div "Editar razão social Razão social aliança produtos agropecuários L.T.D.A Razão s…" at bounding box center [889, 642] width 1203 height 738
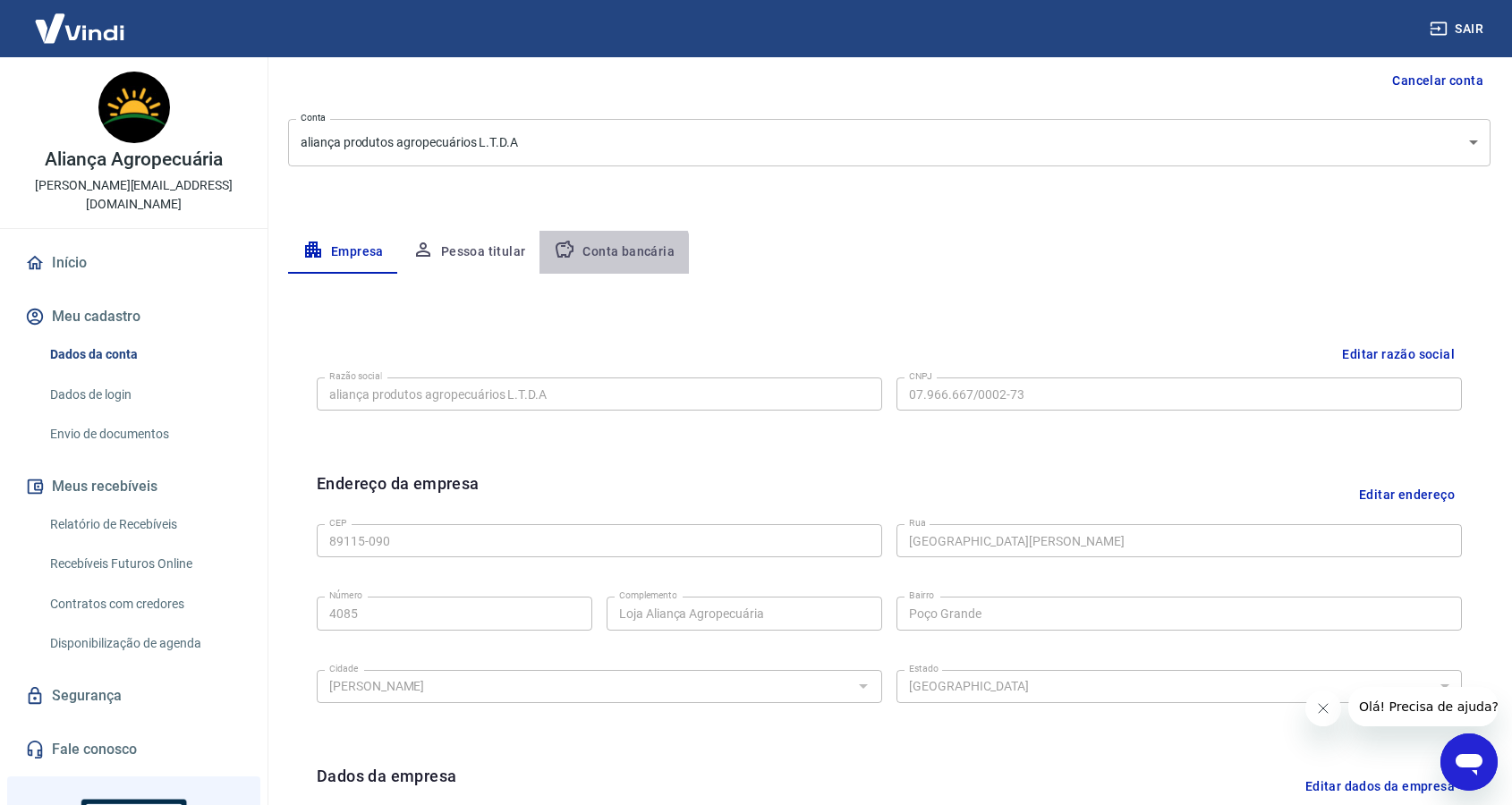
click at [599, 262] on button "Conta bancária" at bounding box center [614, 252] width 149 height 43
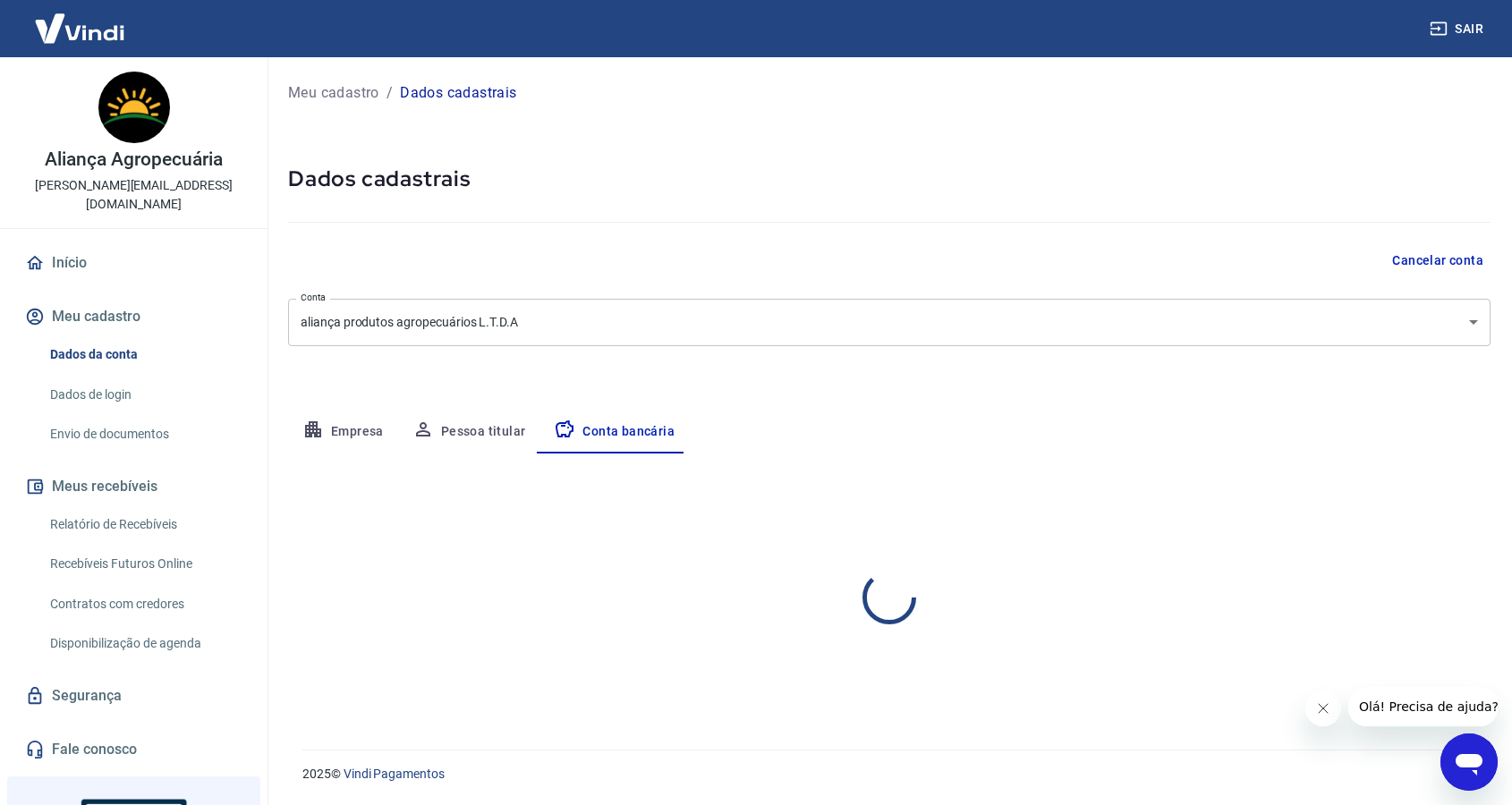
select select "1"
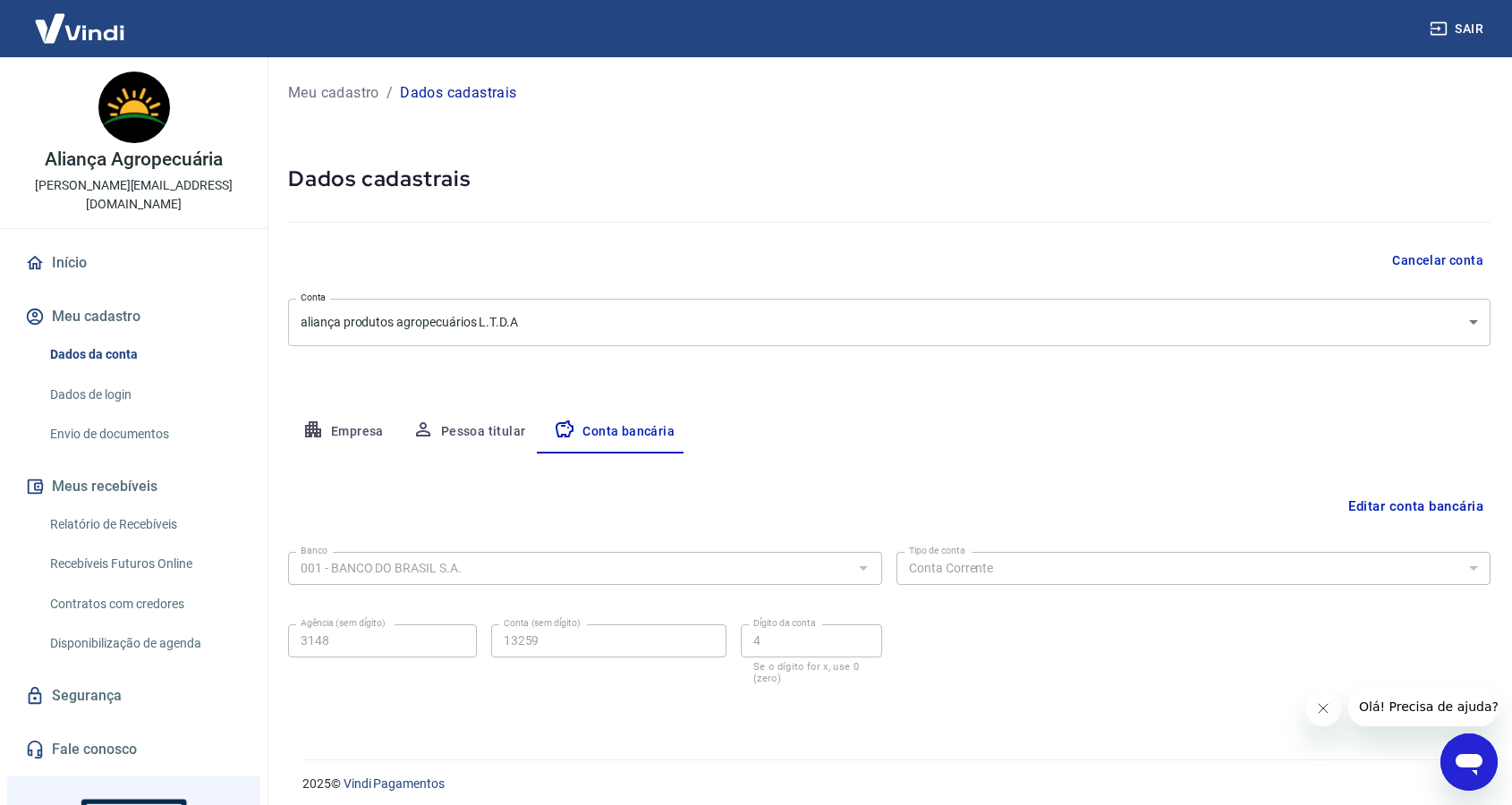
scroll to position [9, 0]
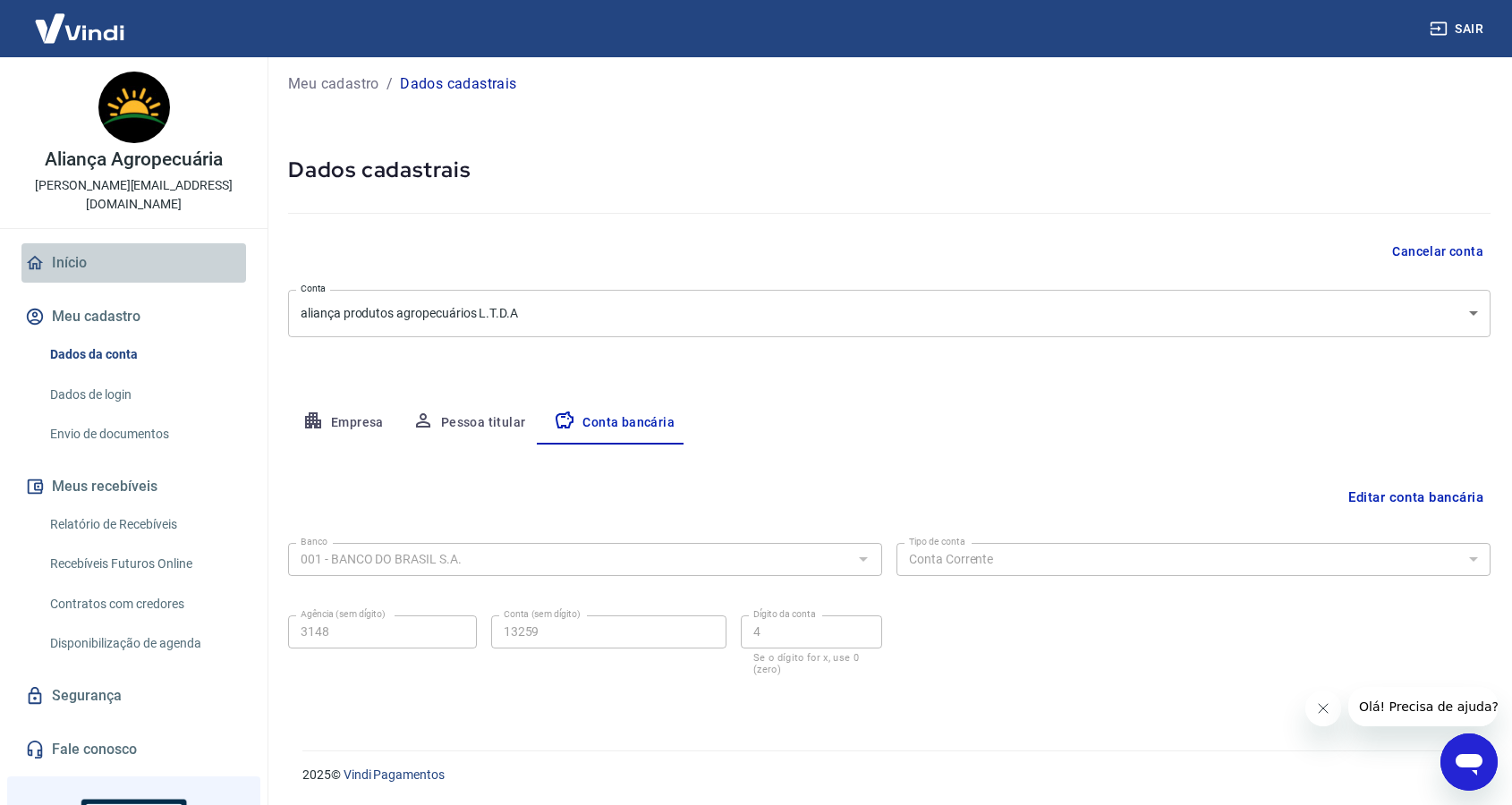
click at [90, 243] on link "Início" at bounding box center [133, 263] width 224 height 40
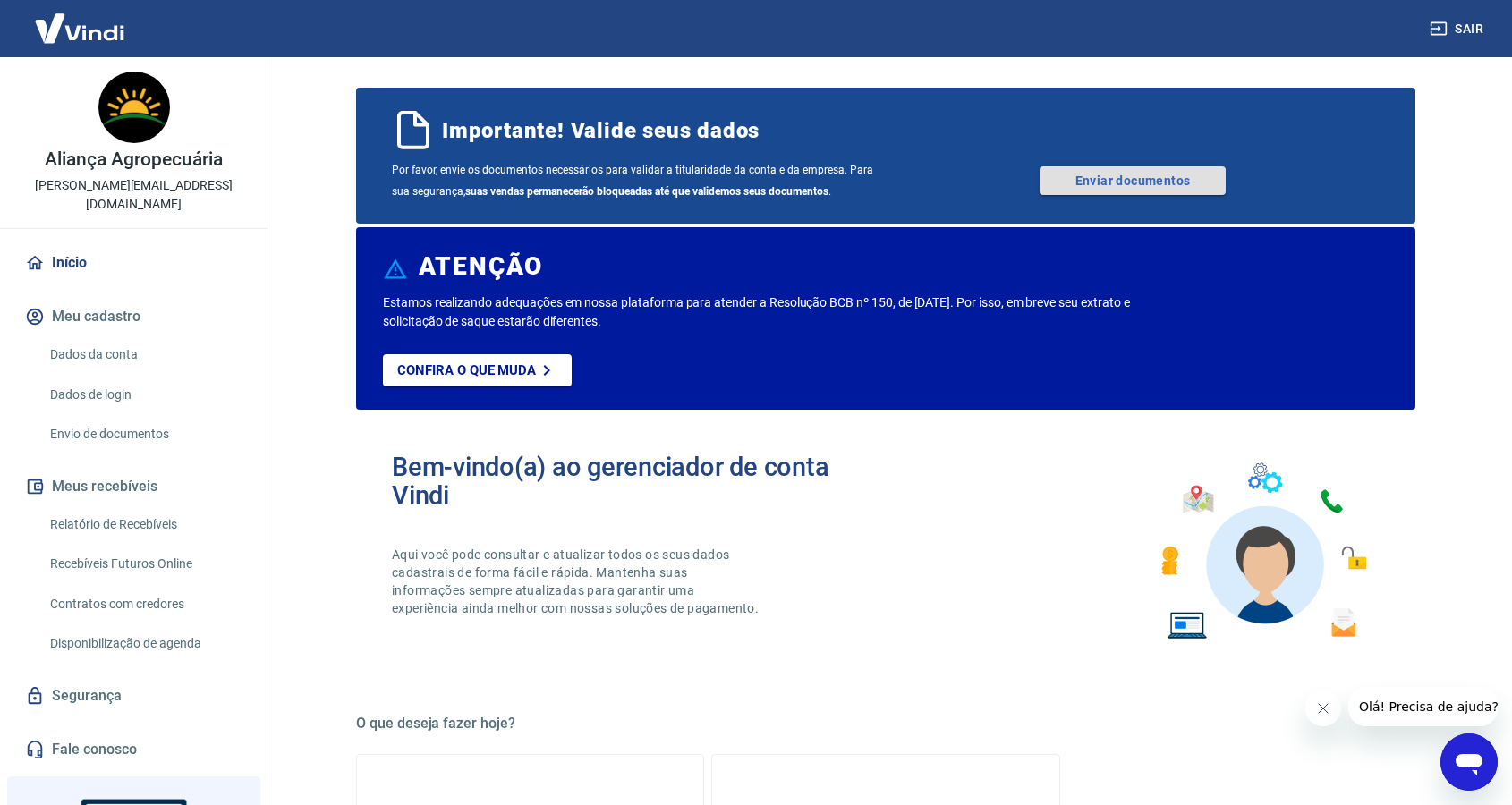
click at [1191, 175] on link "Enviar documentos" at bounding box center [1133, 181] width 186 height 29
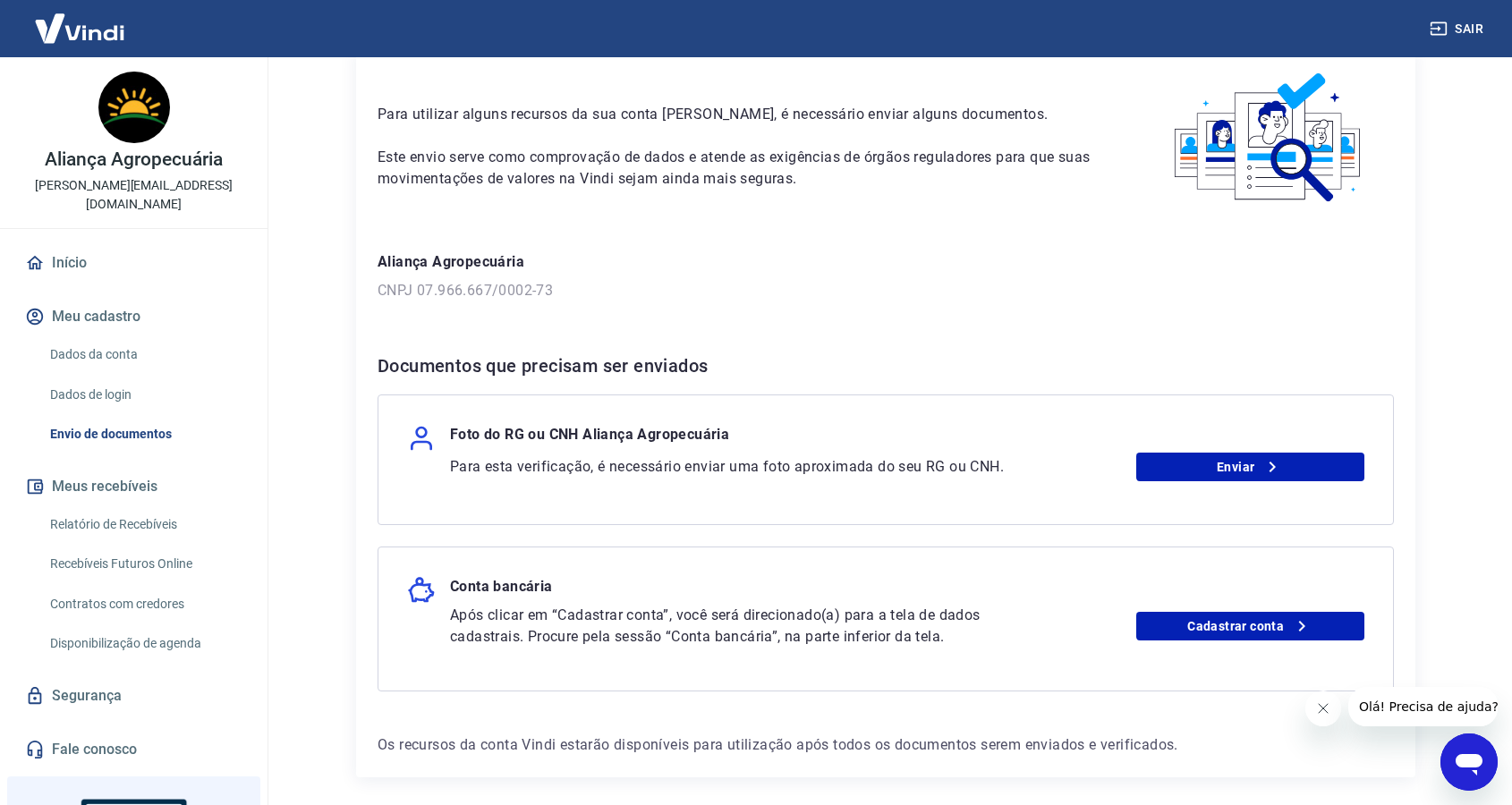
scroll to position [83, 0]
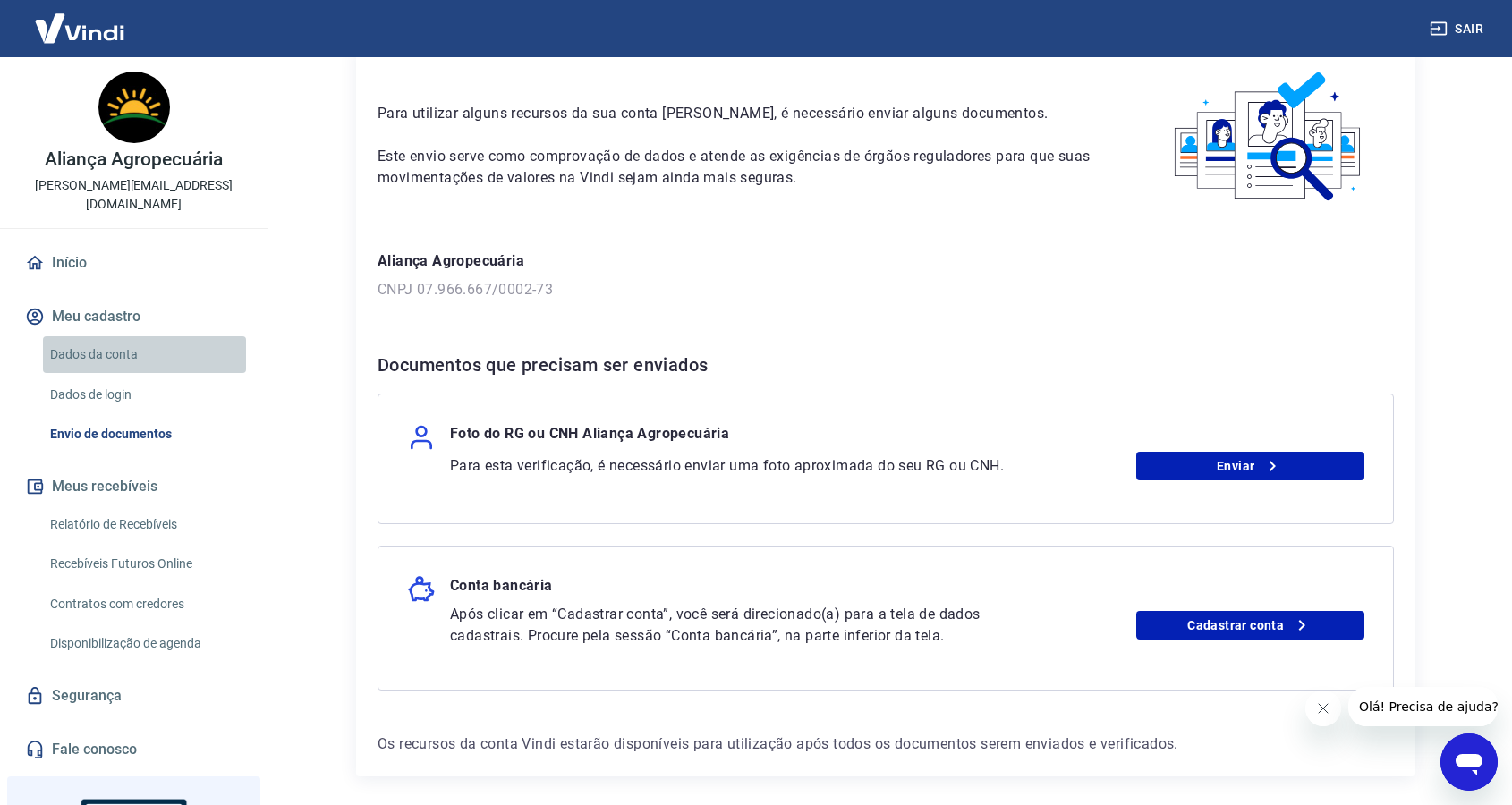
click at [138, 337] on link "Dados da conta" at bounding box center [144, 355] width 203 height 37
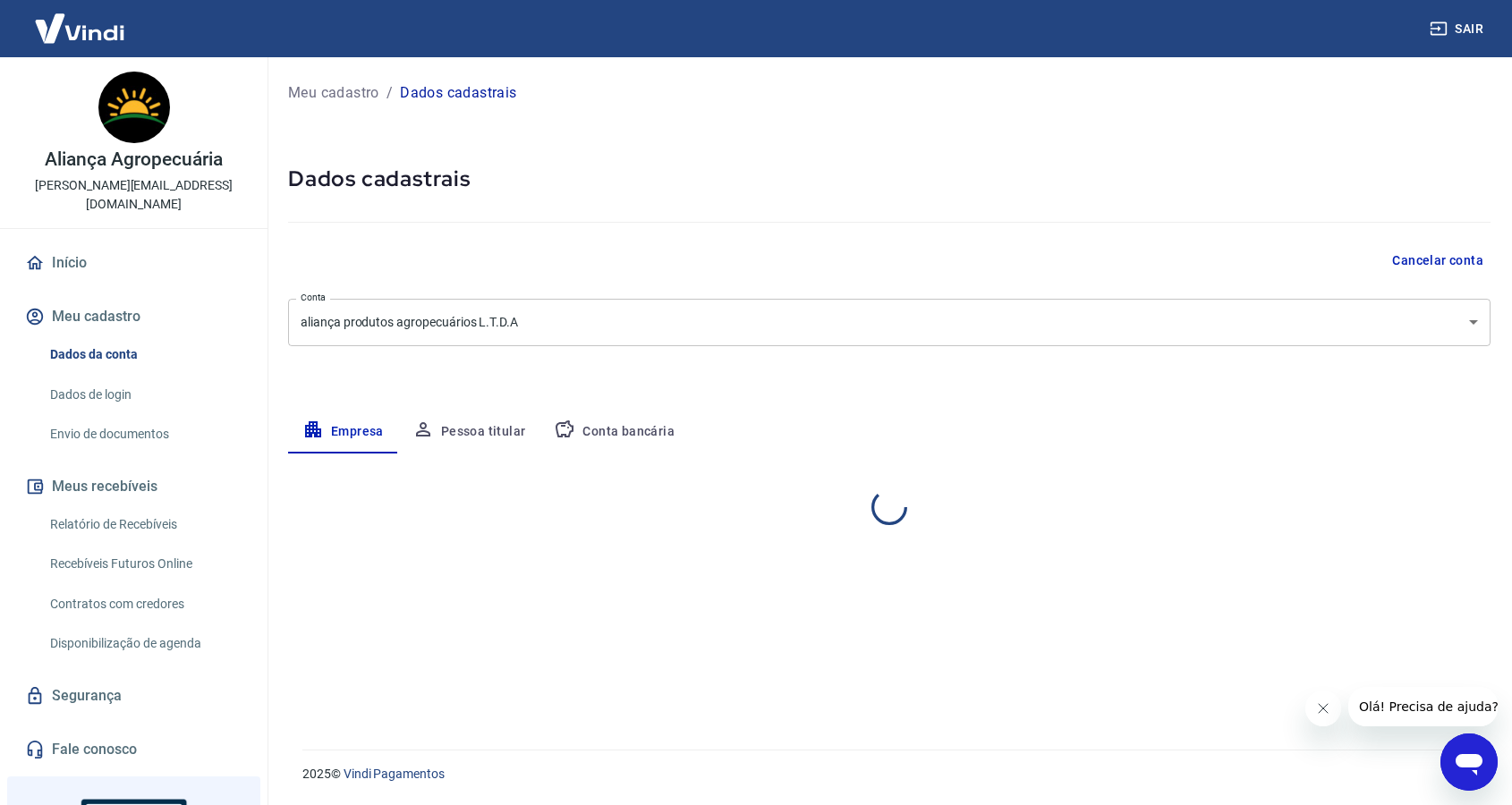
select select "SC"
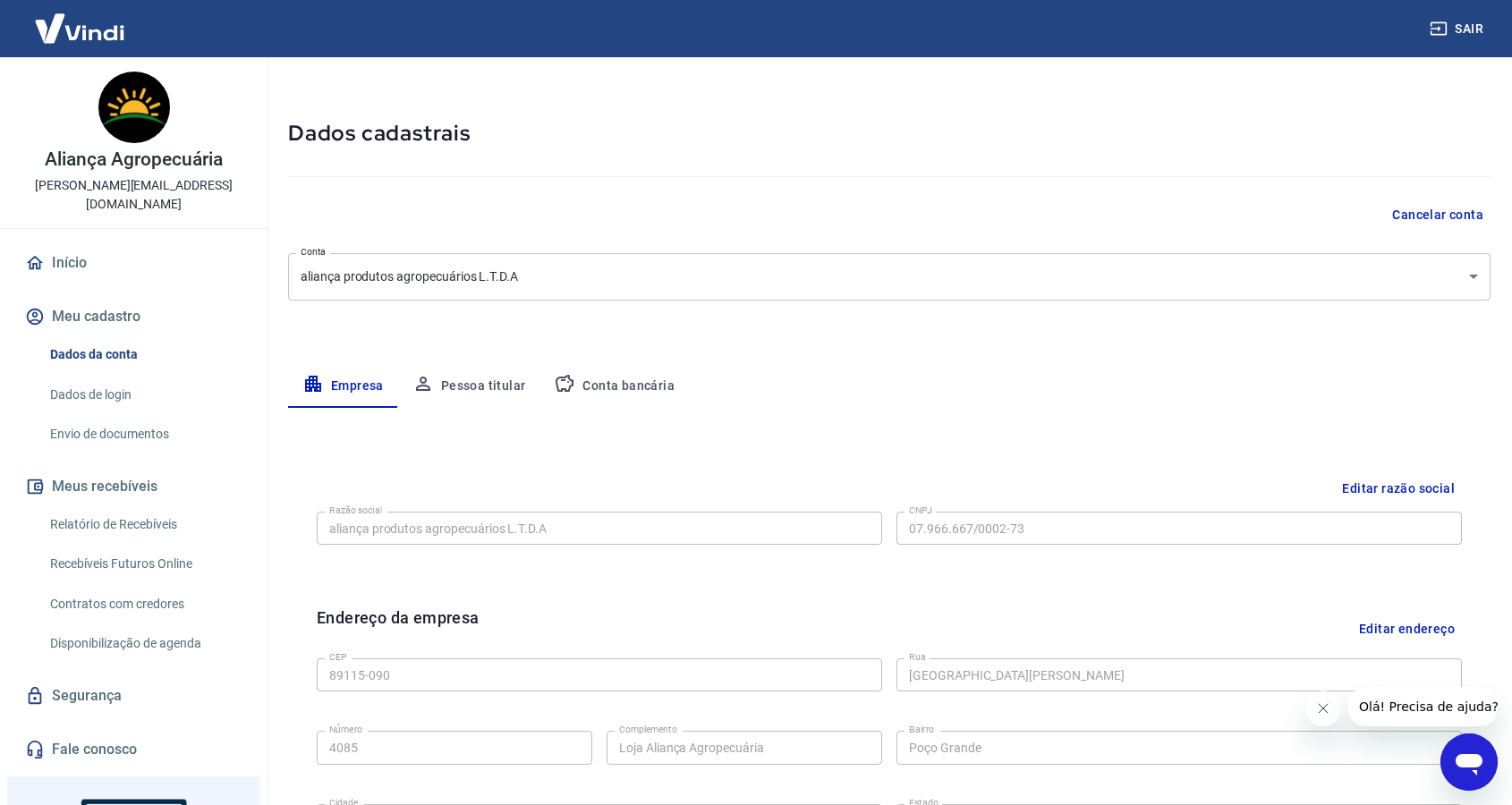
scroll to position [54, 0]
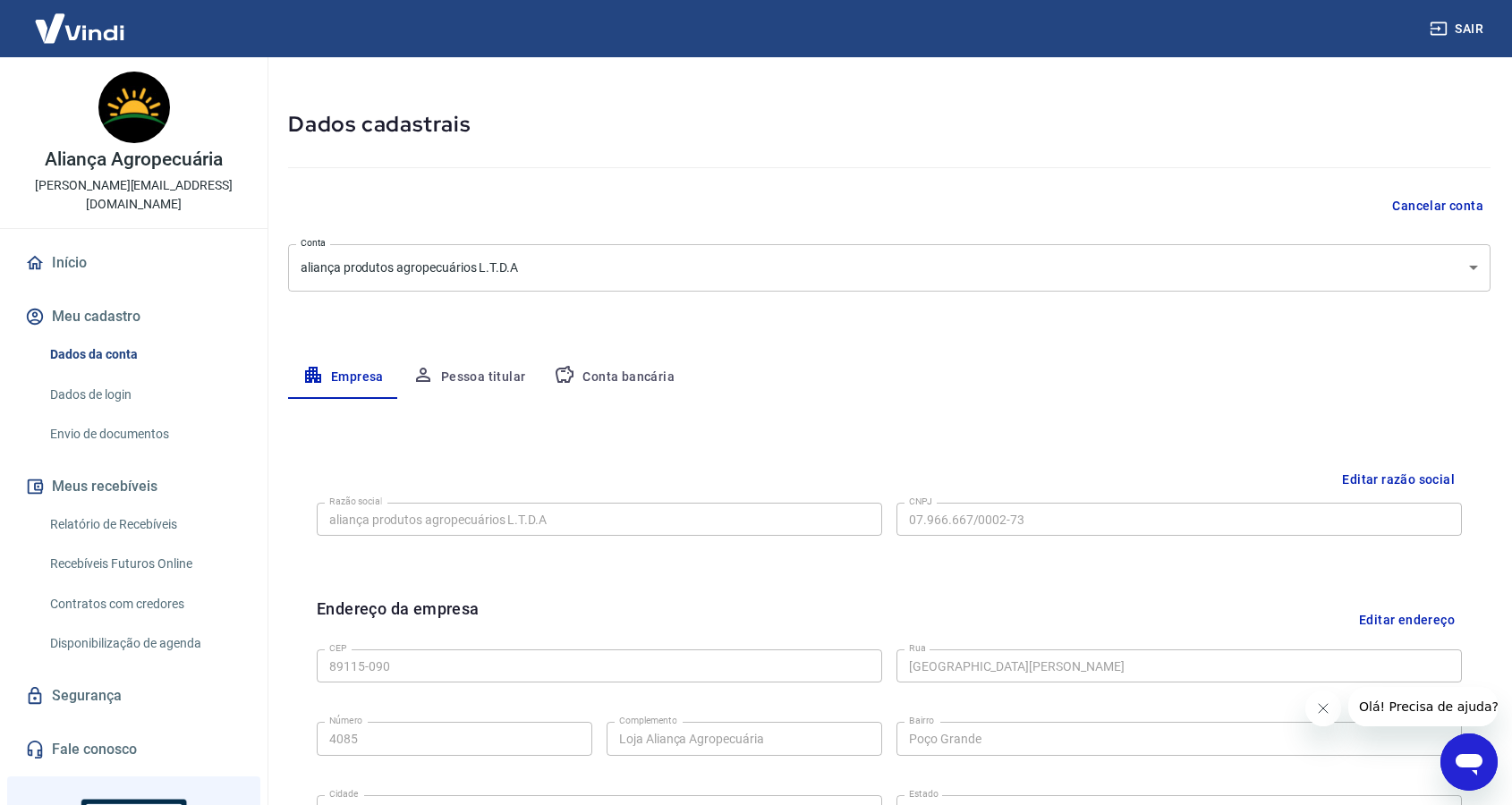
click at [452, 376] on button "Pessoa titular" at bounding box center [468, 377] width 143 height 43
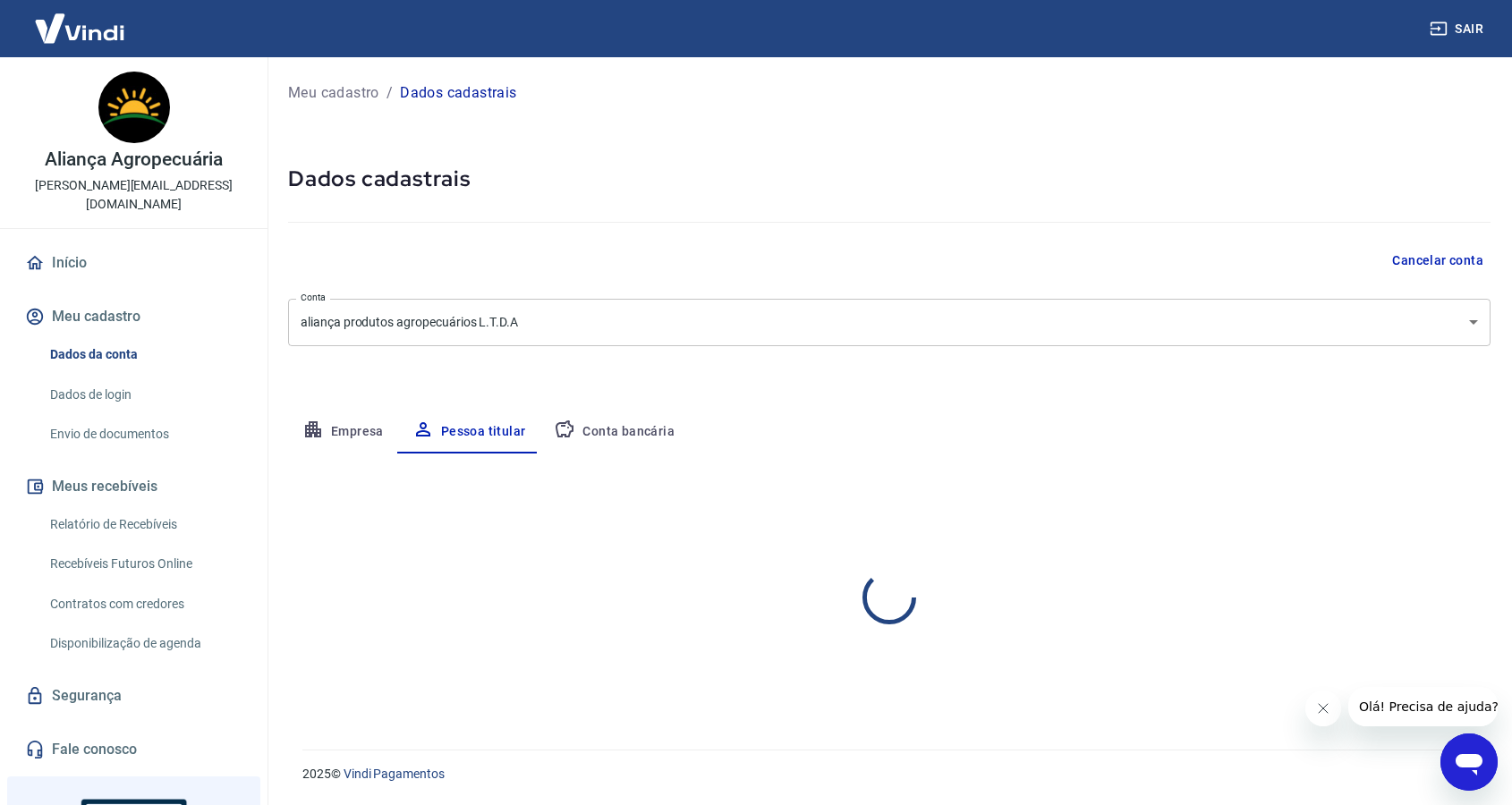
scroll to position [0, 0]
click at [1412, 503] on button "Editar nome e CPF" at bounding box center [1424, 505] width 132 height 34
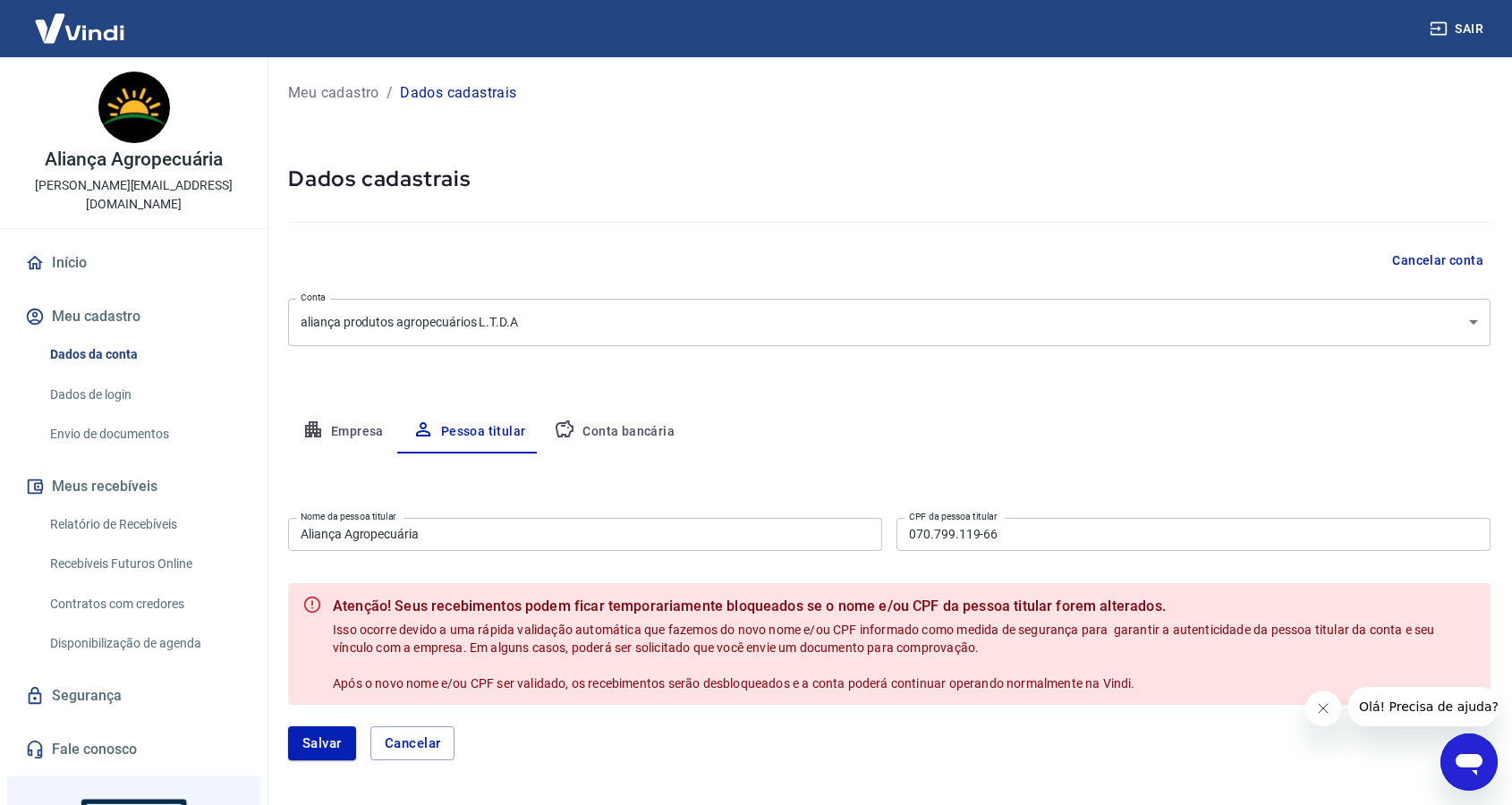
click at [633, 525] on input "Aliança Agropecuária" at bounding box center [585, 534] width 594 height 33
click at [631, 526] on input "Aliança Agropecuária" at bounding box center [585, 534] width 594 height 33
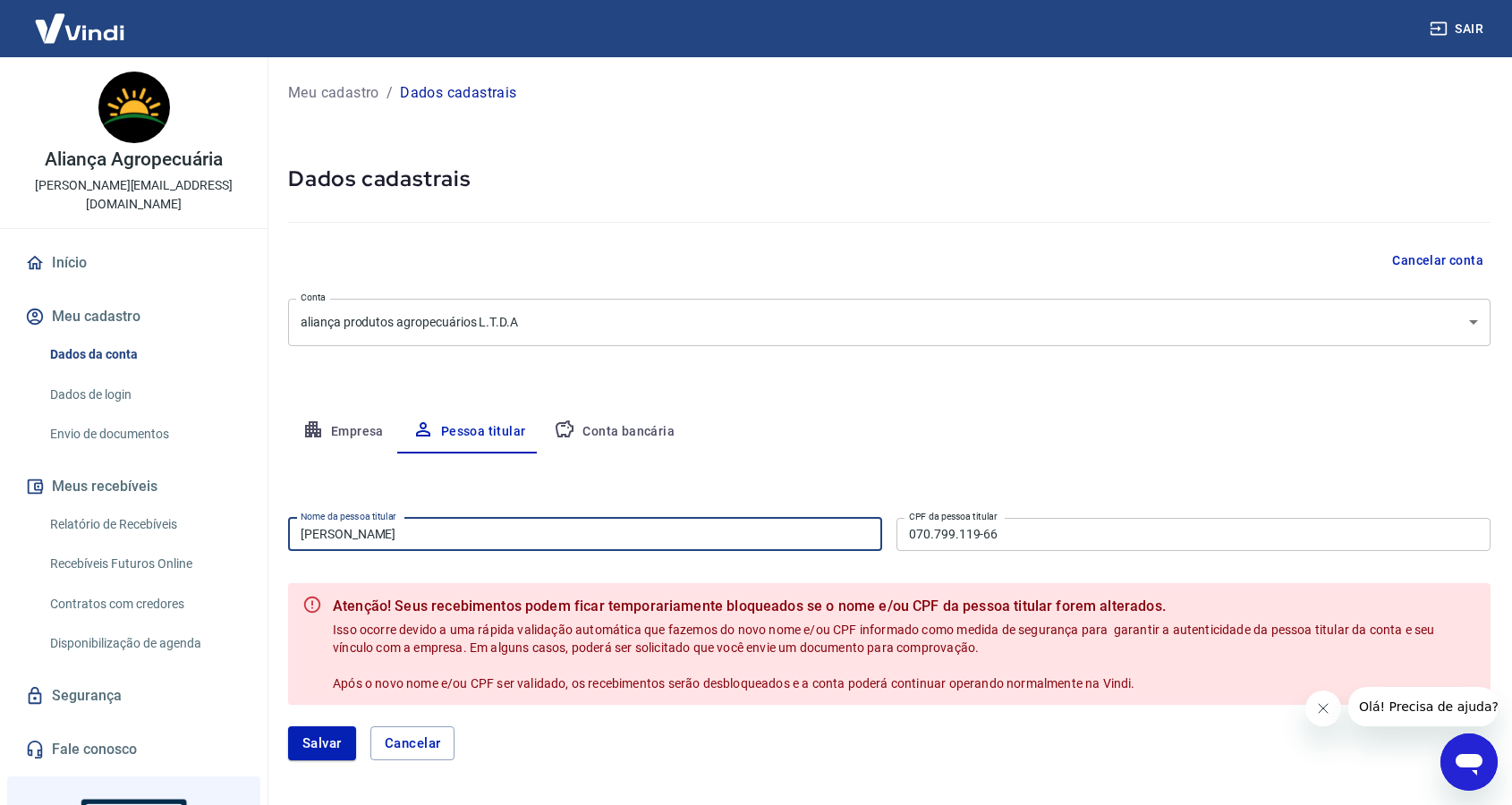
type input "[PERSON_NAME]"
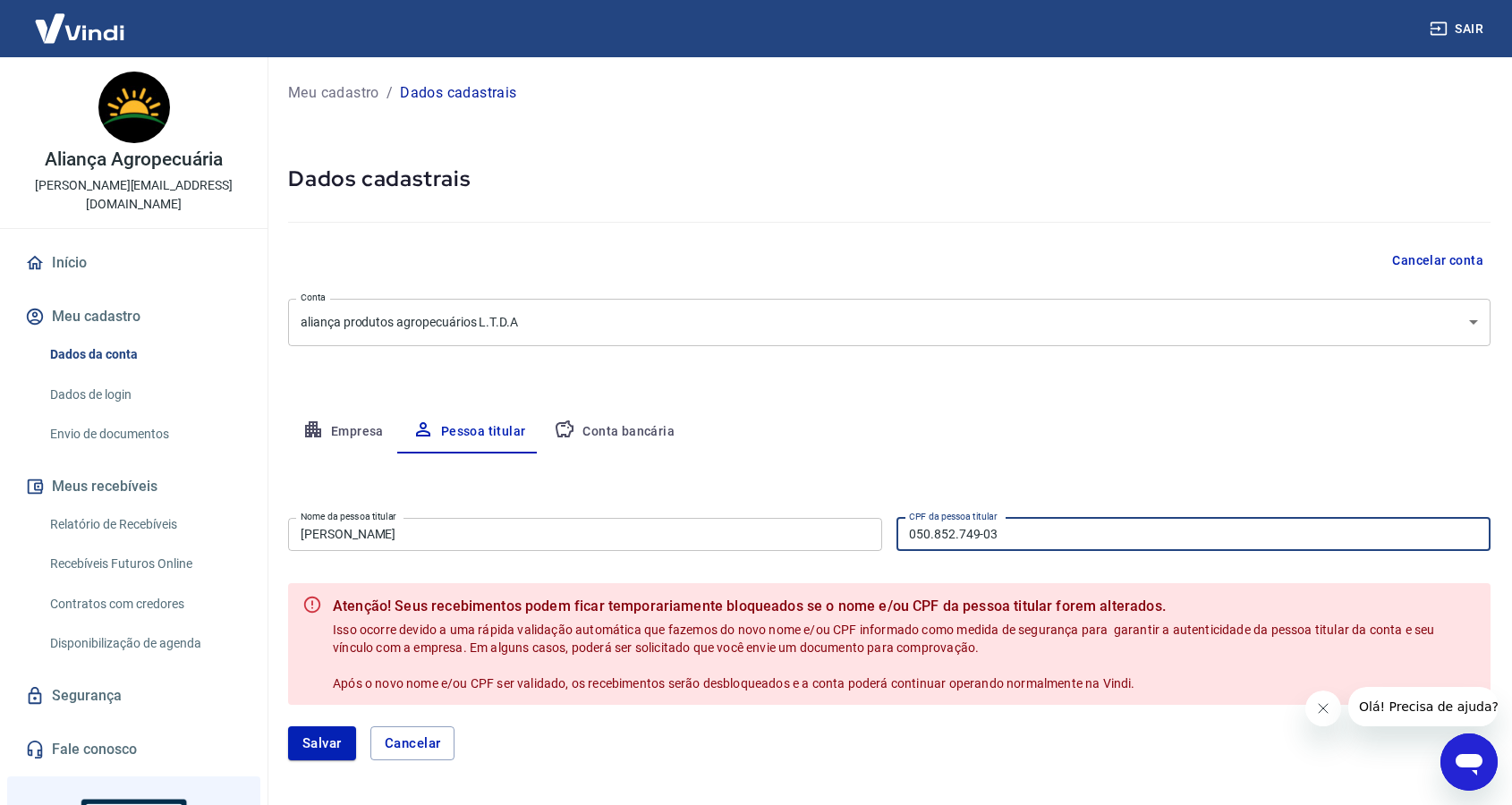
type input "050.852.749-03"
click at [785, 466] on div "Editar nome e CPF Nome da pessoa titular [PERSON_NAME] Nome da pessoa titular C…" at bounding box center [889, 618] width 1203 height 328
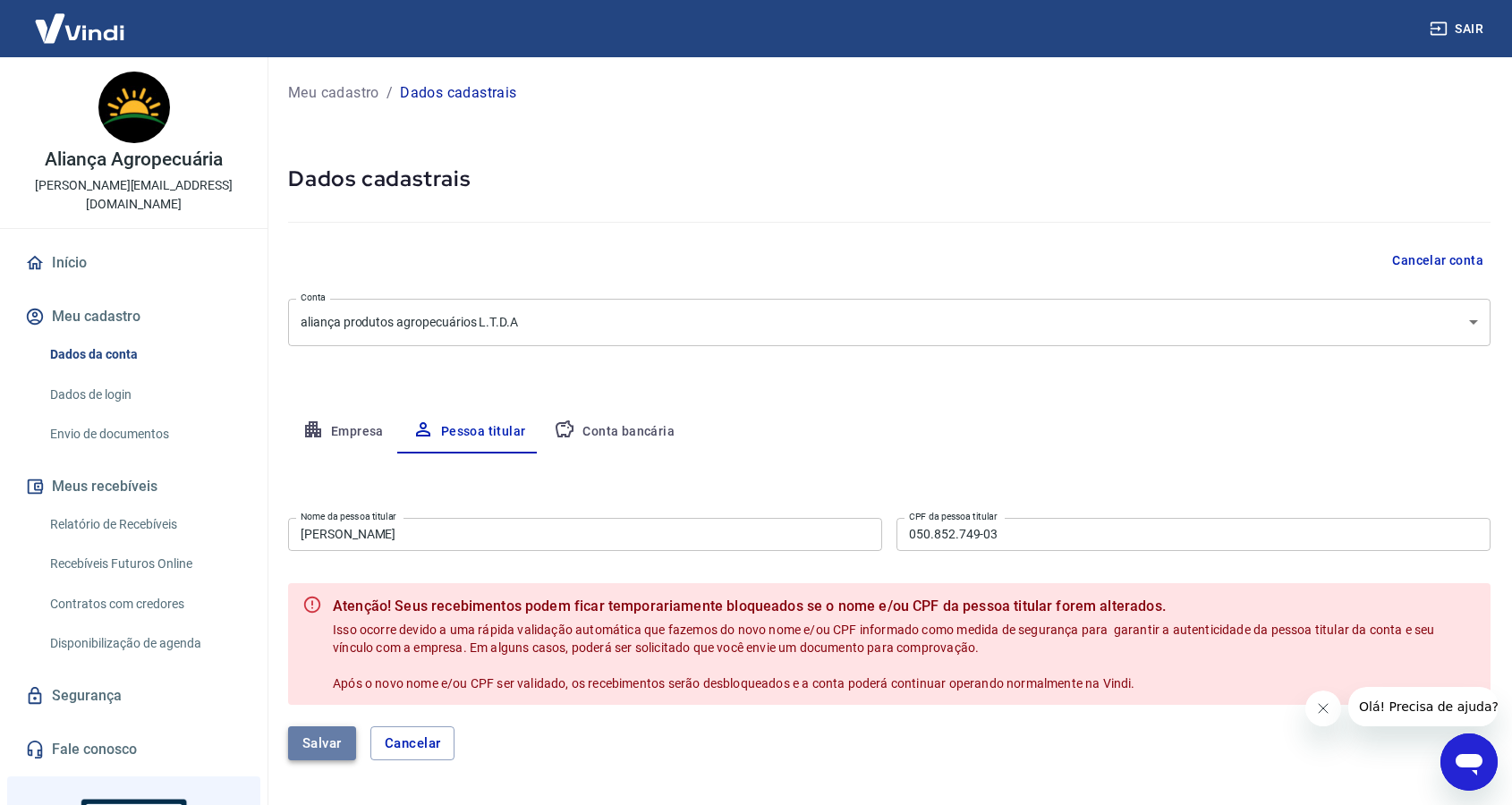
click at [324, 753] on button "Salvar" at bounding box center [322, 743] width 68 height 34
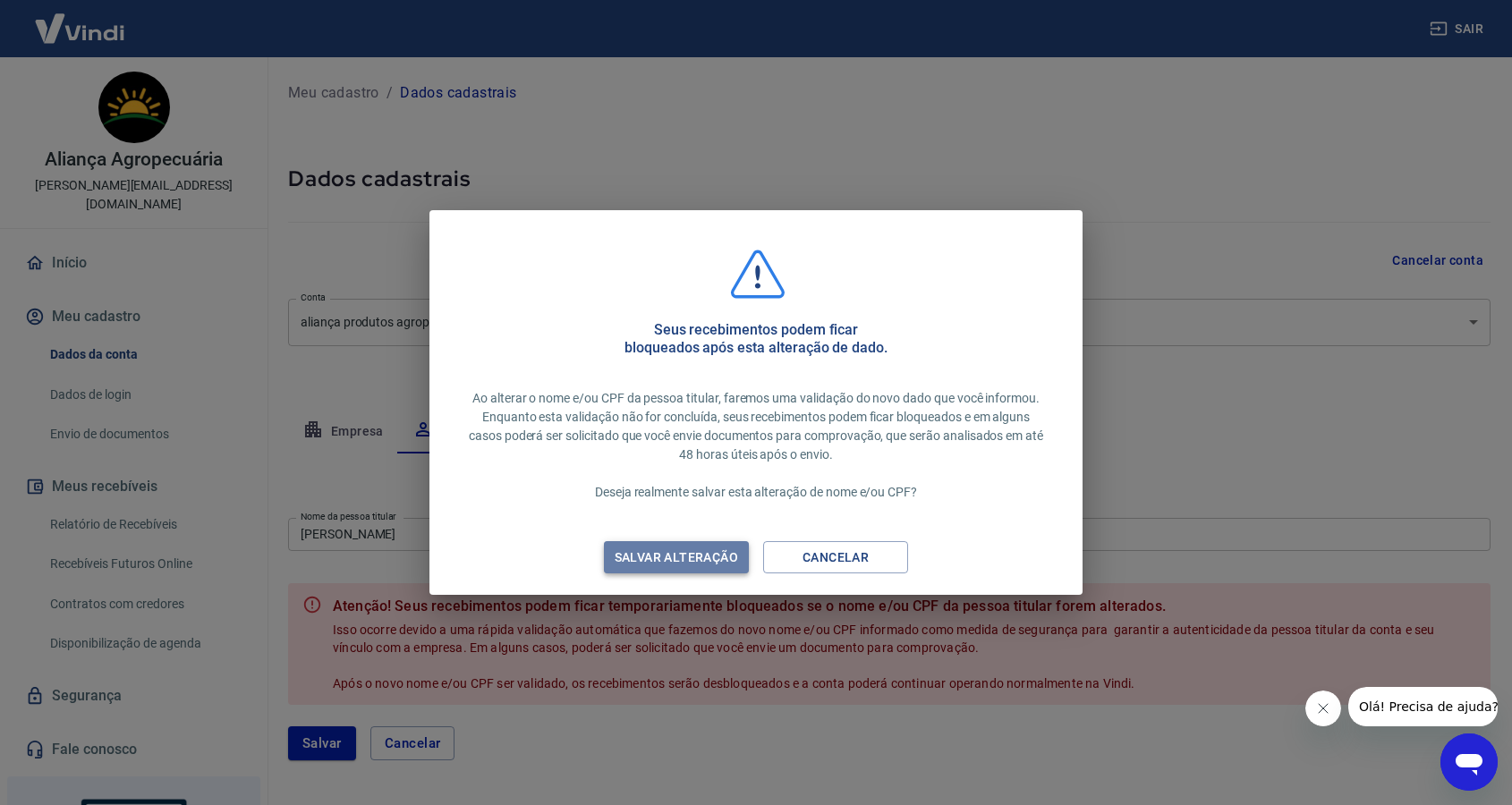
click at [702, 568] on button "Salvar alteração" at bounding box center [676, 558] width 145 height 33
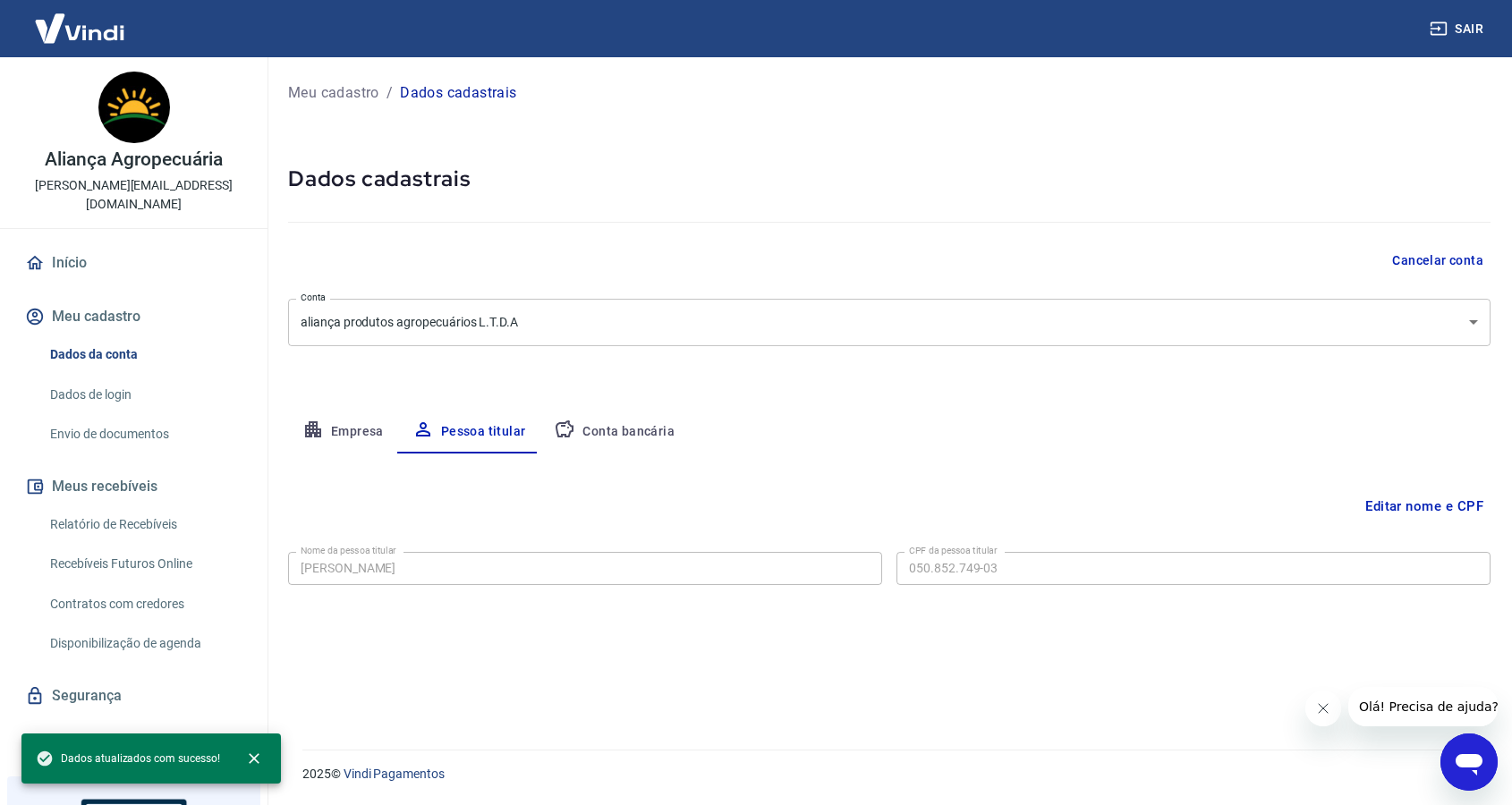
click at [68, 248] on link "Início" at bounding box center [133, 263] width 224 height 40
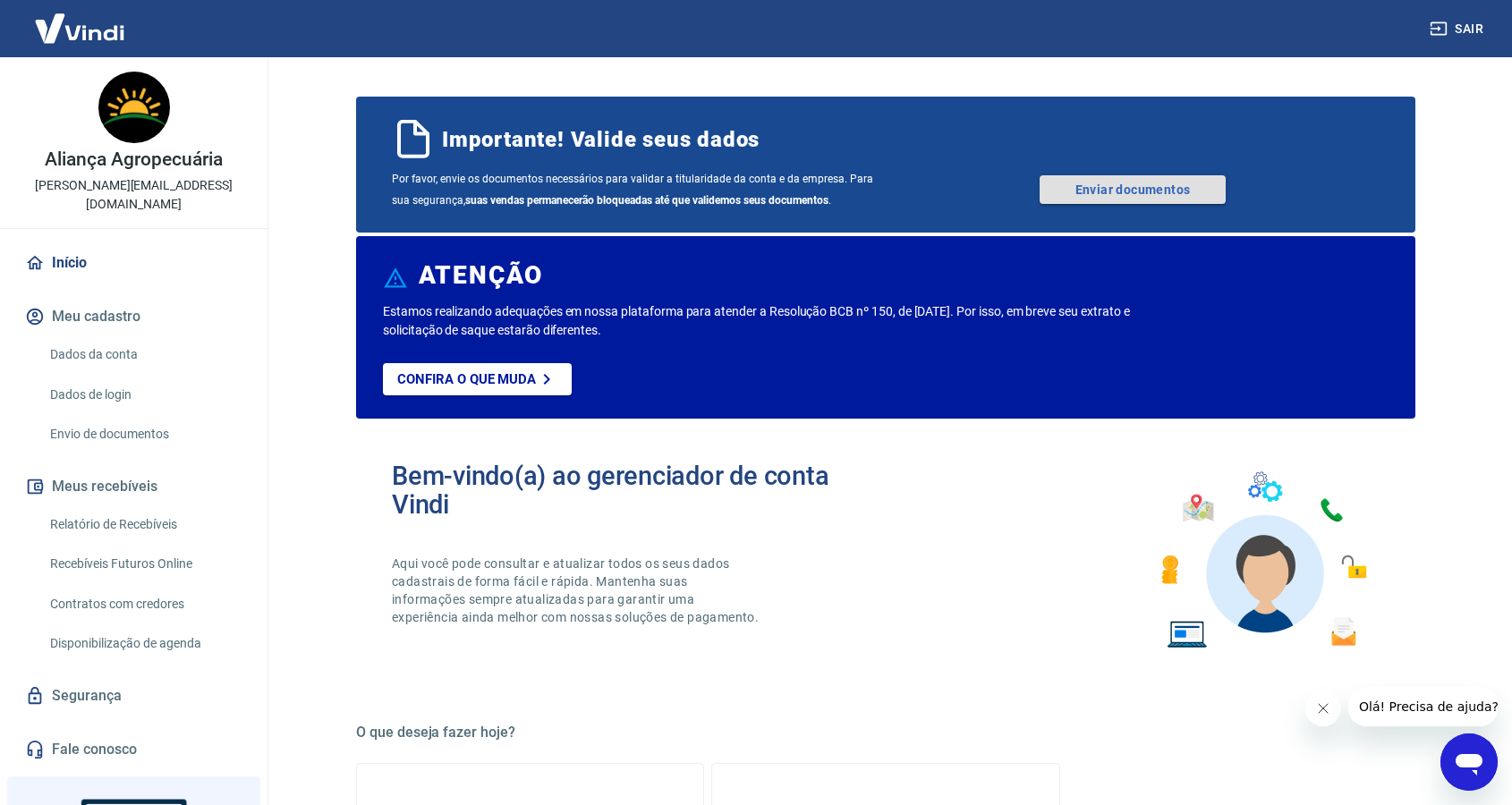
click at [1179, 194] on link "Enviar documentos" at bounding box center [1133, 190] width 186 height 29
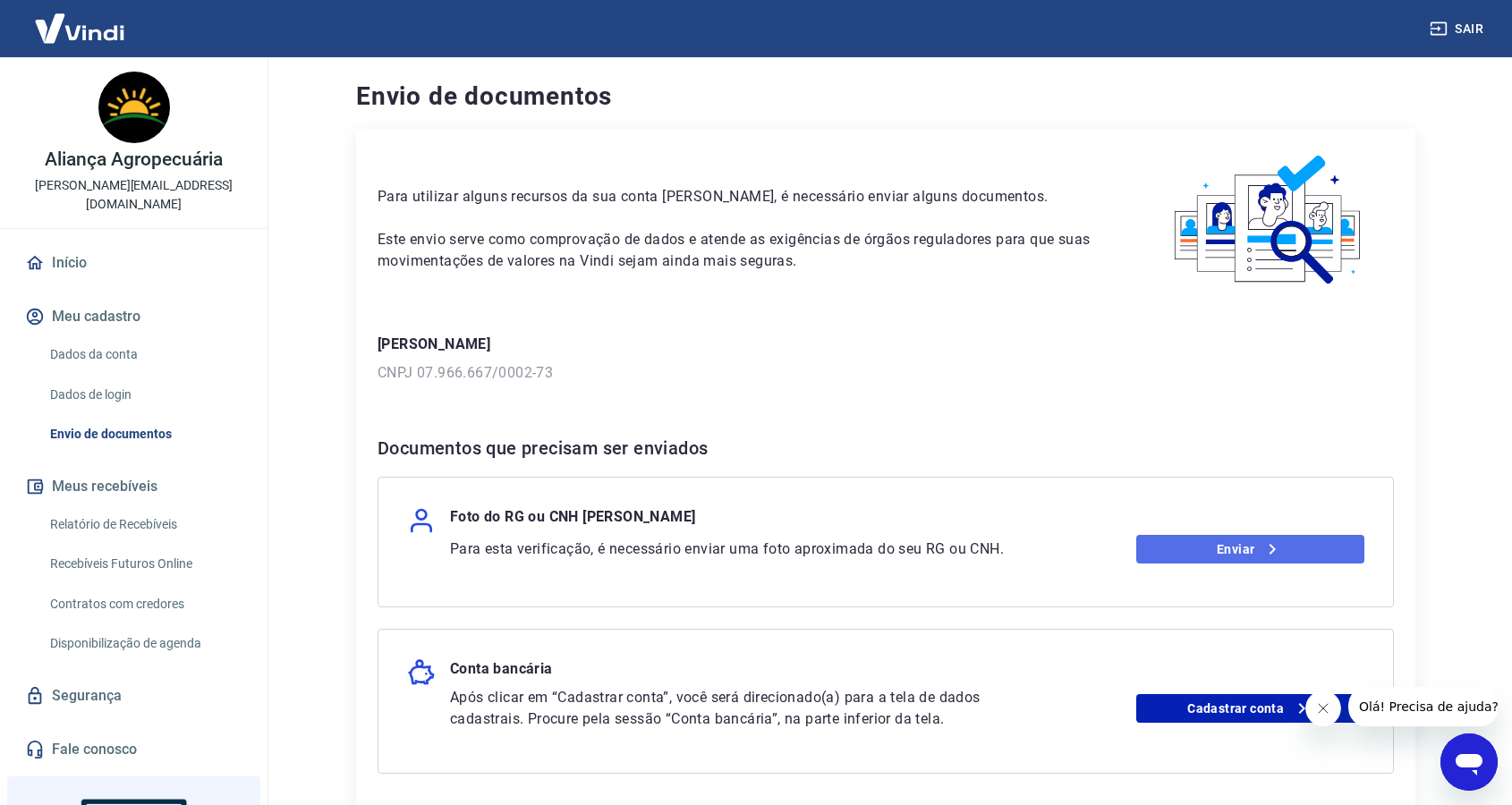
click at [1328, 546] on link "Enviar" at bounding box center [1250, 550] width 229 height 29
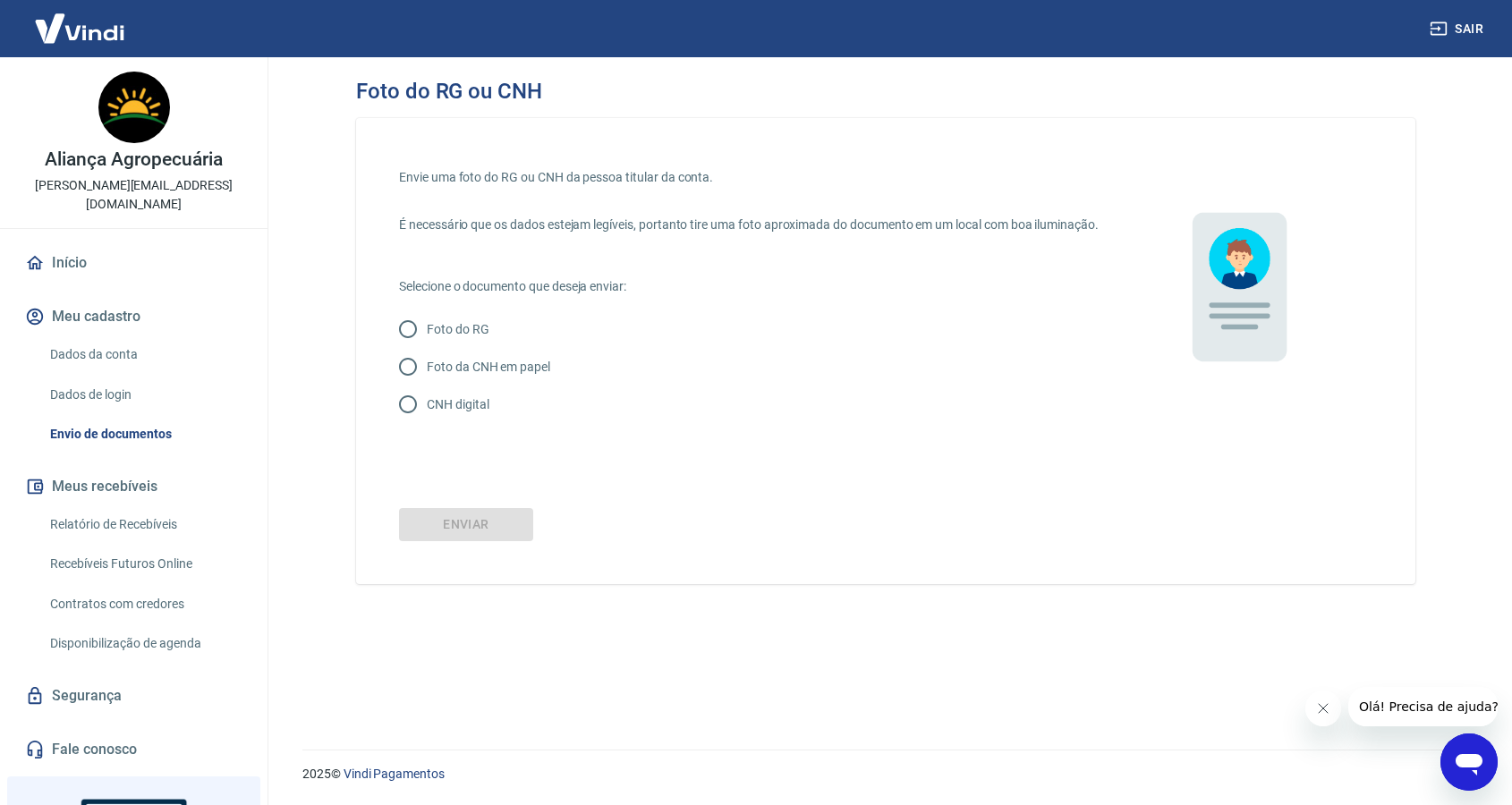
click at [450, 414] on p "CNH digital" at bounding box center [458, 404] width 62 height 18
click at [427, 423] on input "CNH digital" at bounding box center [407, 404] width 38 height 38
radio input "true"
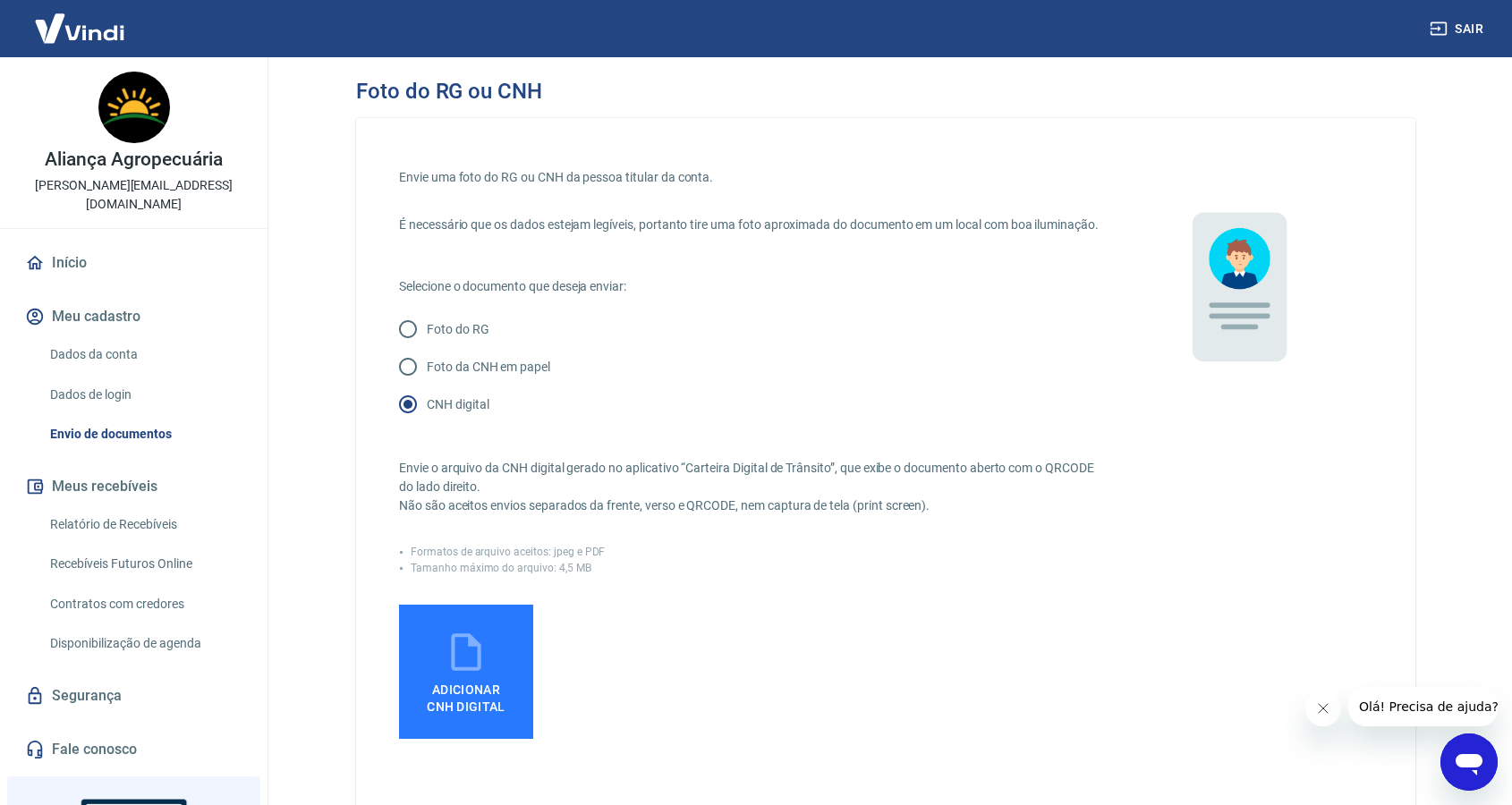
click at [462, 386] on label "Foto da CNH em papel" at bounding box center [739, 367] width 700 height 38
click at [427, 386] on input "Foto da CNH em papel" at bounding box center [407, 367] width 38 height 38
radio input "true"
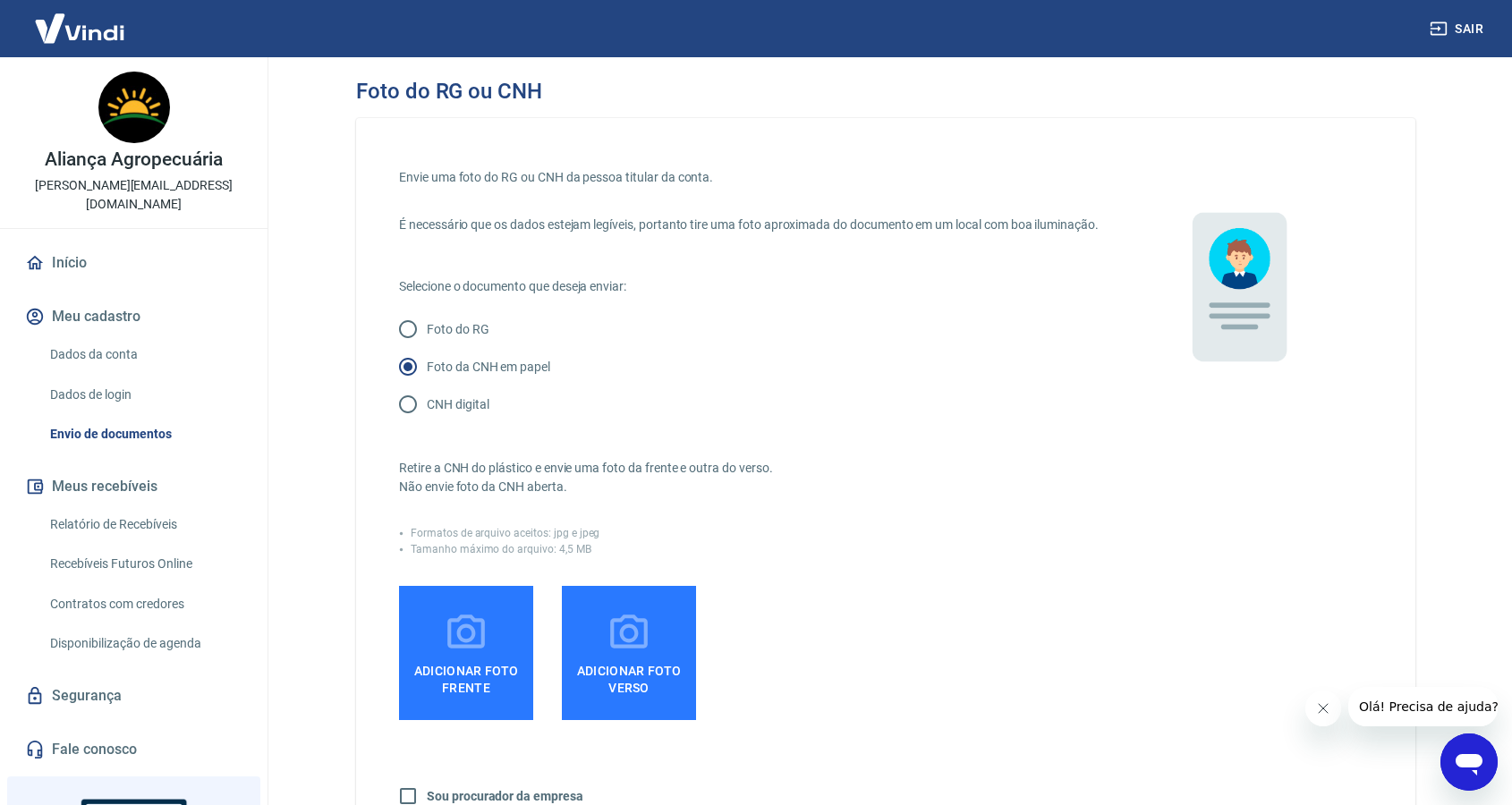
click at [500, 696] on span "Adicionar foto frente" at bounding box center [466, 676] width 120 height 41
click at [0, 0] on input "Adicionar foto frente" at bounding box center [0, 0] width 0 height 0
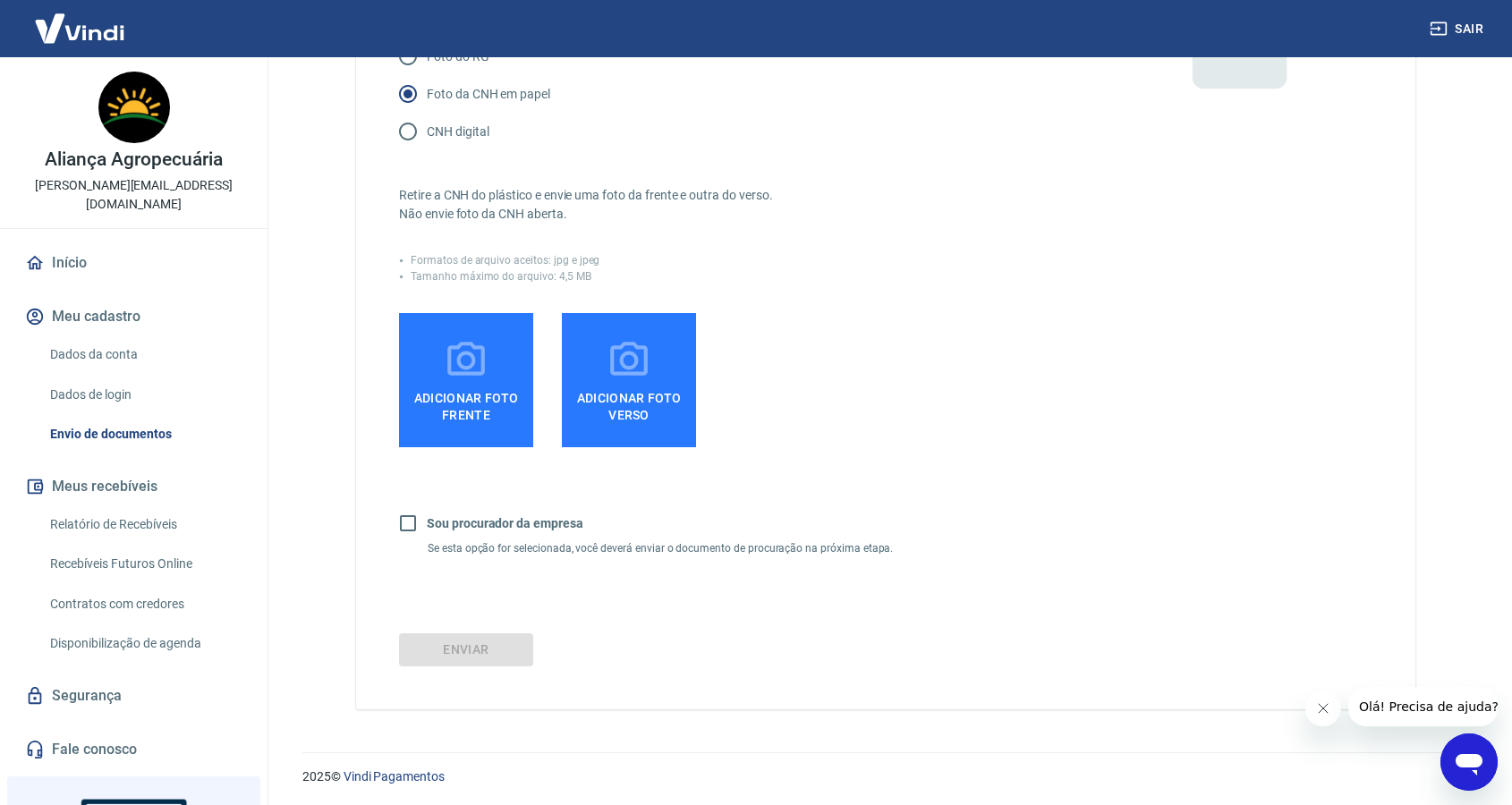
scroll to position [274, 0]
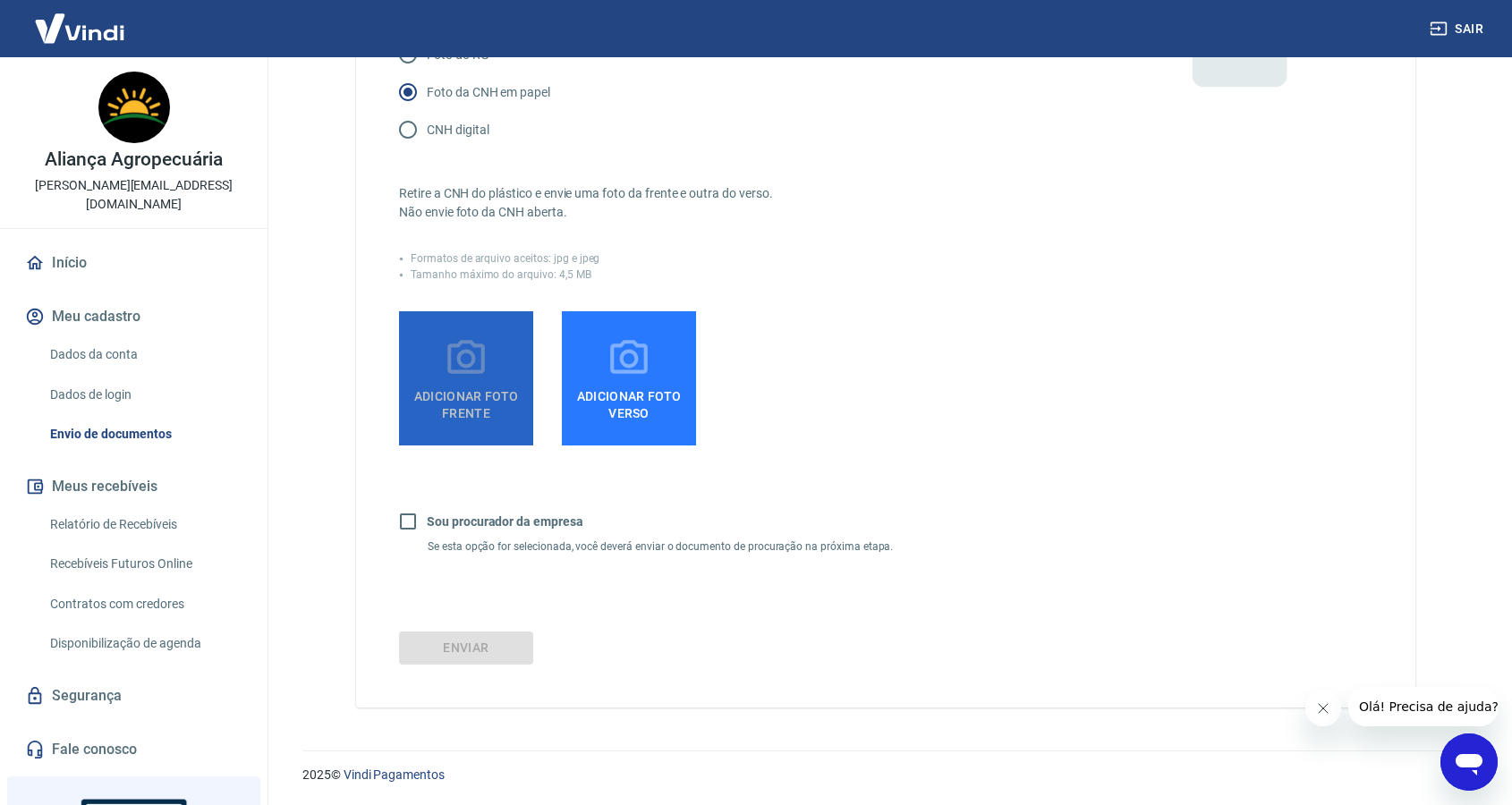
click at [494, 421] on span "Adicionar foto frente" at bounding box center [466, 402] width 120 height 41
click at [0, 0] on input "Adicionar foto frente" at bounding box center [0, 0] width 0 height 0
click at [499, 356] on label "Adicionar foto frente" at bounding box center [466, 378] width 134 height 134
click at [0, 0] on input "Adicionar foto frente" at bounding box center [0, 0] width 0 height 0
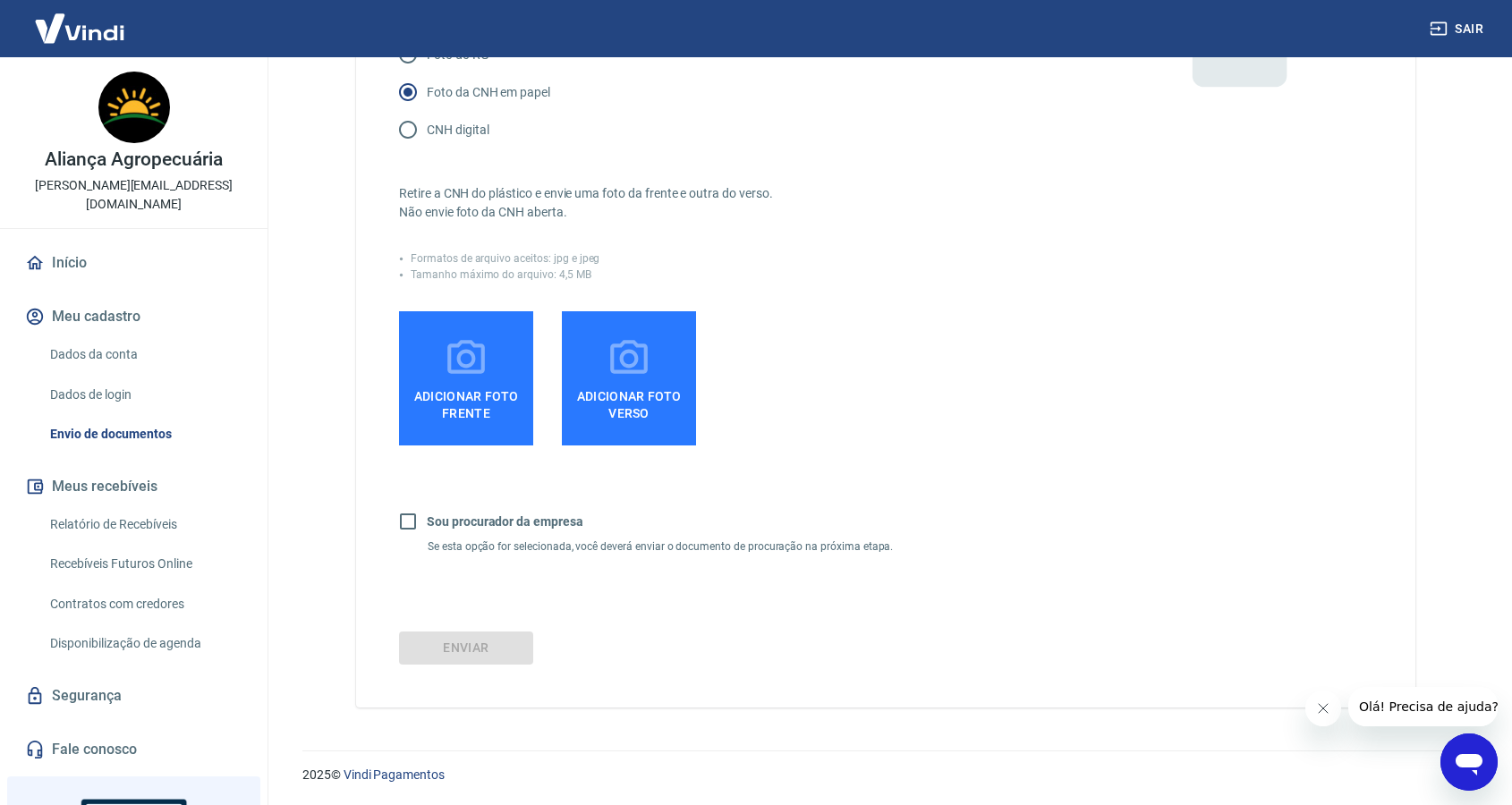
click at [449, 421] on span "Adicionar foto frente" at bounding box center [466, 402] width 120 height 41
click at [0, 0] on input "Adicionar foto frente" at bounding box center [0, 0] width 0 height 0
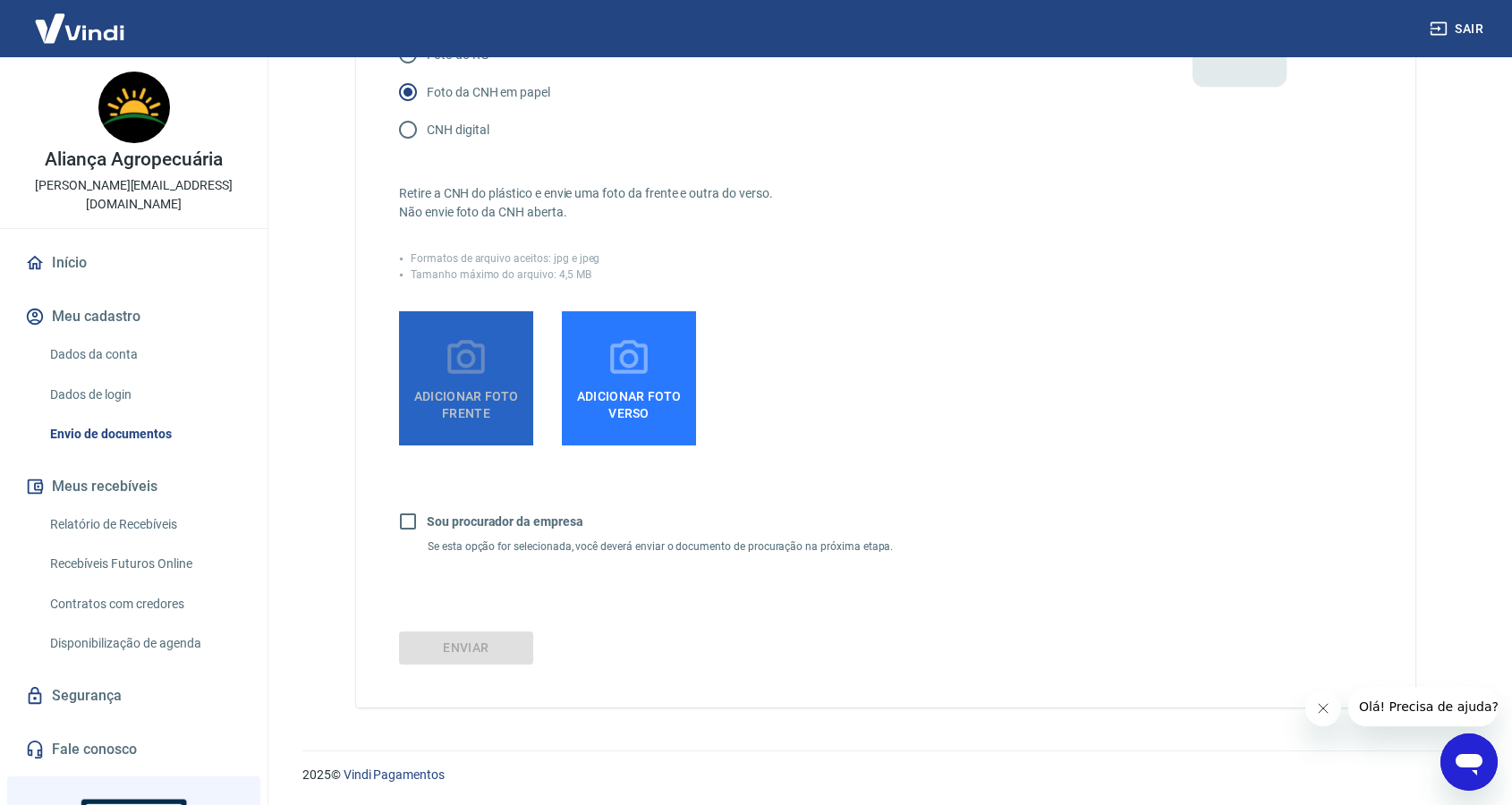
click at [523, 421] on span "Adicionar foto frente" at bounding box center [466, 402] width 120 height 41
click at [0, 0] on input "Adicionar foto frente" at bounding box center [0, 0] width 0 height 0
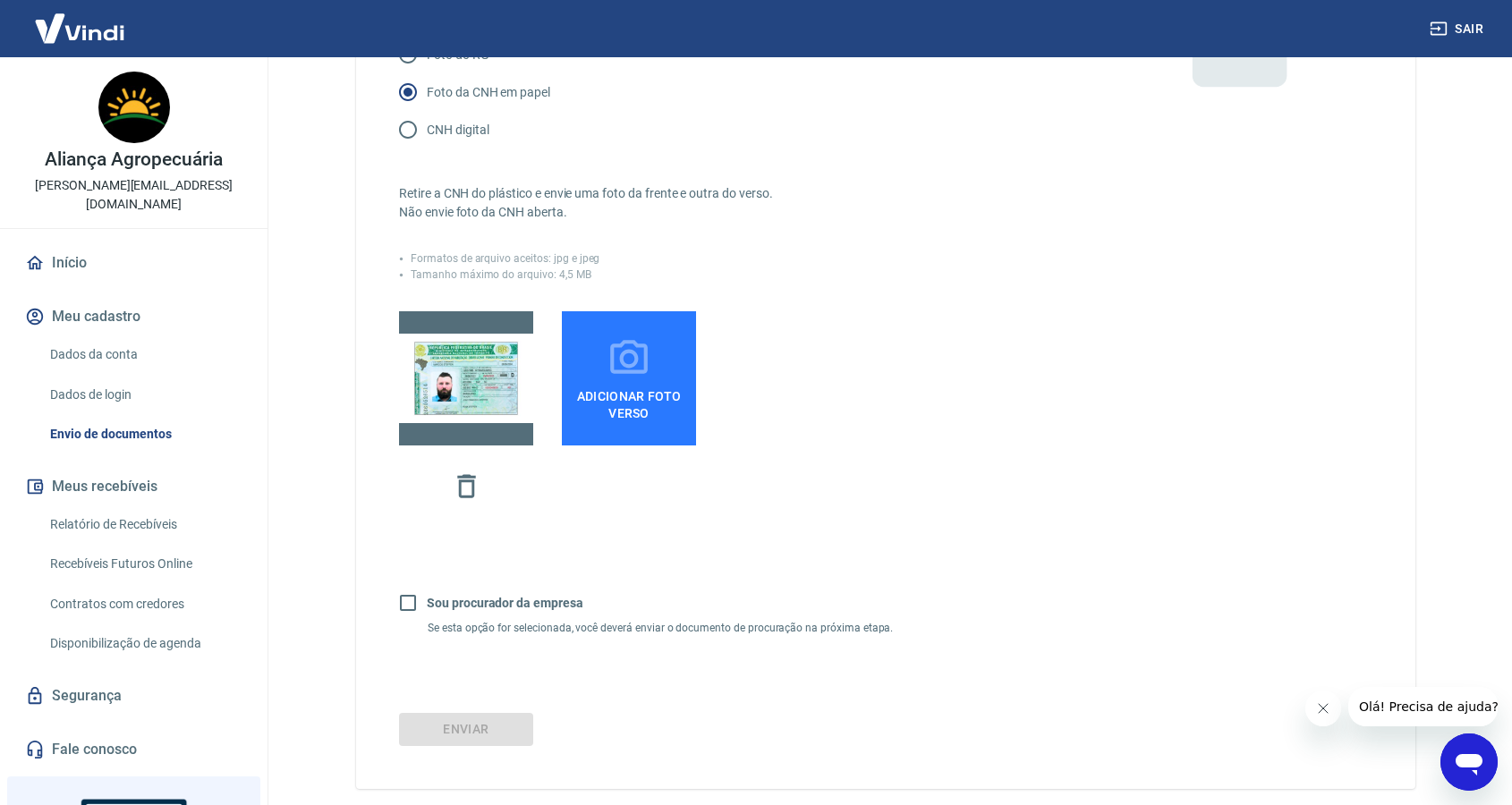
click at [650, 402] on span "Adicionar foto verso" at bounding box center [629, 402] width 120 height 41
click at [0, 0] on input "Adicionar foto verso" at bounding box center [0, 0] width 0 height 0
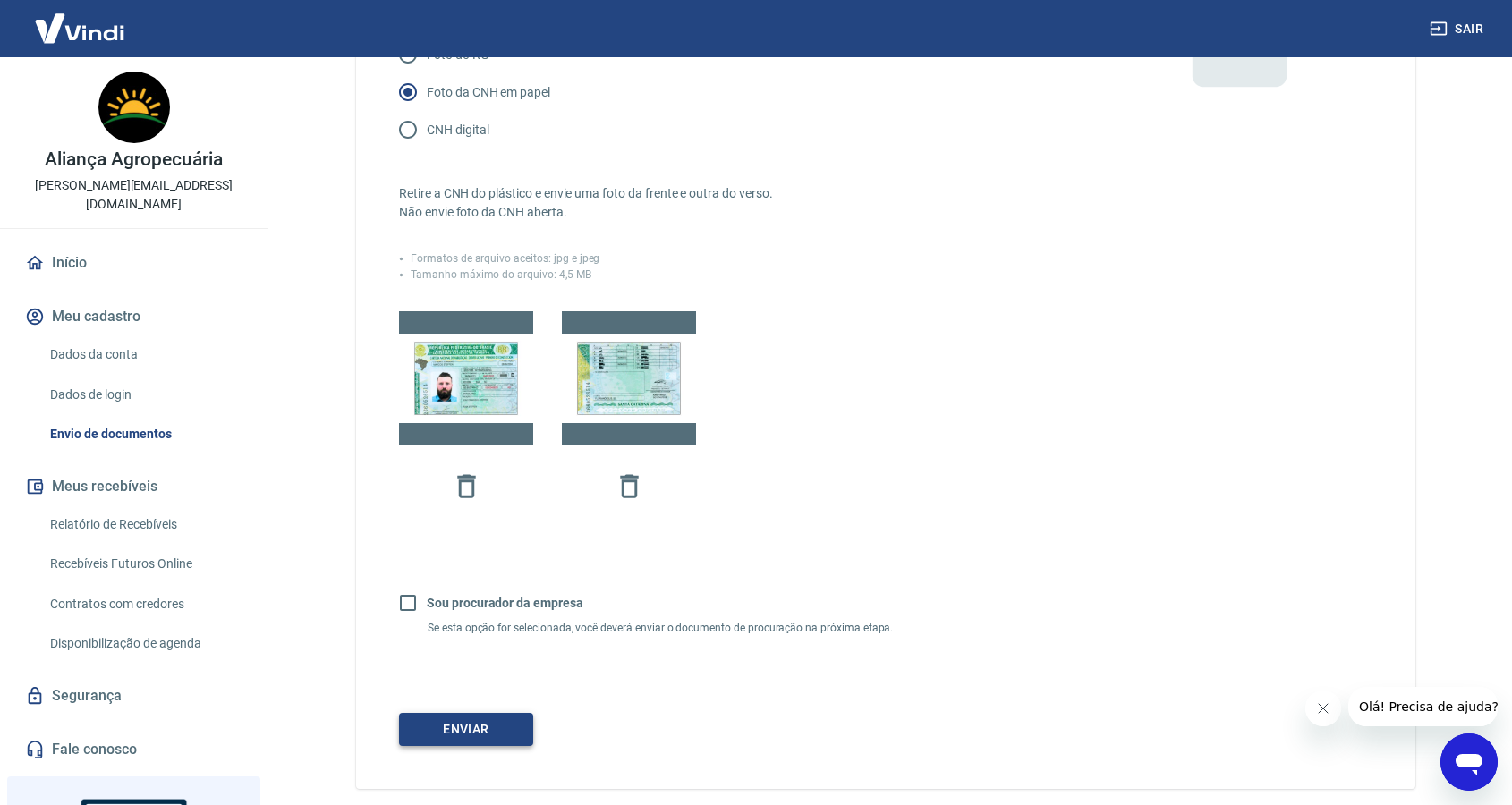
click at [489, 746] on button "Enviar" at bounding box center [466, 729] width 134 height 33
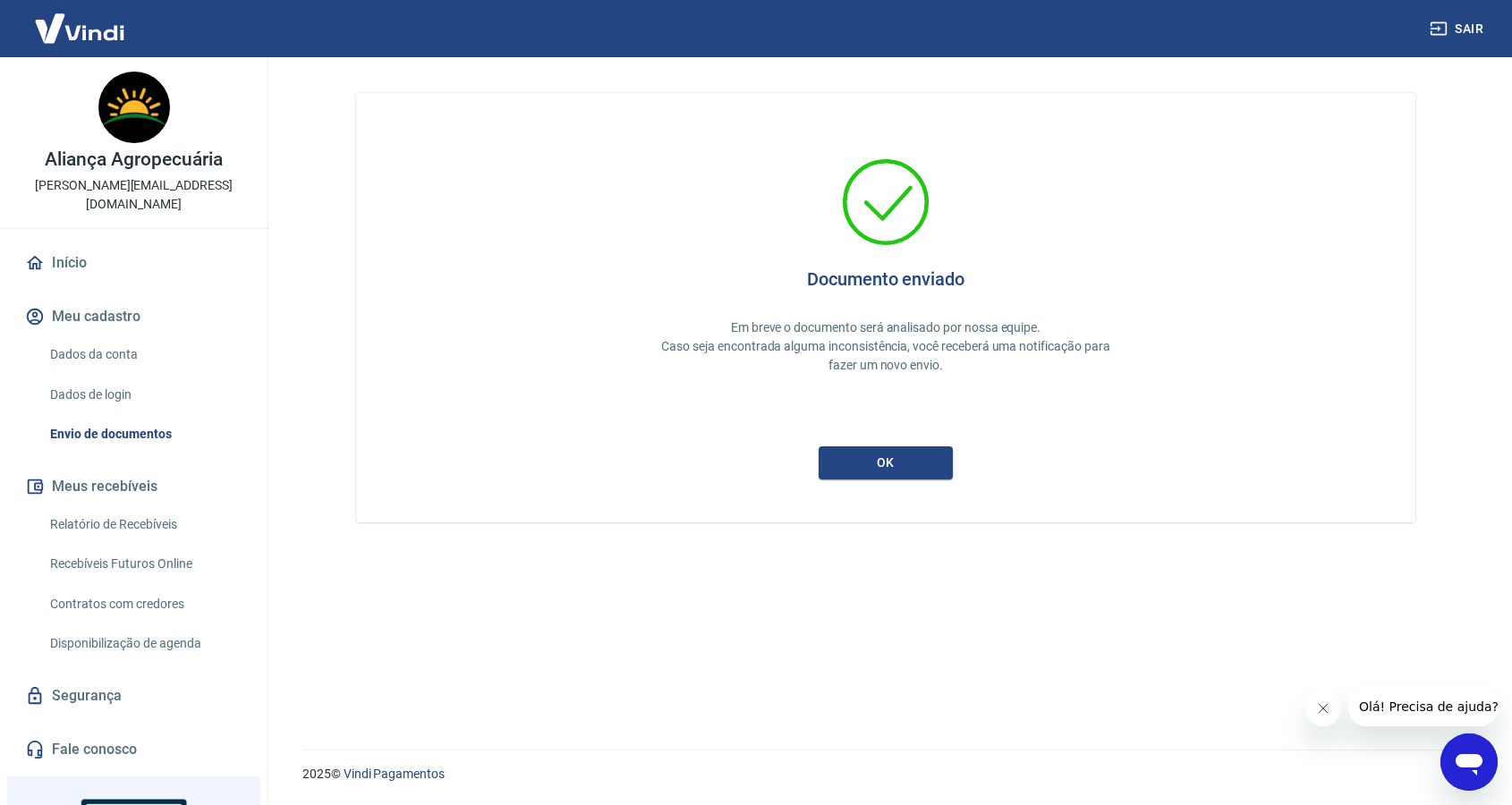
click at [939, 488] on div "Documento enviado Em breve o documento será analisado por nossa equipe. Caso se…" at bounding box center [885, 307] width 1059 height 430
click at [929, 464] on button "ok" at bounding box center [885, 463] width 134 height 33
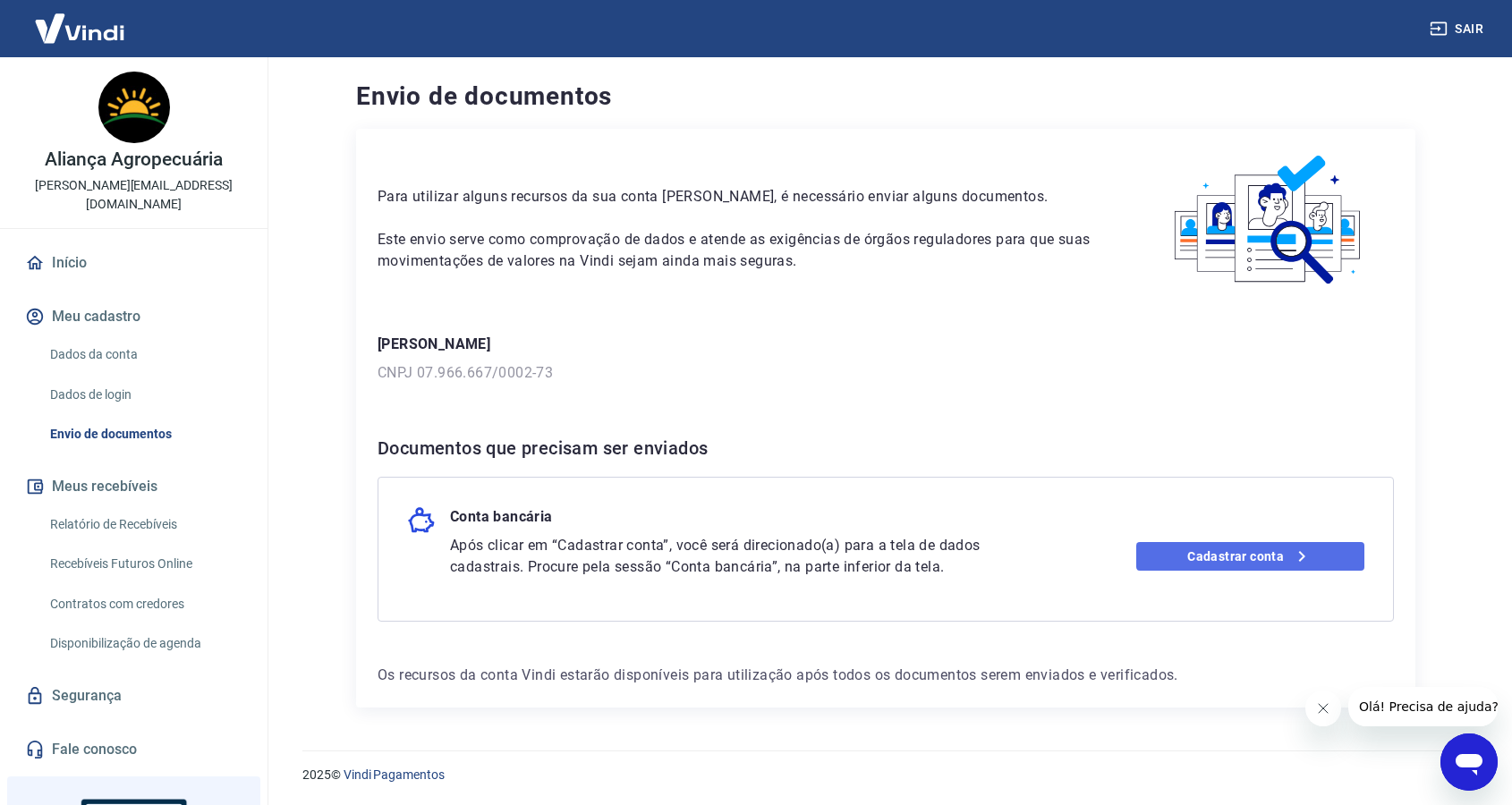
click at [1234, 560] on link "Cadastrar conta" at bounding box center [1250, 557] width 229 height 29
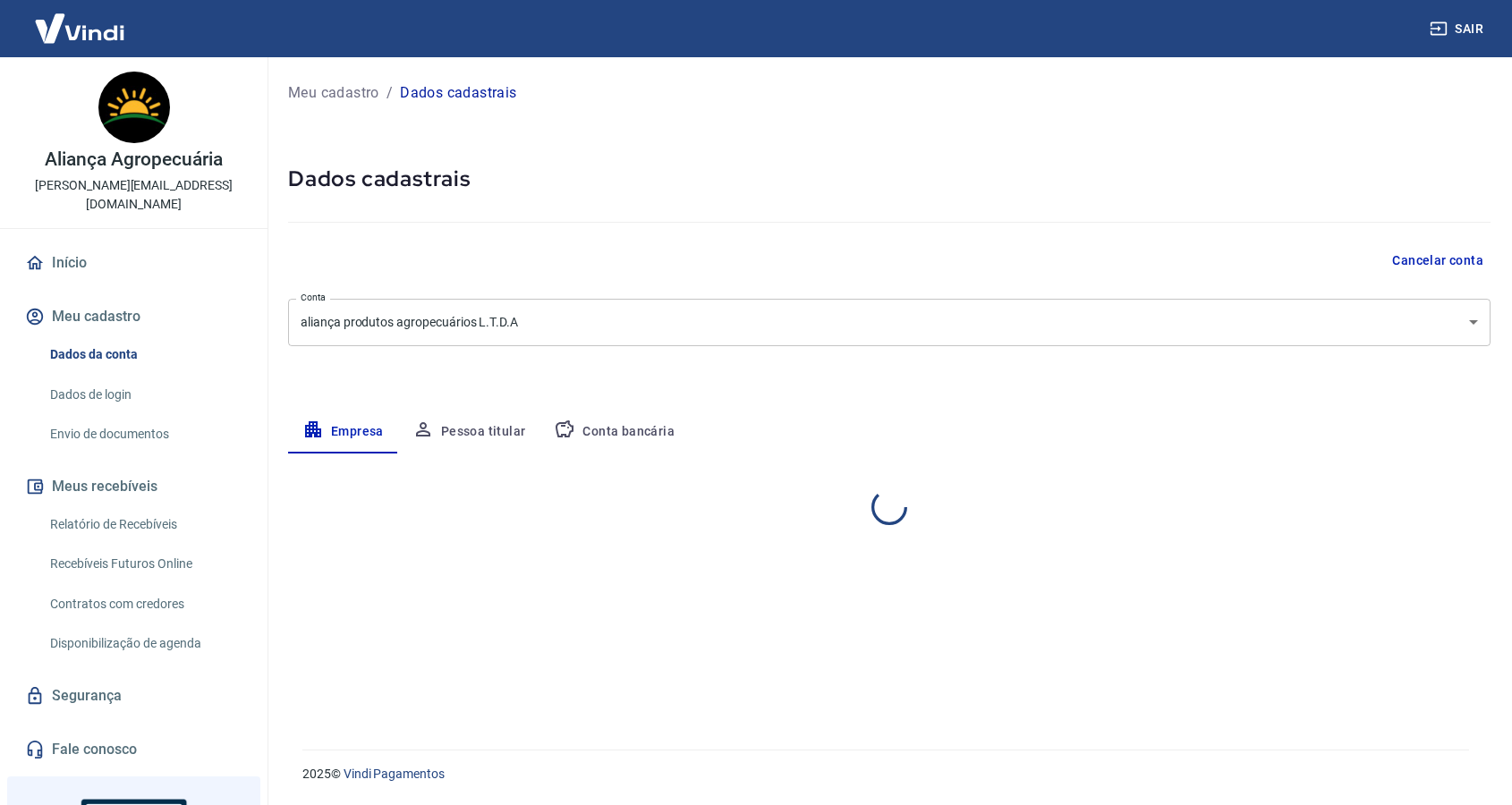
select select "SC"
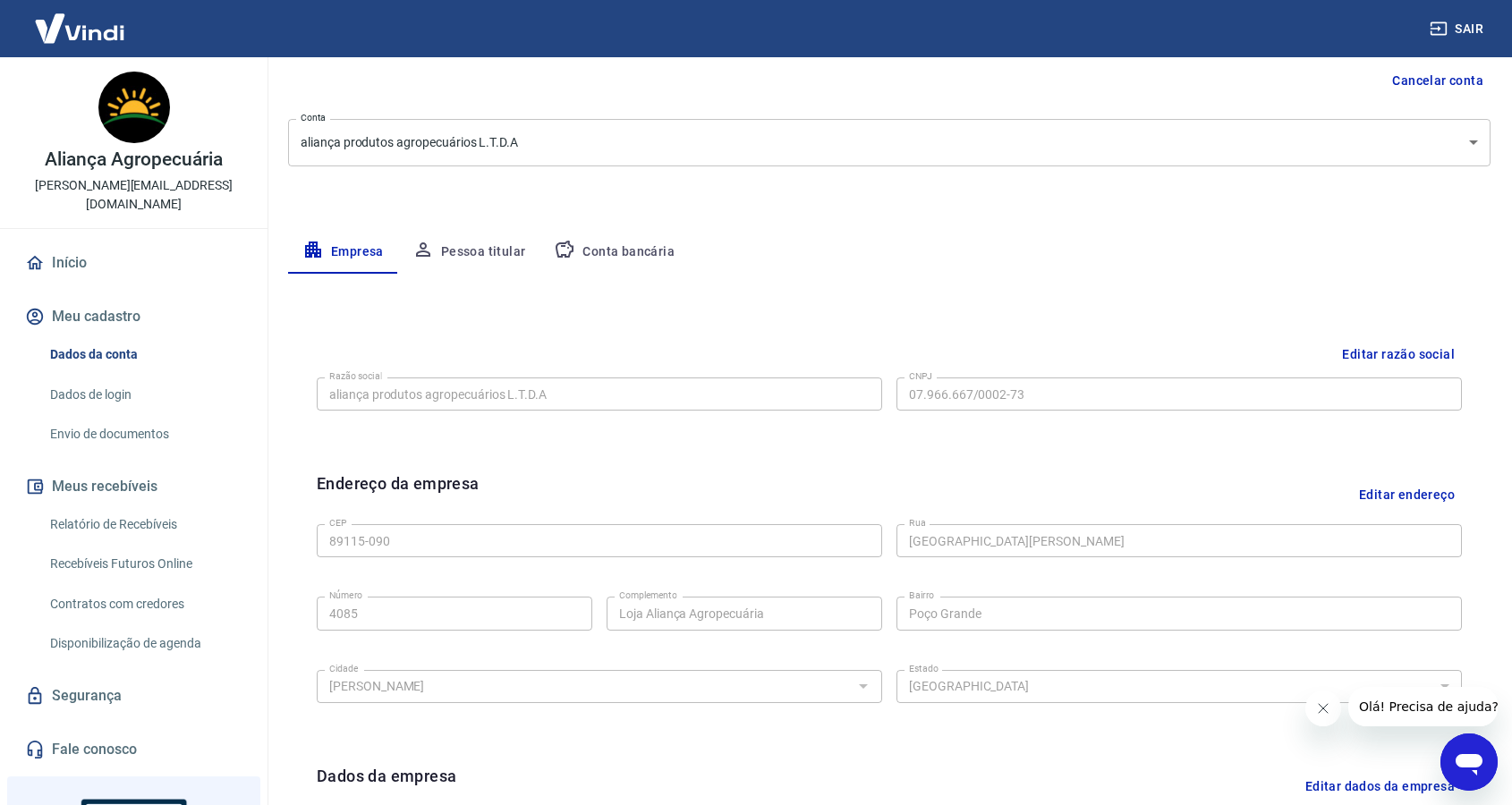
scroll to position [181, 0]
click at [325, 135] on body "Sair Aliança Agropecuária gaspar@aliancaagropecuaria.com Início Meu cadastro Da…" at bounding box center [756, 221] width 1512 height 805
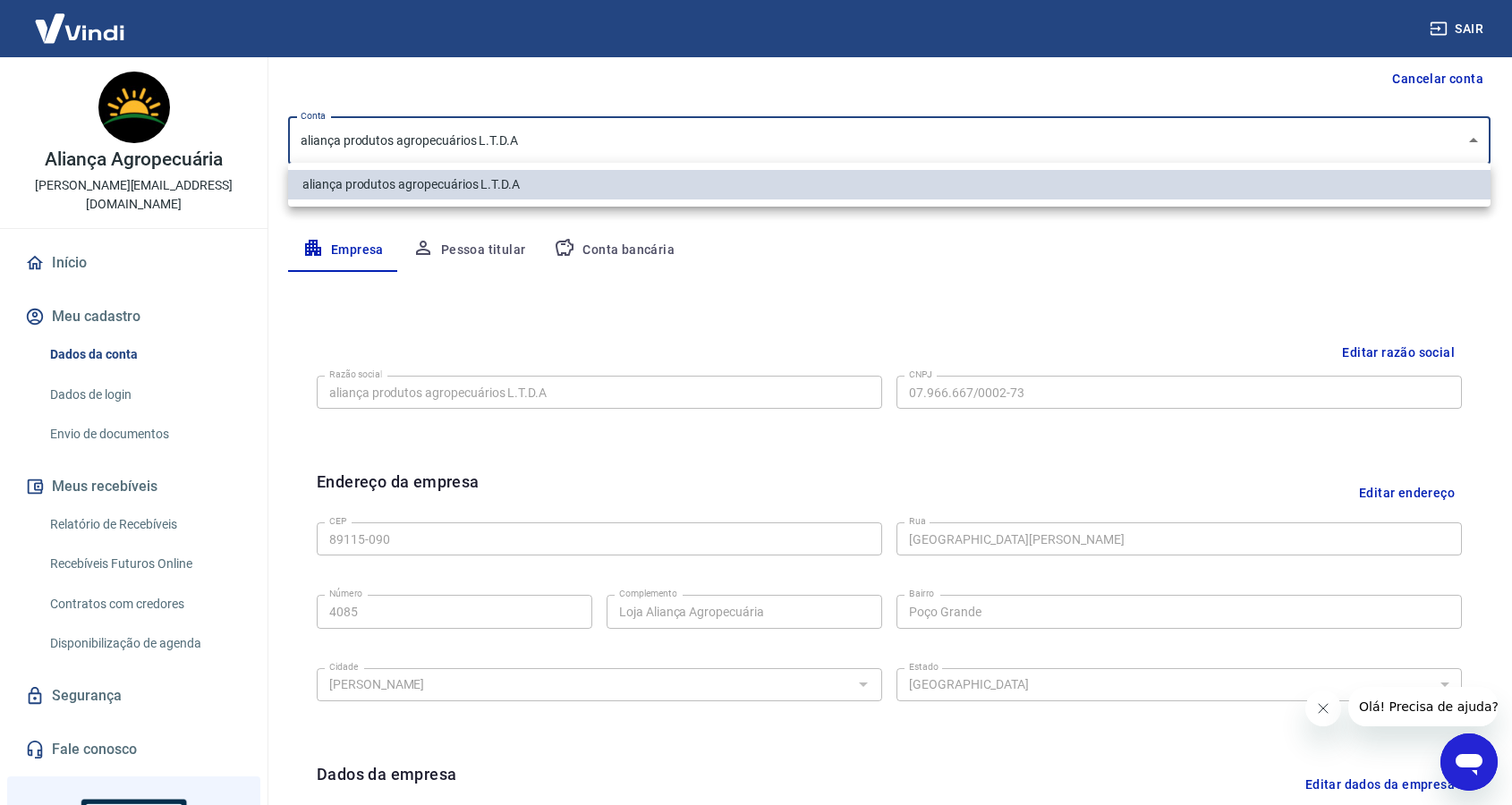
click at [563, 236] on div at bounding box center [756, 402] width 1512 height 805
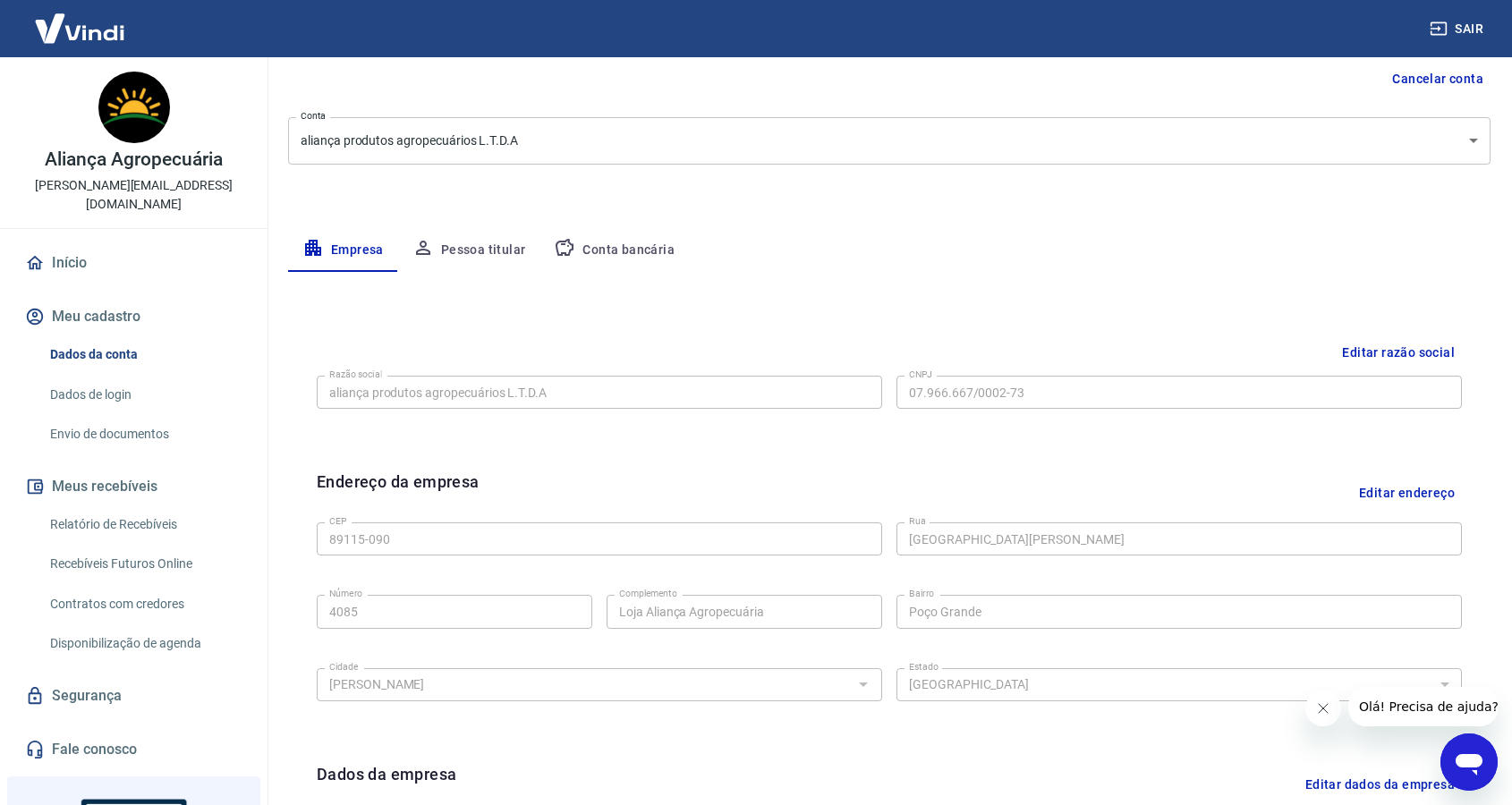
click at [882, 239] on div "Empresa Pessoa titular Conta bancária" at bounding box center [889, 250] width 1203 height 43
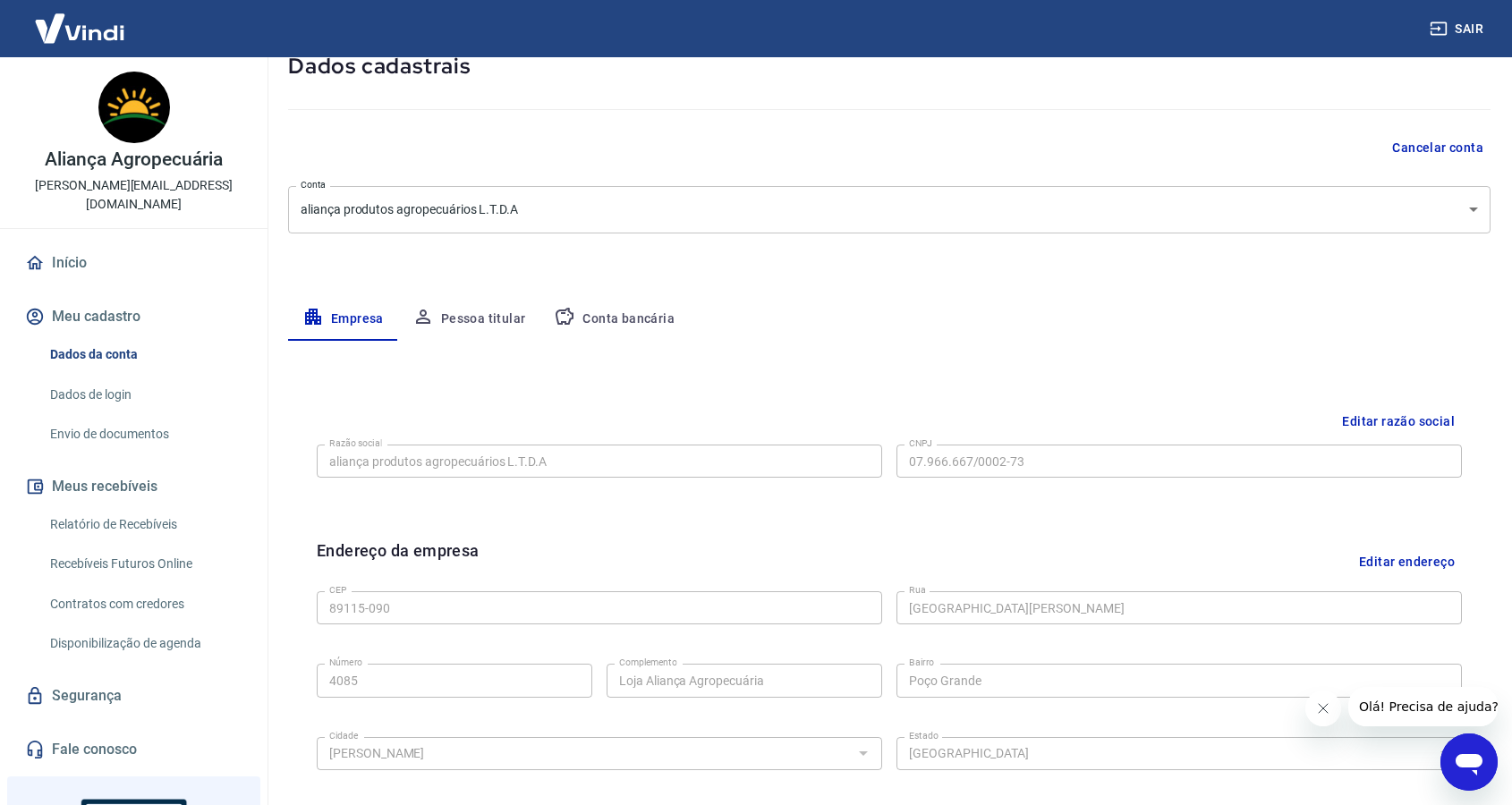
scroll to position [62, 0]
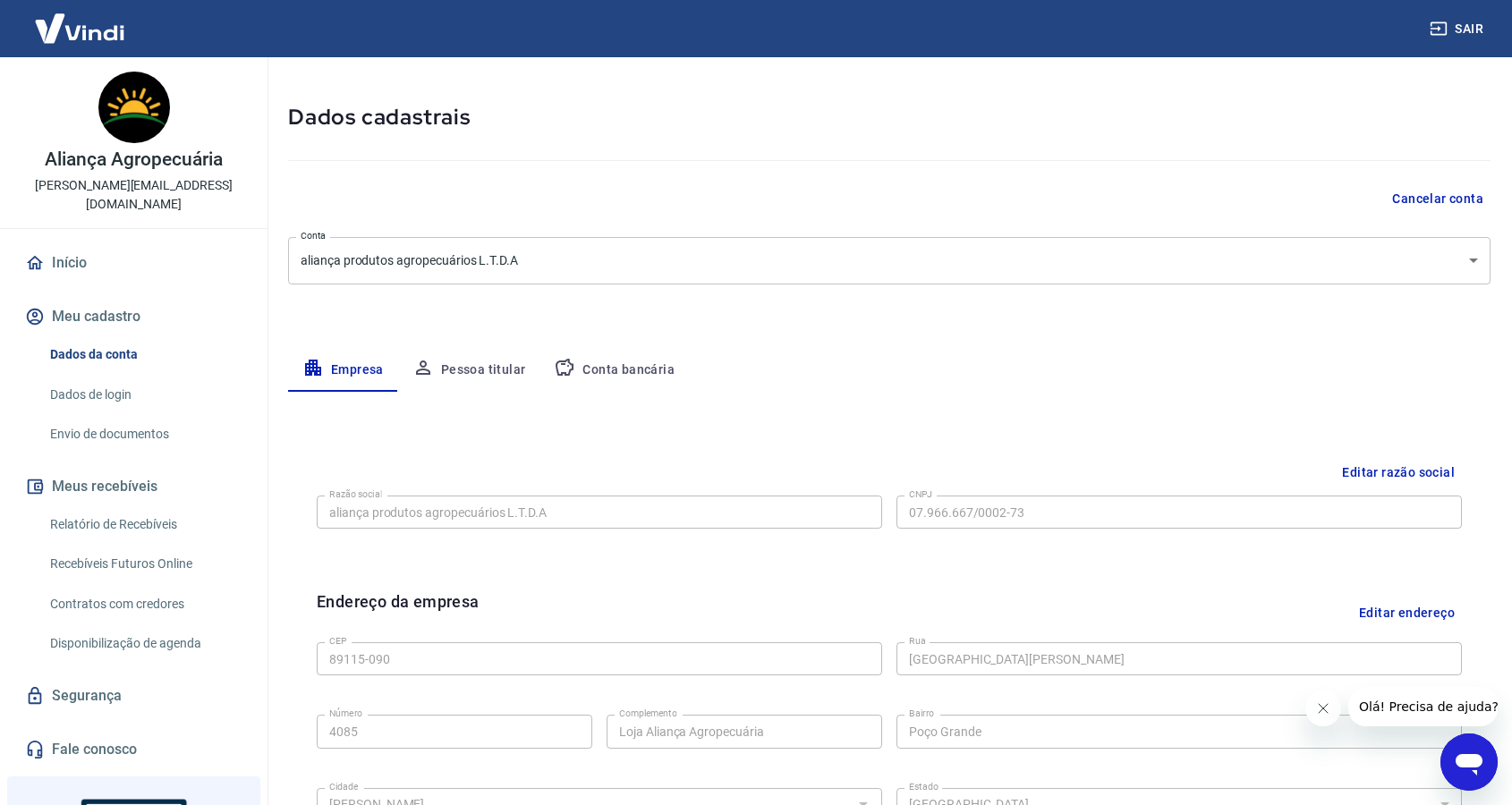
click at [477, 368] on button "Pessoa titular" at bounding box center [468, 370] width 143 height 43
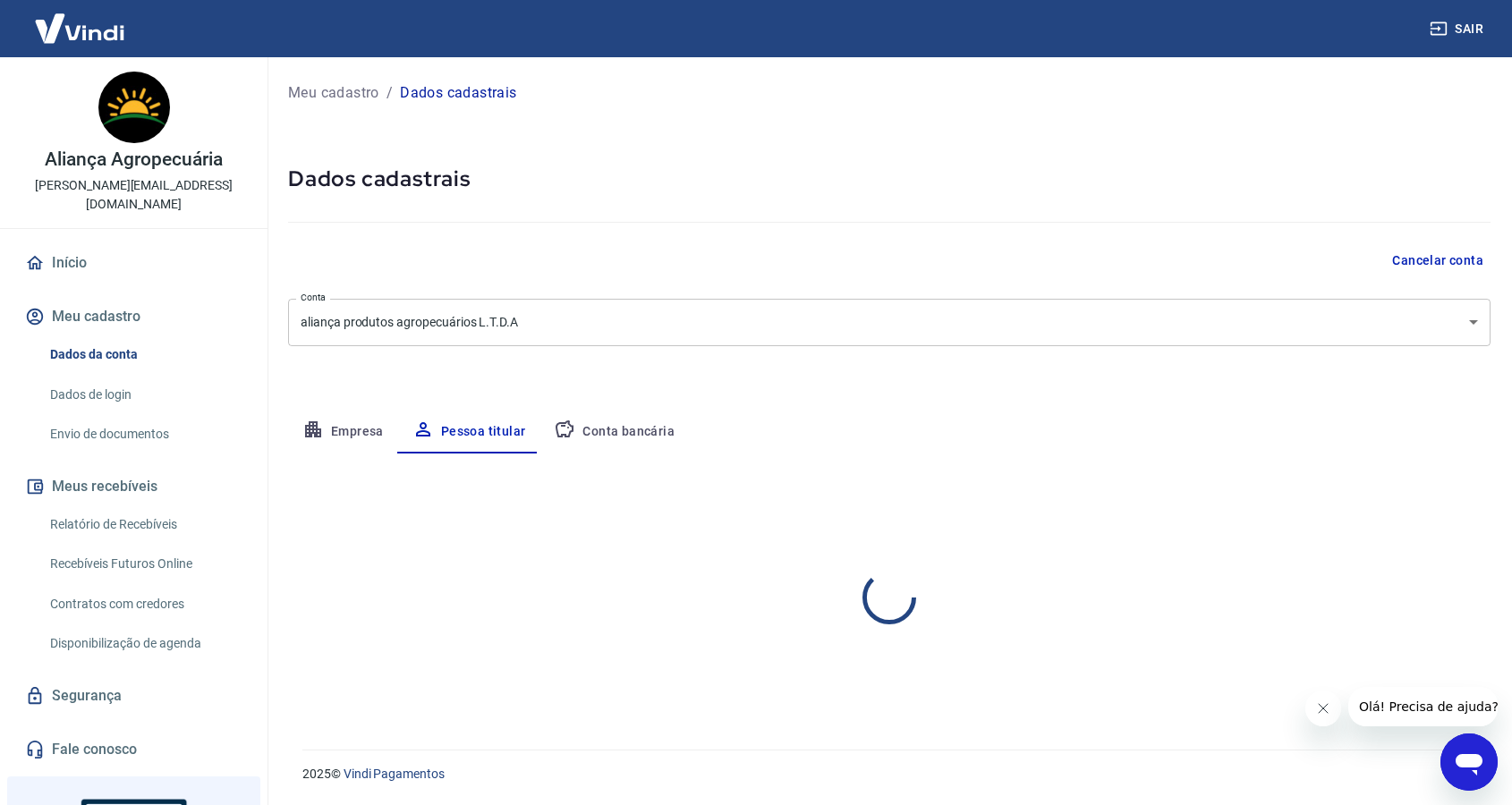
scroll to position [0, 0]
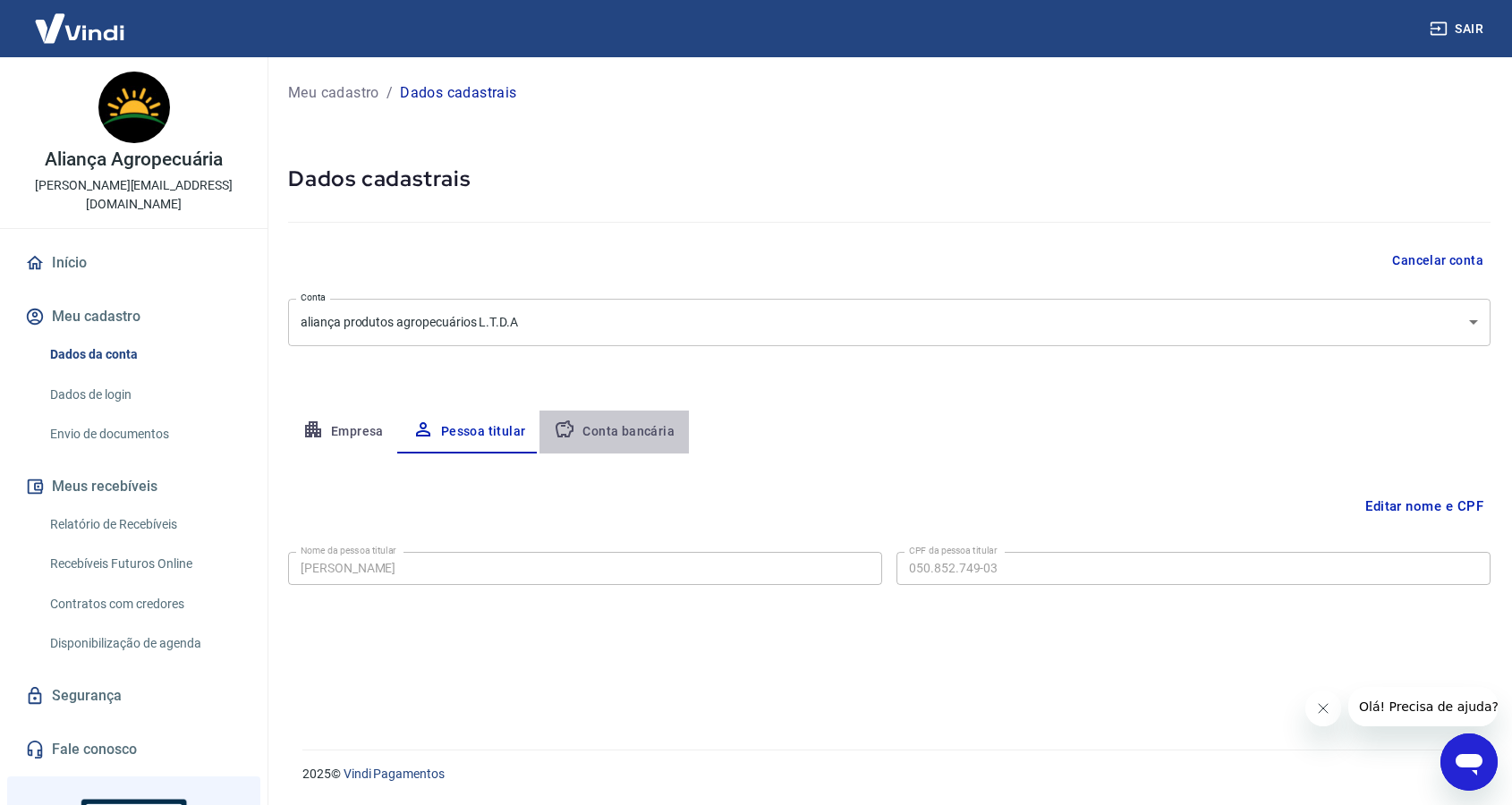
click at [656, 418] on button "Conta bancária" at bounding box center [614, 432] width 149 height 43
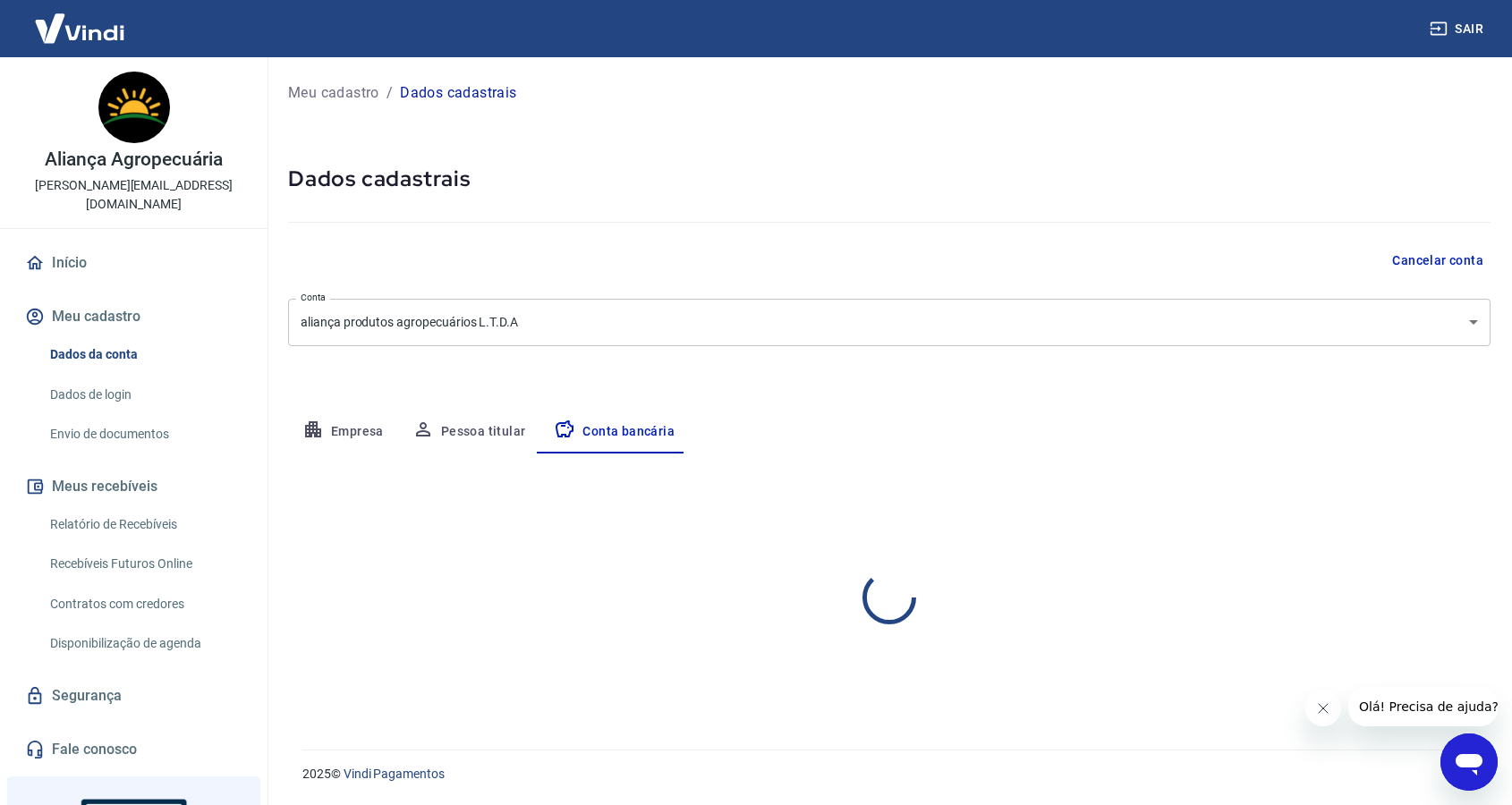
select select "1"
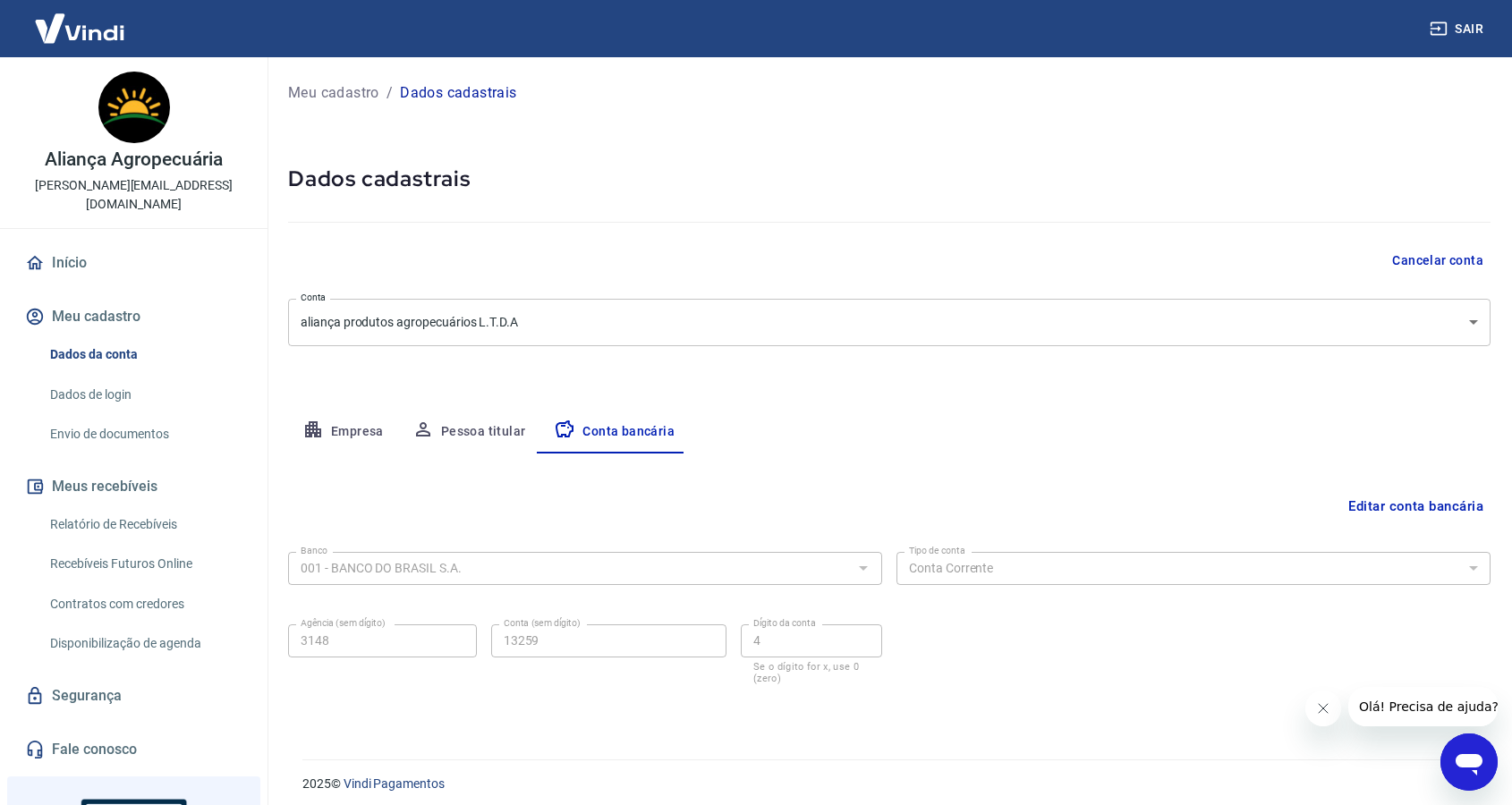
scroll to position [9, 0]
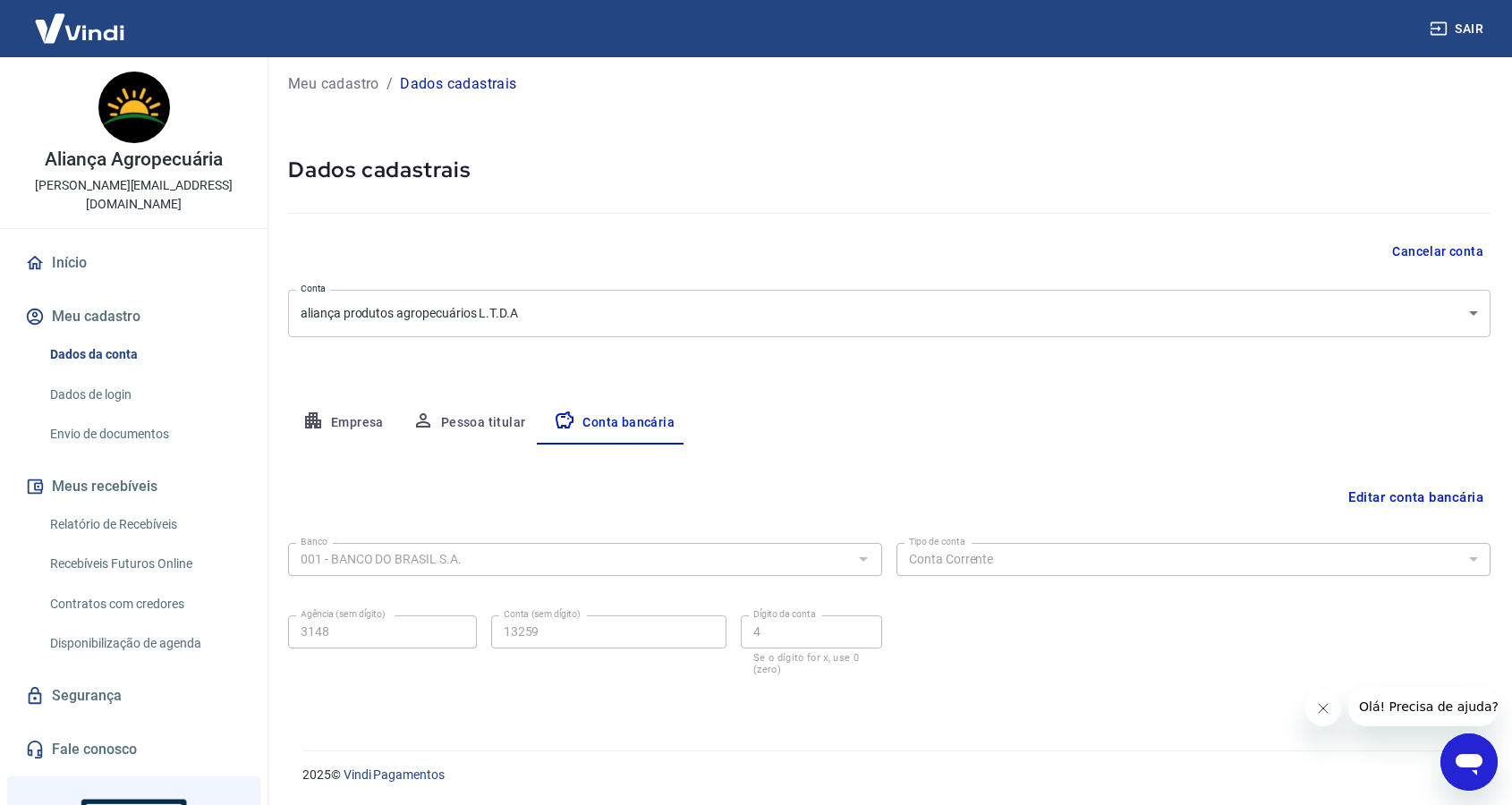
drag, startPoint x: 102, startPoint y: 236, endPoint x: 271, endPoint y: 127, distance: 201.1
click at [102, 243] on link "Início" at bounding box center [133, 263] width 224 height 40
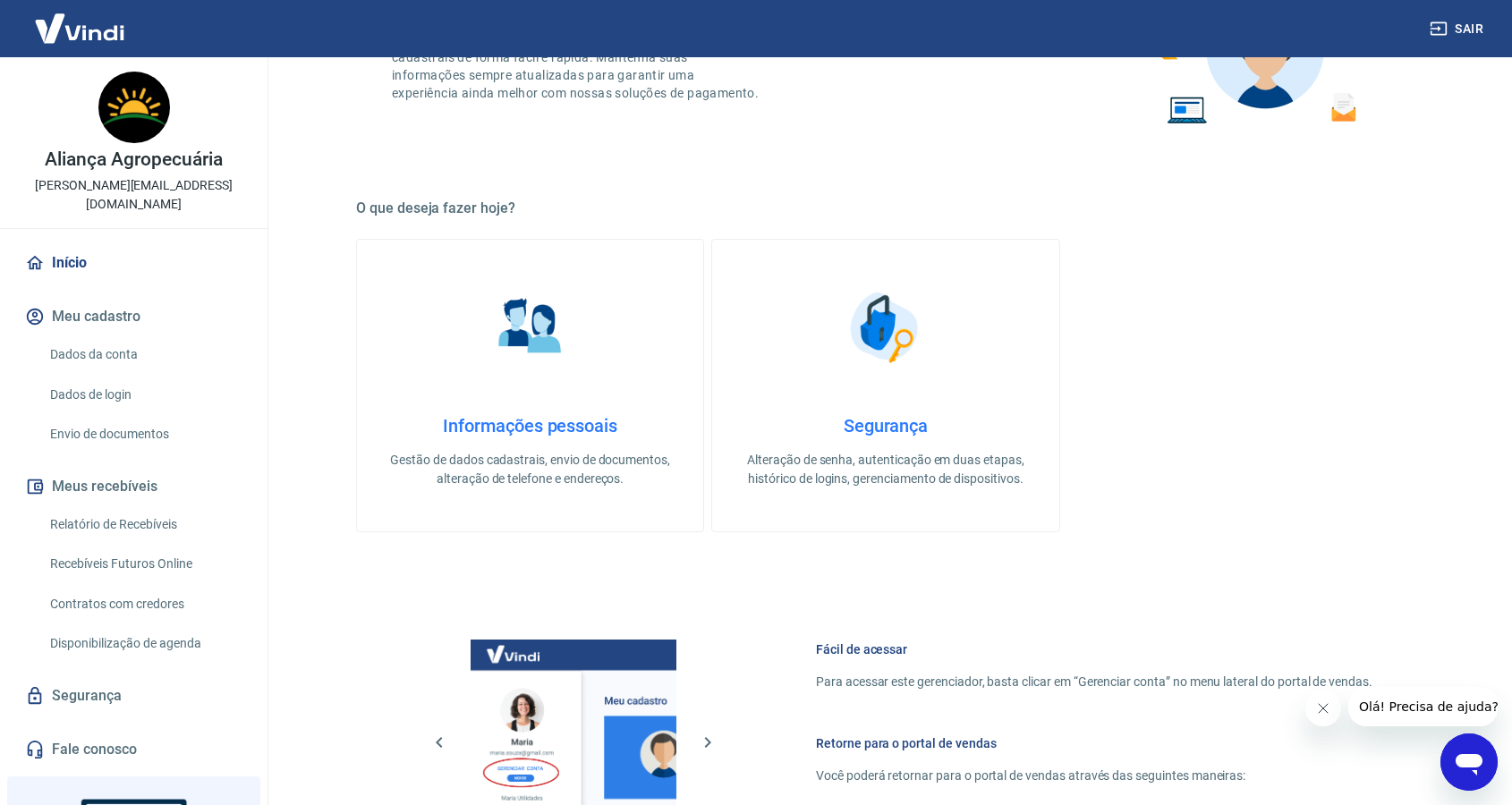
scroll to position [387, 0]
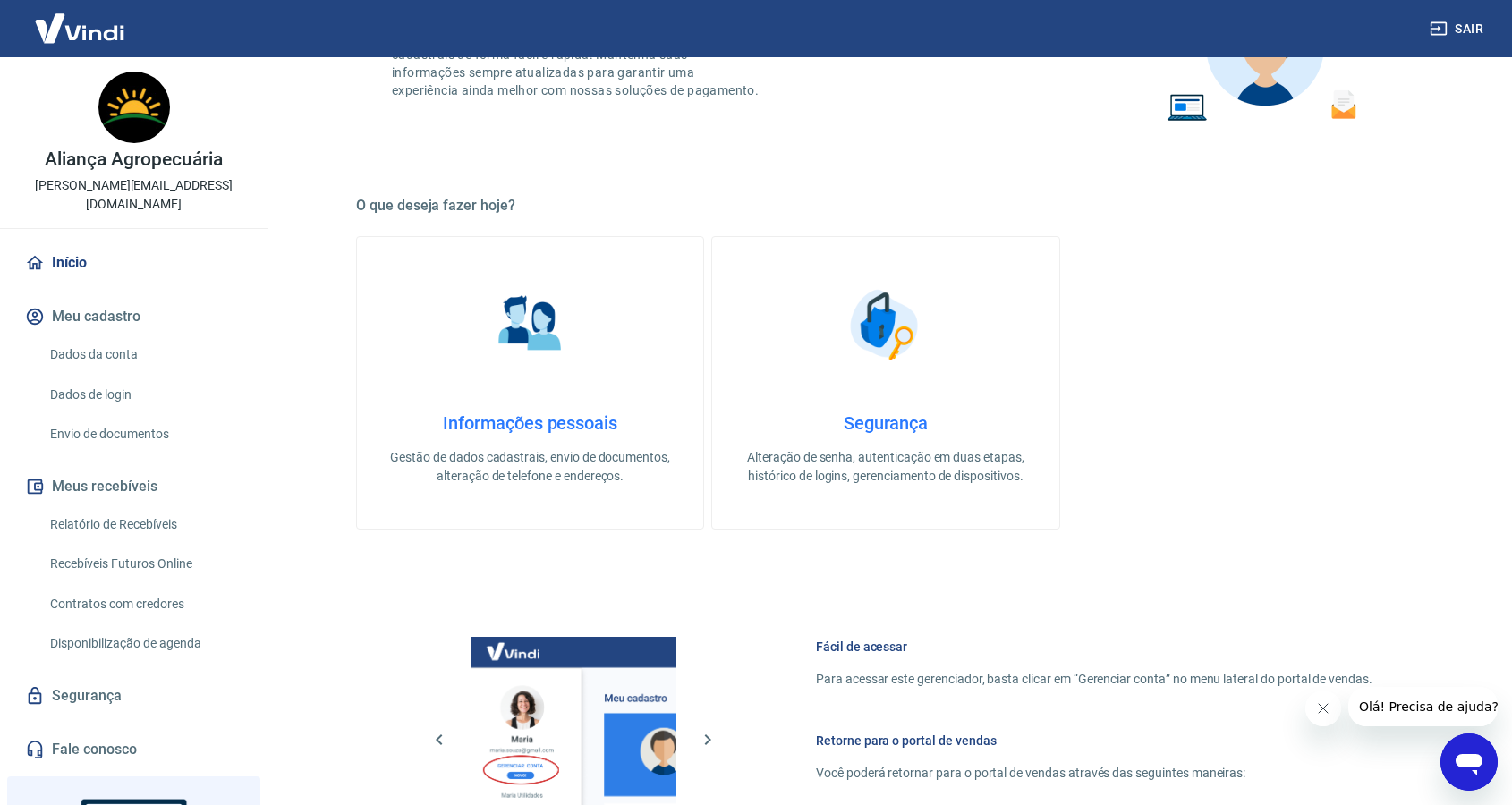
click at [615, 437] on div "Informações pessoais Gestão de dados cadastrais, envio de documentos, alteração…" at bounding box center [531, 449] width 289 height 74
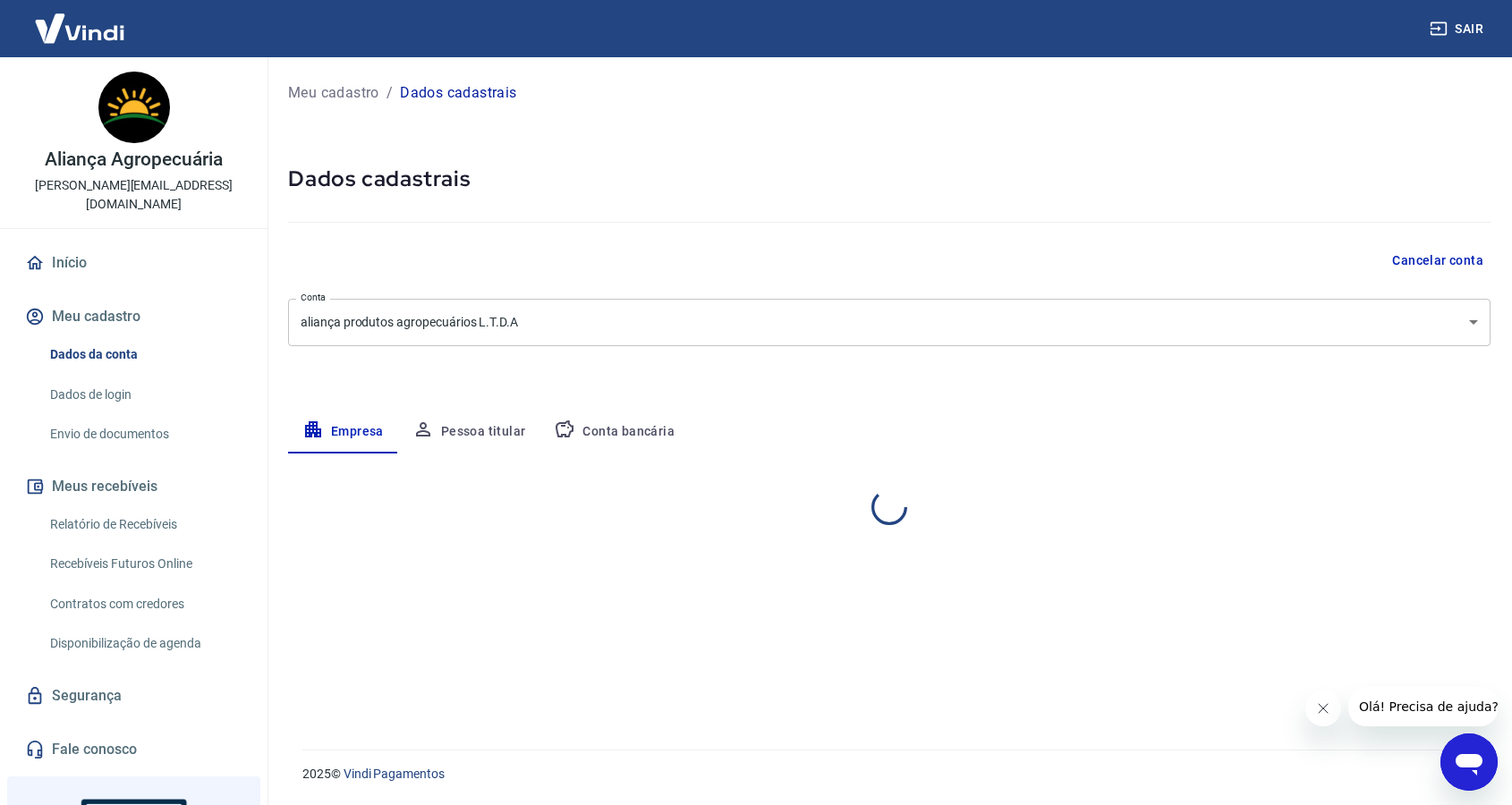
select select "SC"
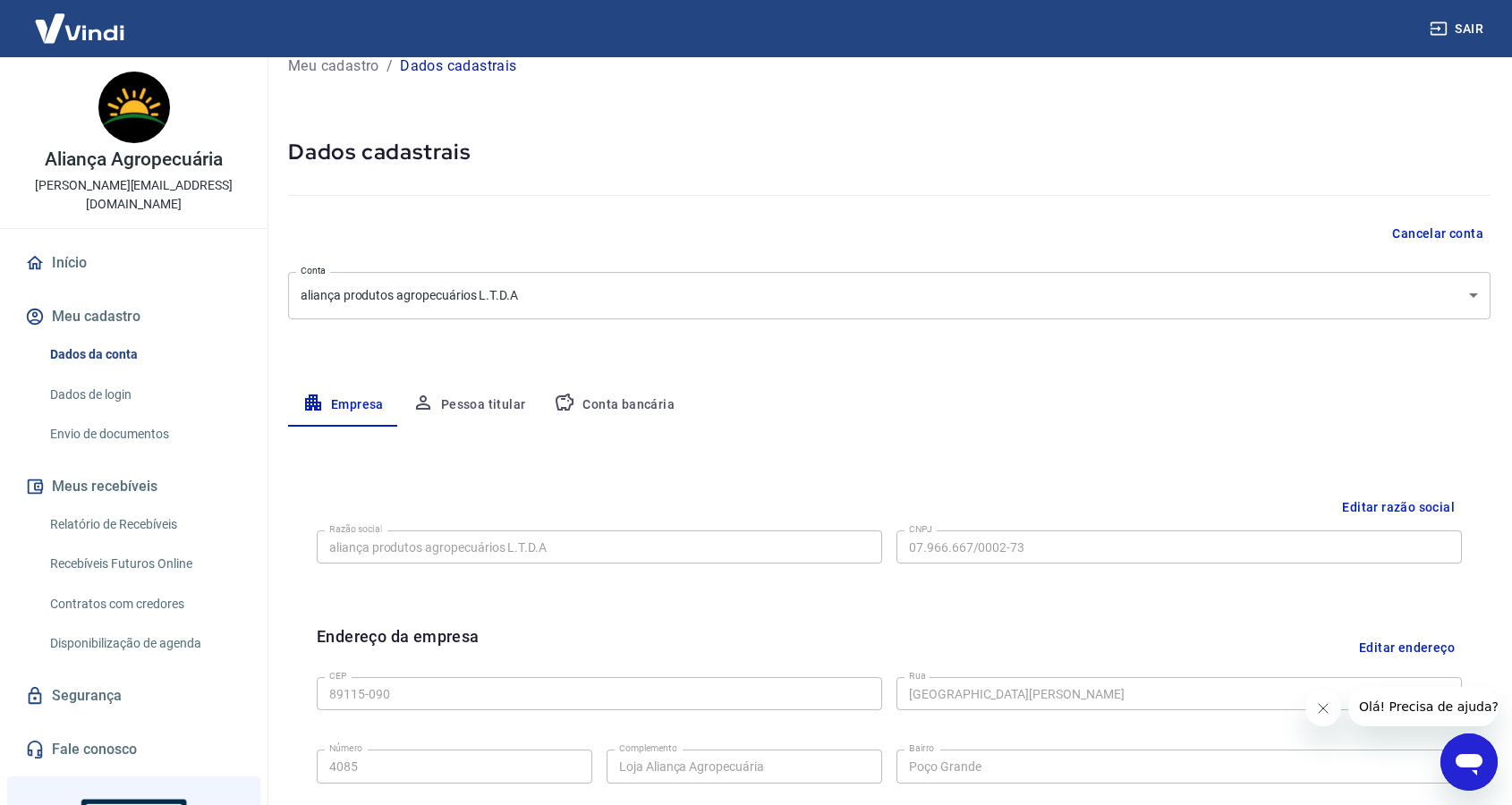
scroll to position [387, 0]
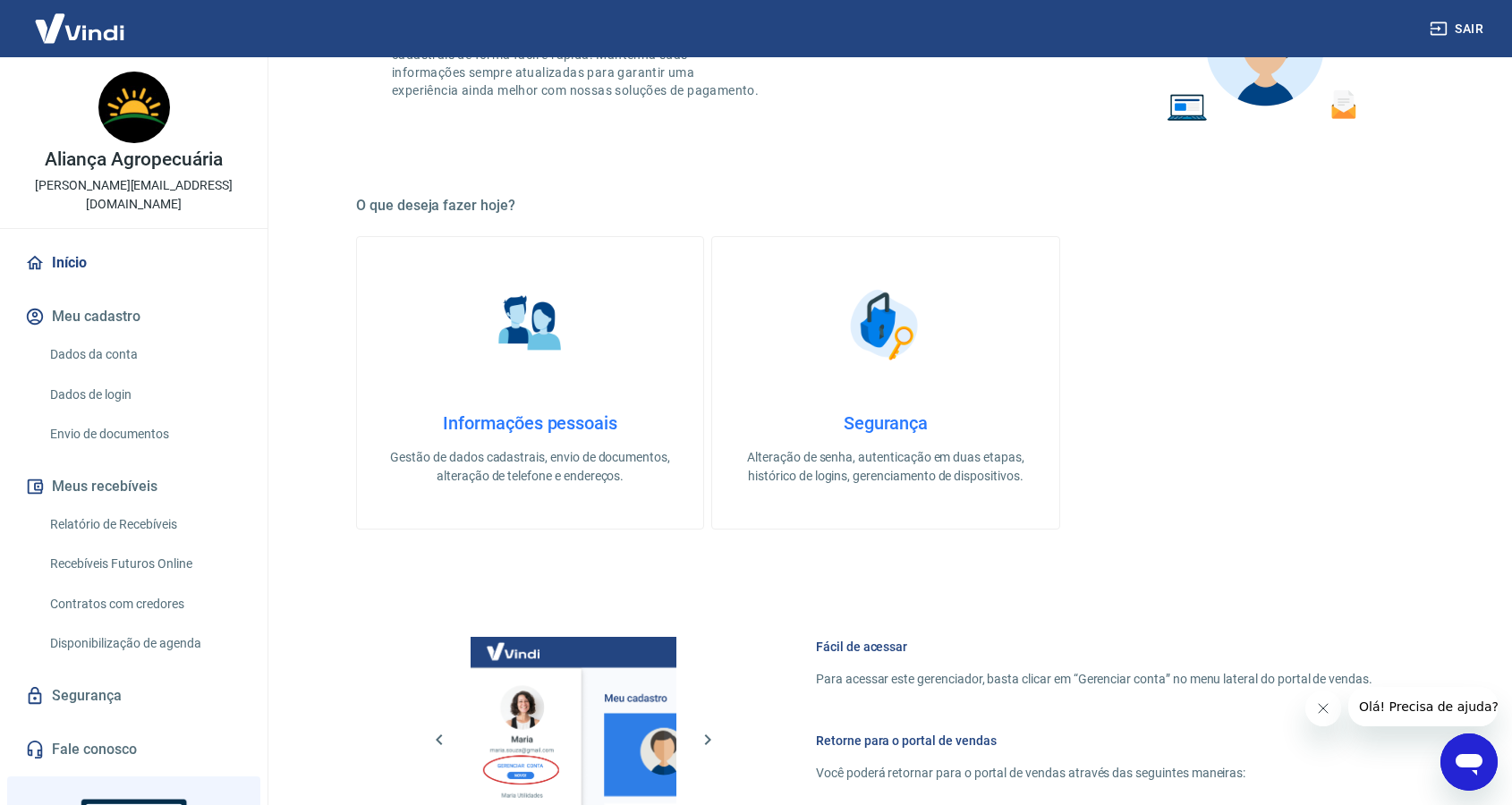
click at [953, 432] on h4 "Segurança" at bounding box center [885, 423] width 289 height 21
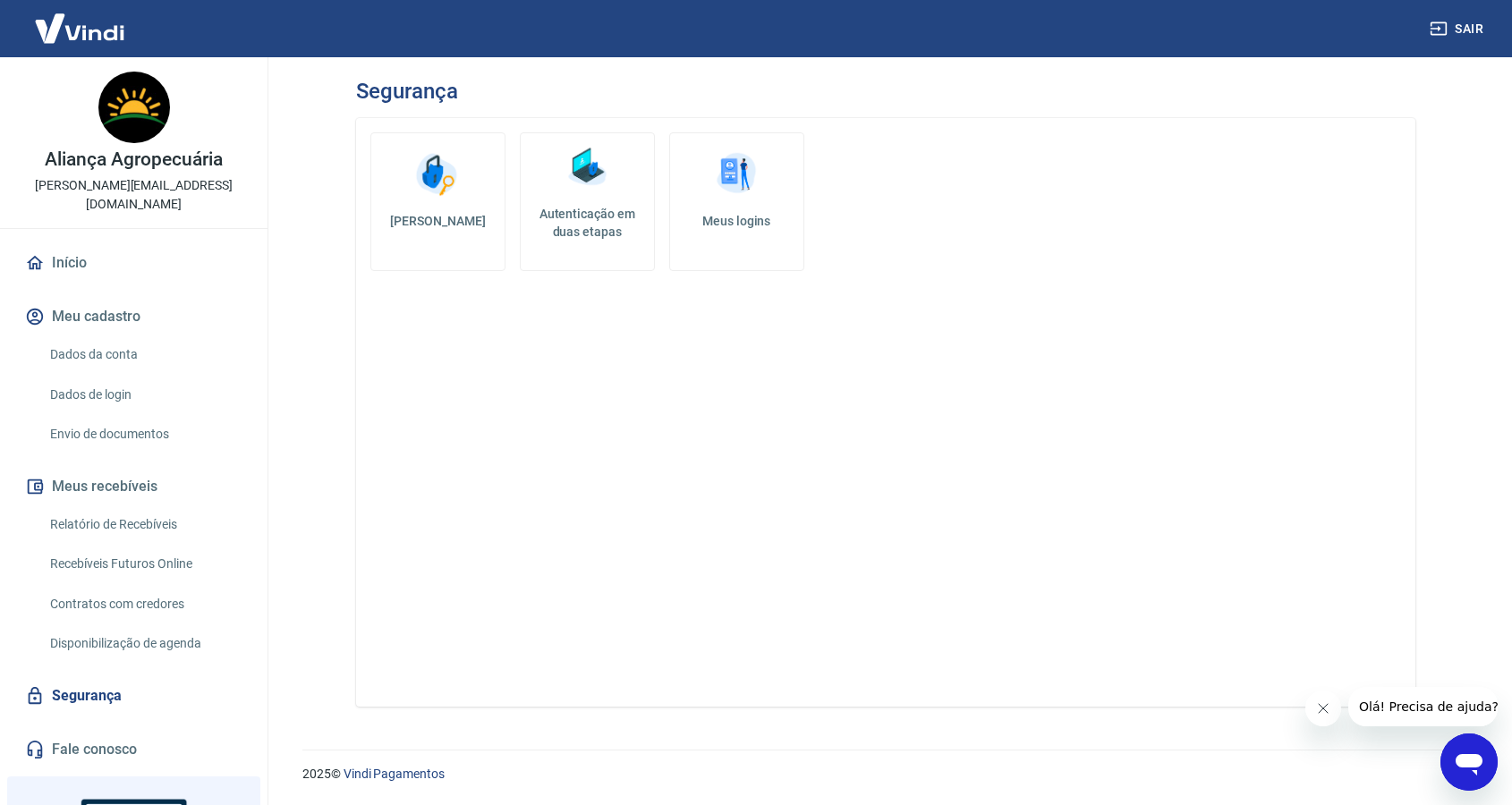
click at [86, 301] on button "Meu cadastro" at bounding box center [133, 316] width 224 height 40
click at [118, 337] on link "Dados da conta" at bounding box center [144, 355] width 203 height 37
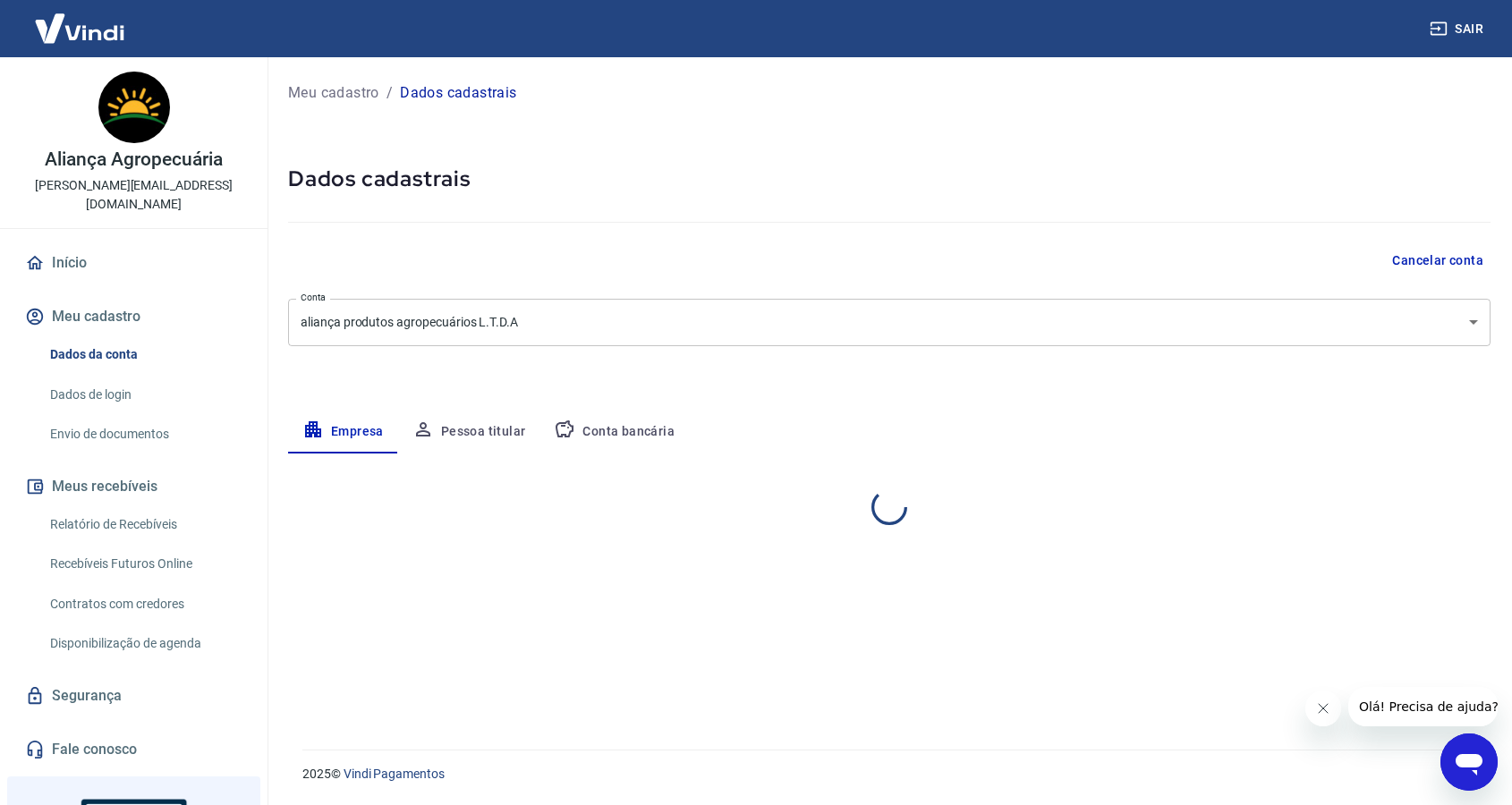
select select "SC"
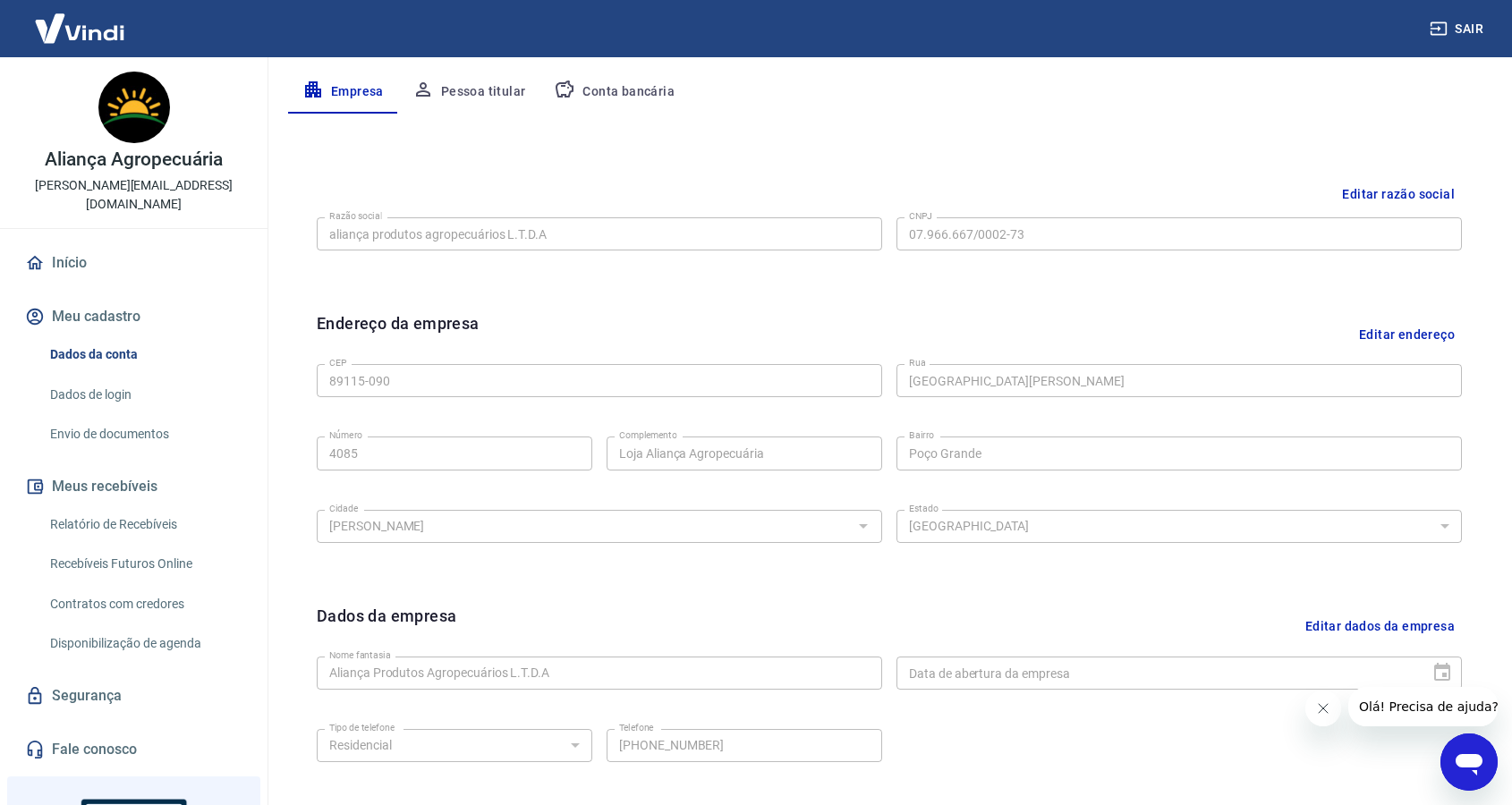
scroll to position [341, 0]
click at [159, 626] on link "Disponibilização de agenda" at bounding box center [144, 644] width 203 height 37
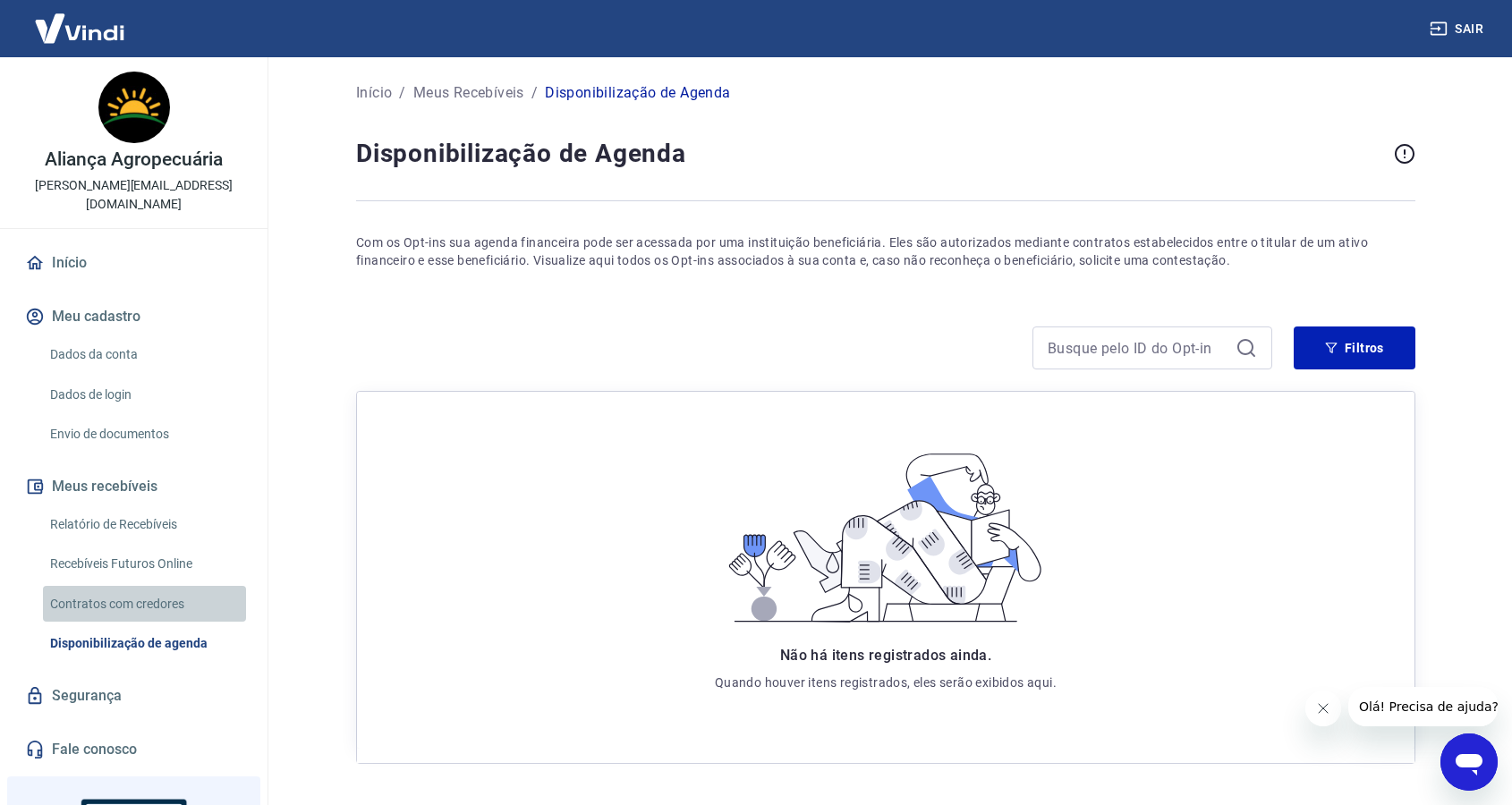
click at [153, 586] on link "Contratos com credores" at bounding box center [144, 604] width 203 height 37
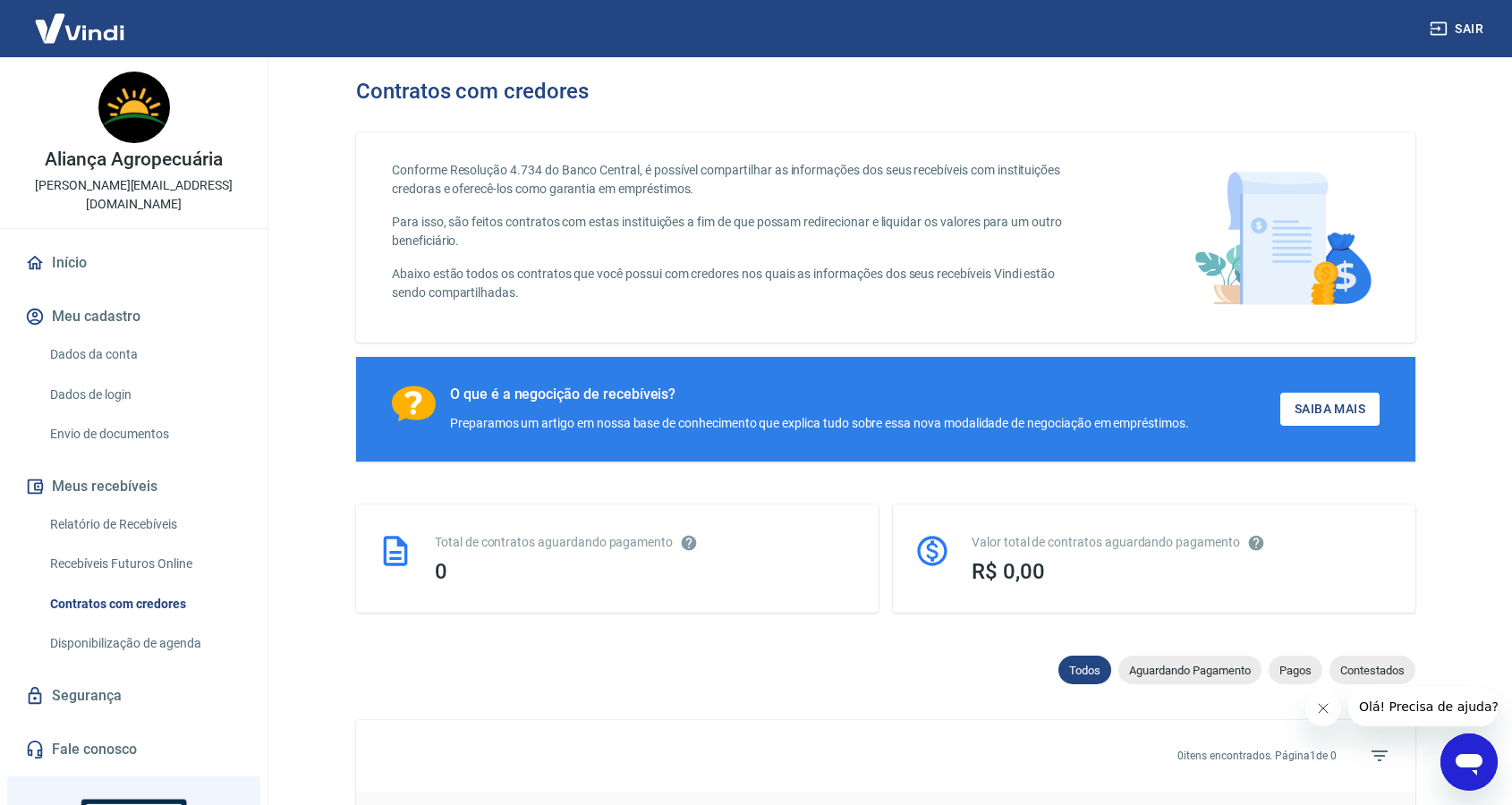
click at [152, 506] on link "Relatório de Recebíveis" at bounding box center [144, 525] width 203 height 37
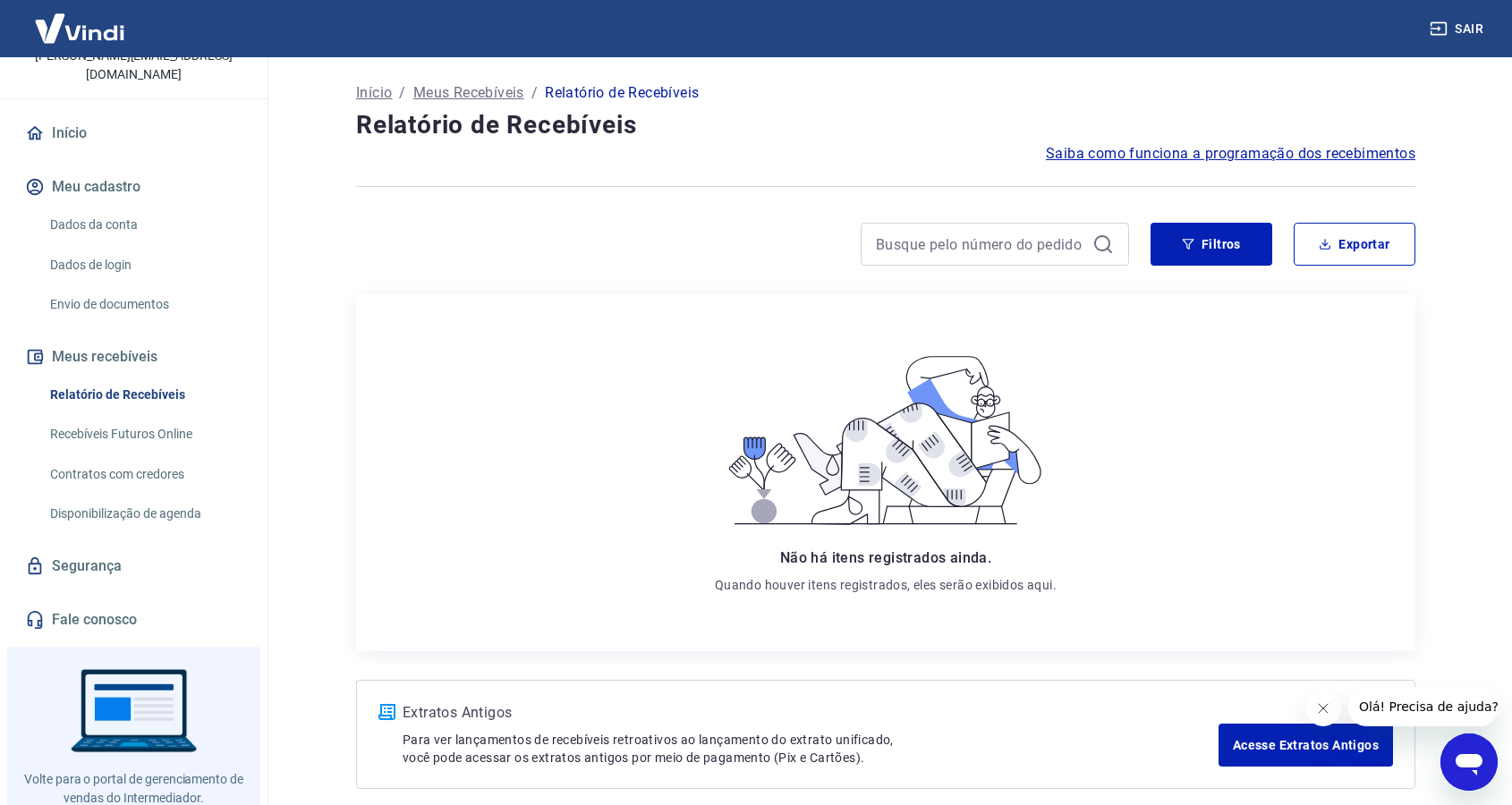
scroll to position [167, 0]
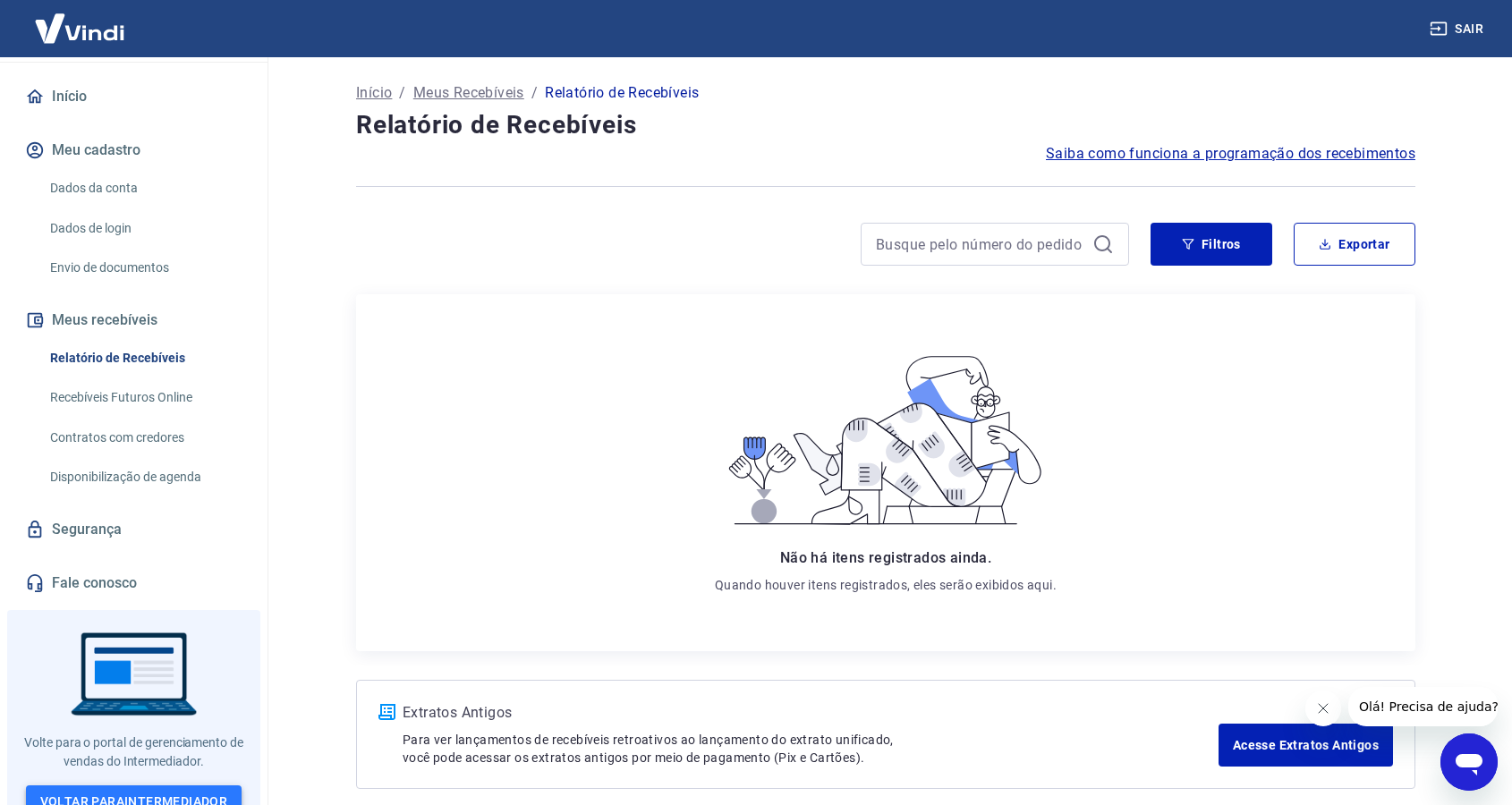
click at [202, 786] on link "Voltar para Intermediador" at bounding box center [134, 802] width 216 height 33
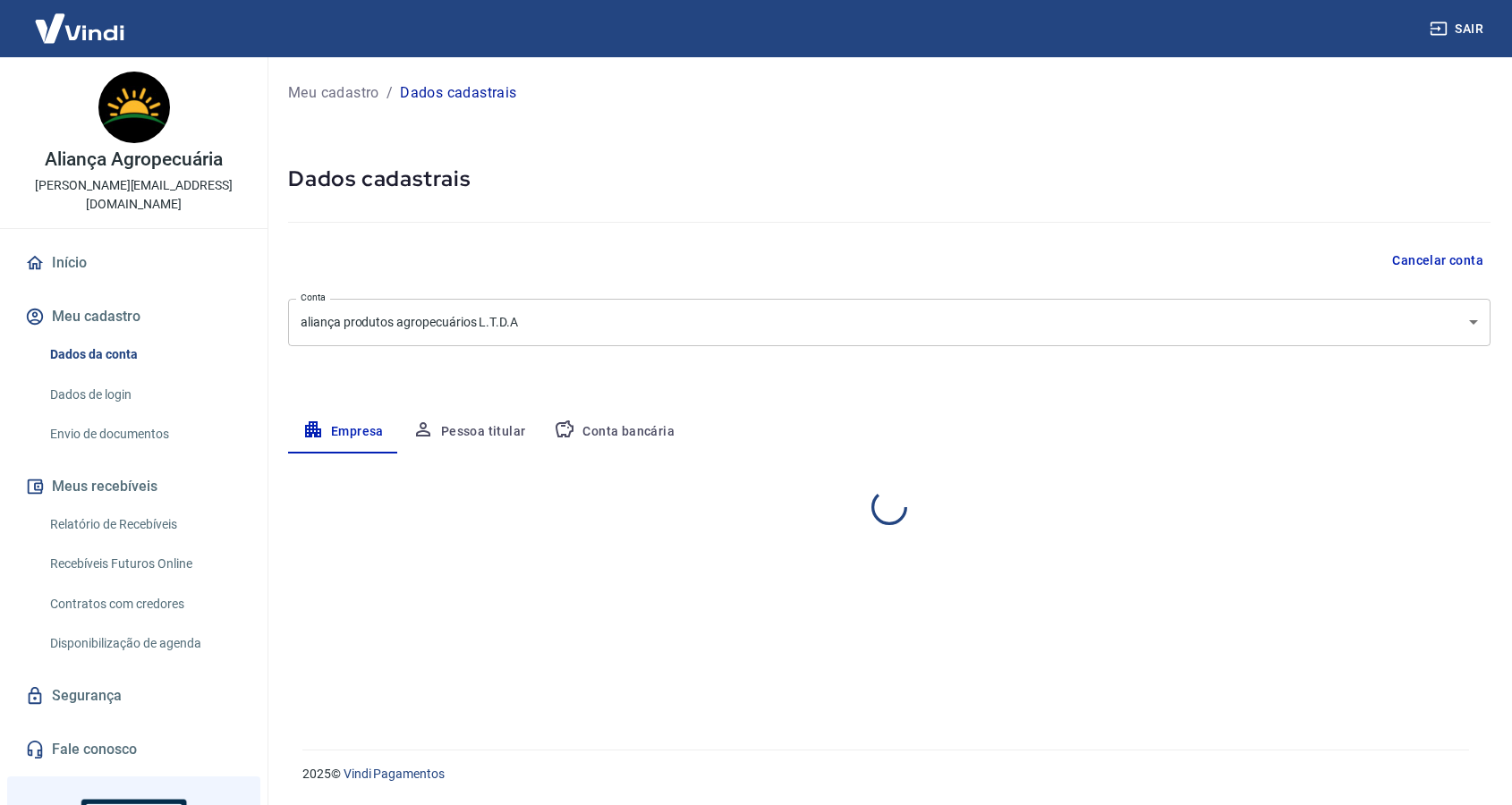
select select "SC"
